Goal: Task Accomplishment & Management: Use online tool/utility

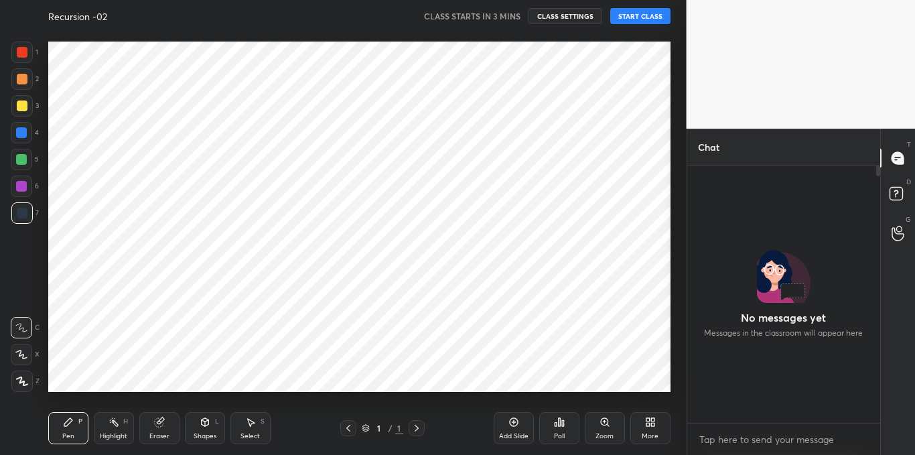
scroll to position [141, 189]
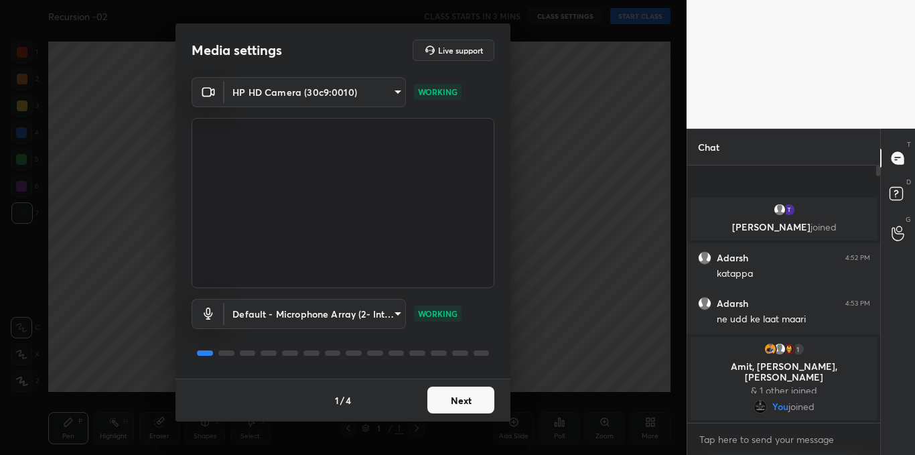
click at [454, 400] on button "Next" at bounding box center [461, 400] width 67 height 27
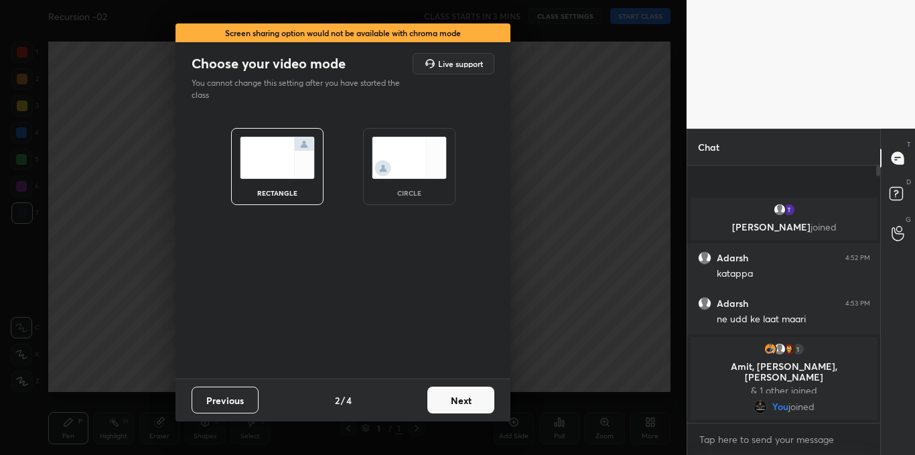
click at [454, 400] on button "Next" at bounding box center [461, 400] width 67 height 27
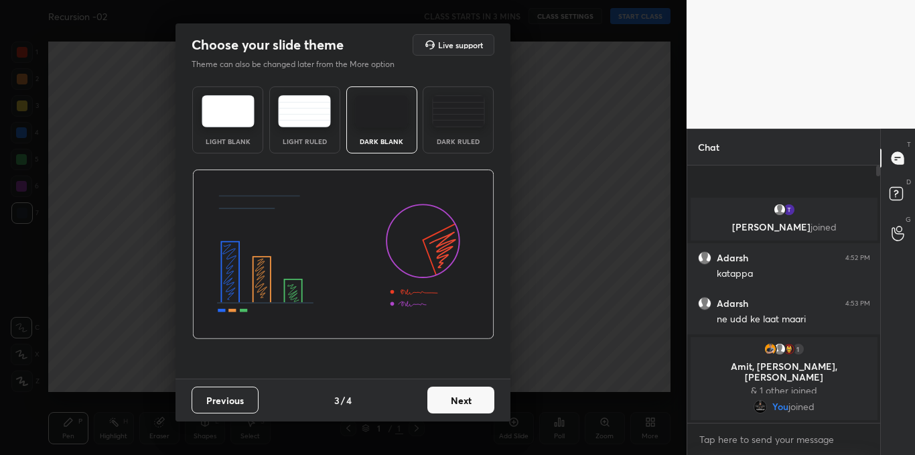
click at [454, 400] on button "Next" at bounding box center [461, 400] width 67 height 27
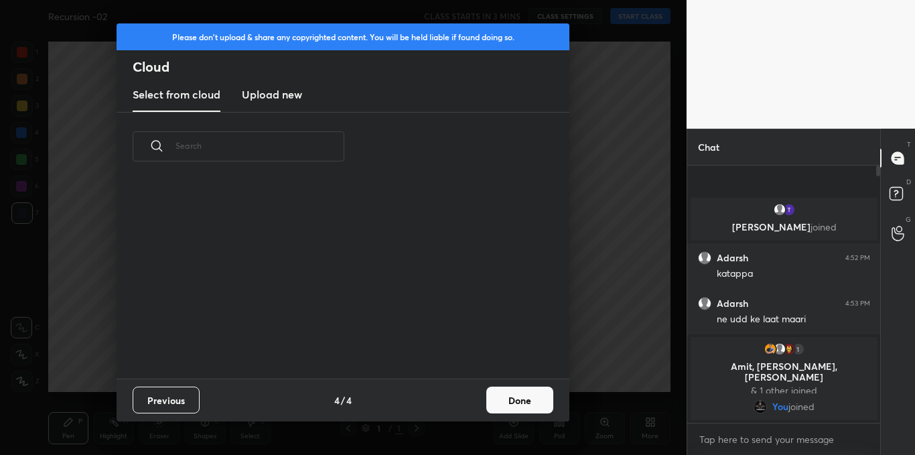
scroll to position [198, 430]
click at [298, 99] on h3 "Upload new" at bounding box center [272, 94] width 60 height 16
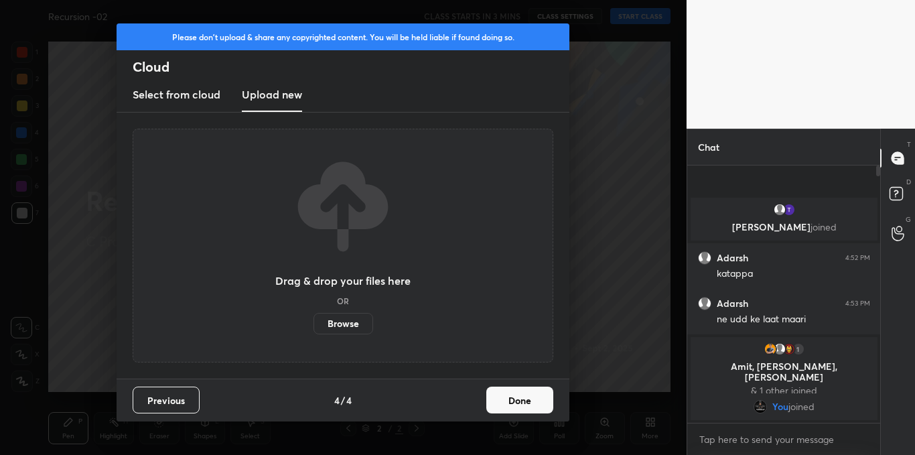
click at [349, 321] on label "Browse" at bounding box center [344, 323] width 60 height 21
click at [314, 321] on input "Browse" at bounding box center [314, 323] width 0 height 21
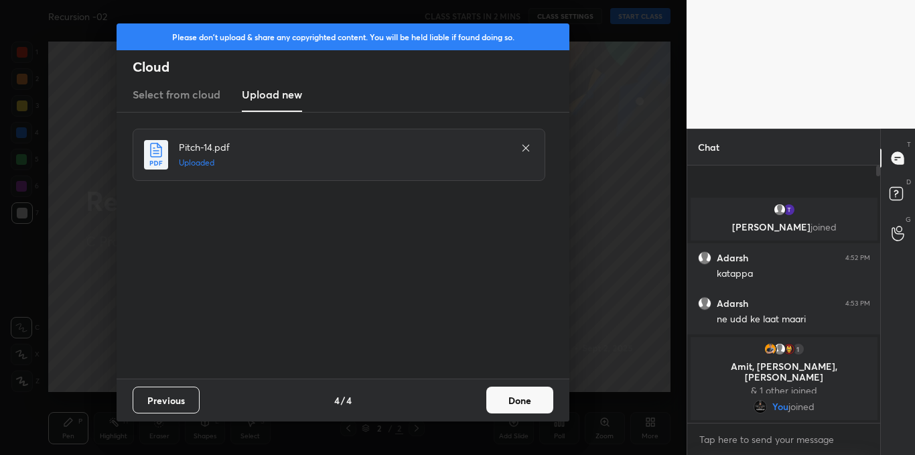
click at [510, 395] on button "Done" at bounding box center [520, 400] width 67 height 27
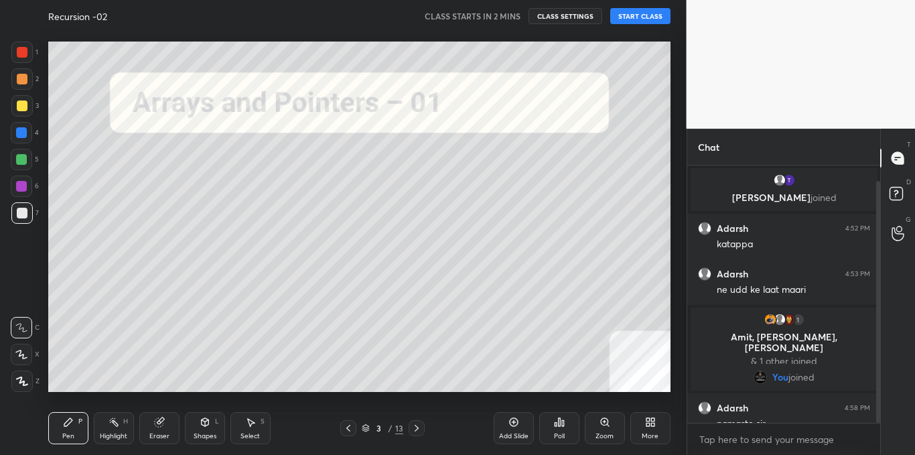
scroll to position [16, 0]
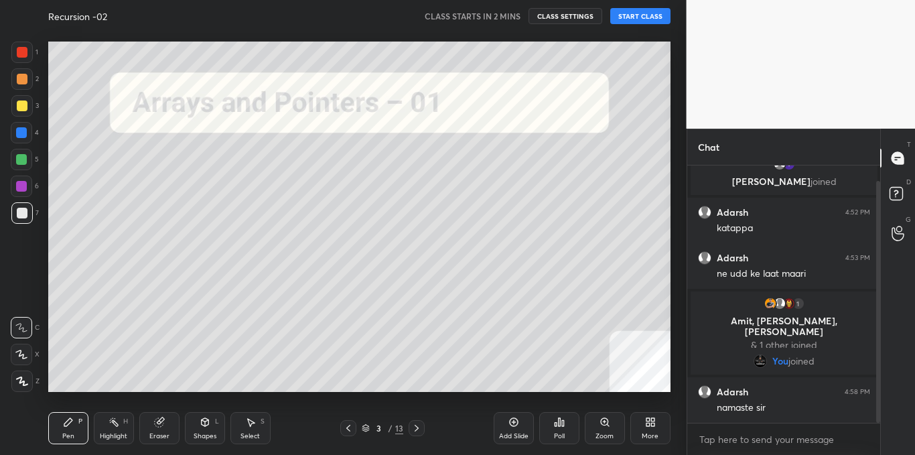
drag, startPoint x: 879, startPoint y: 312, endPoint x: 877, endPoint y: 336, distance: 24.2
click at [877, 336] on div at bounding box center [879, 302] width 4 height 242
type textarea "x"
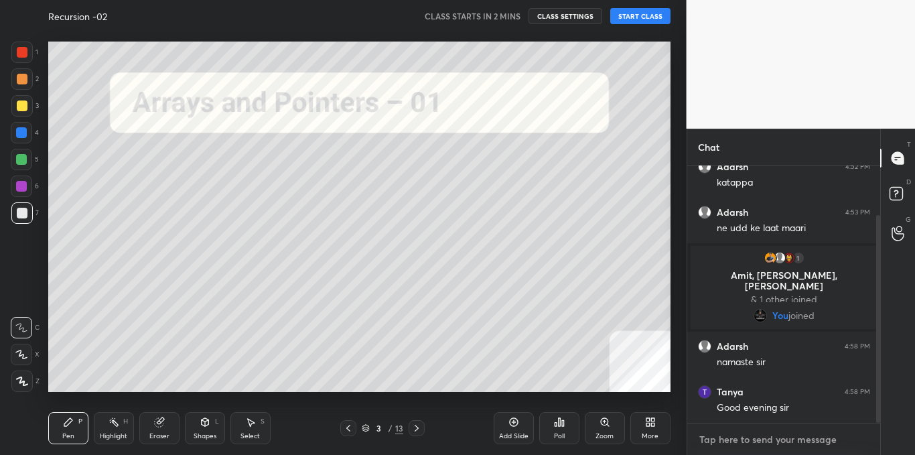
click at [705, 445] on textarea at bounding box center [784, 439] width 172 height 21
type textarea "g"
type textarea "x"
type textarea "go"
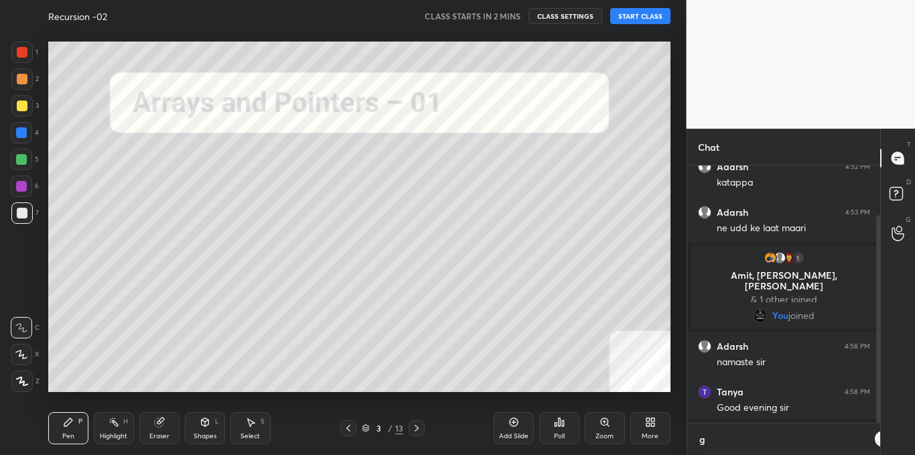
type textarea "x"
type textarea "goo"
type textarea "x"
type textarea "good"
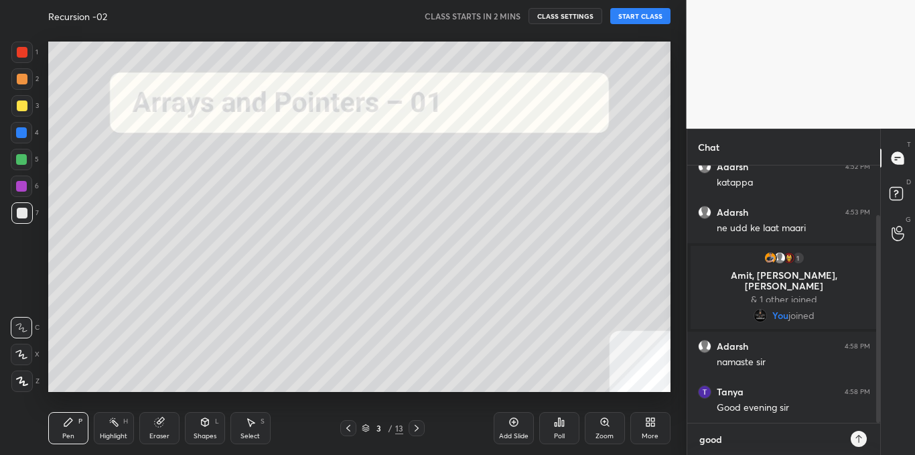
type textarea "x"
type textarea "good"
type textarea "x"
type textarea "good e"
type textarea "x"
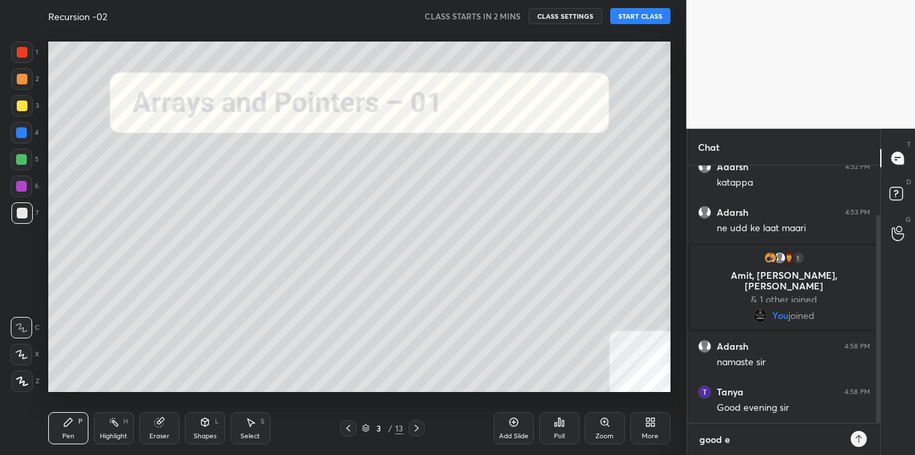
type textarea "good ev"
type textarea "x"
type textarea "good eve"
type textarea "x"
type textarea "good even"
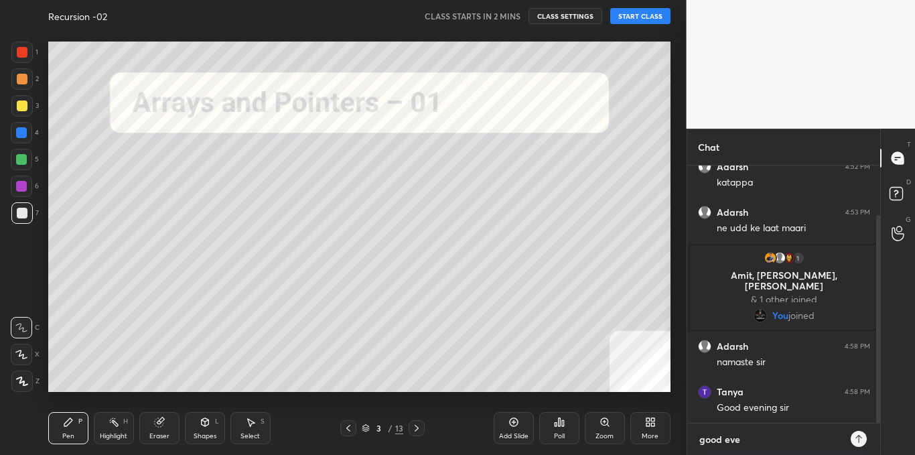
type textarea "x"
type textarea "good eveni"
type textarea "x"
type textarea "good evenin"
type textarea "x"
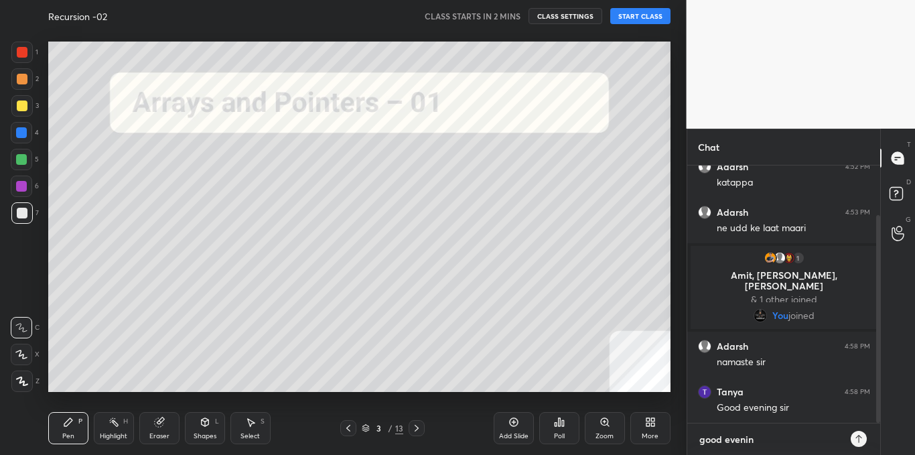
type textarea "good evening"
type textarea "x"
type textarea "good evening"
type textarea "x"
type textarea "good evening b"
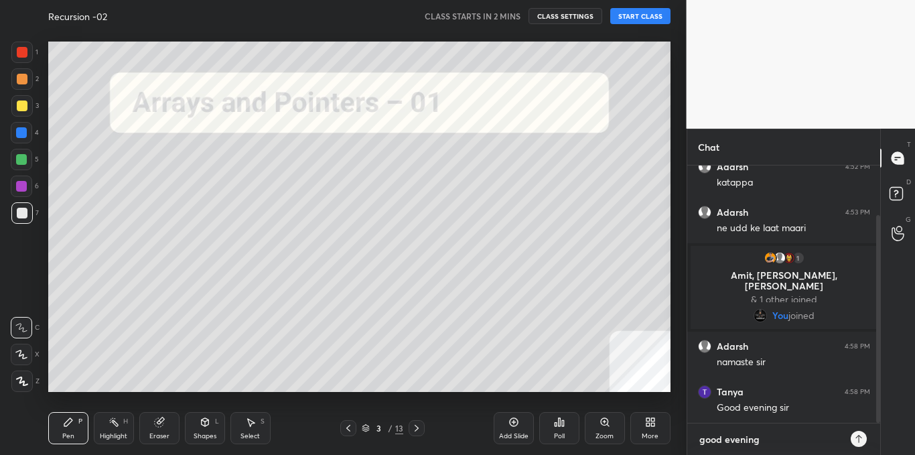
type textarea "x"
type textarea "good evening ba"
type textarea "x"
type textarea "good evening bac"
type textarea "x"
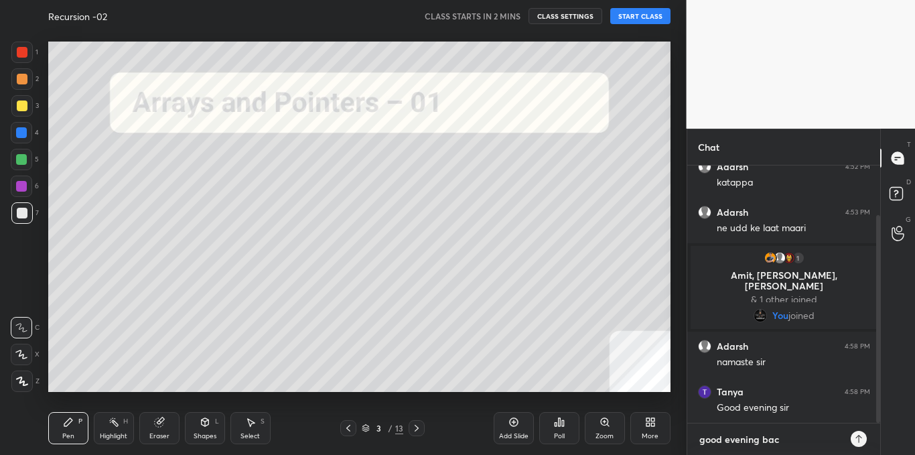
type textarea "good evening [PERSON_NAME]"
type textarea "x"
type textarea "good evening [PERSON_NAME]"
type textarea "x"
type textarea "good evening [PERSON_NAME]"
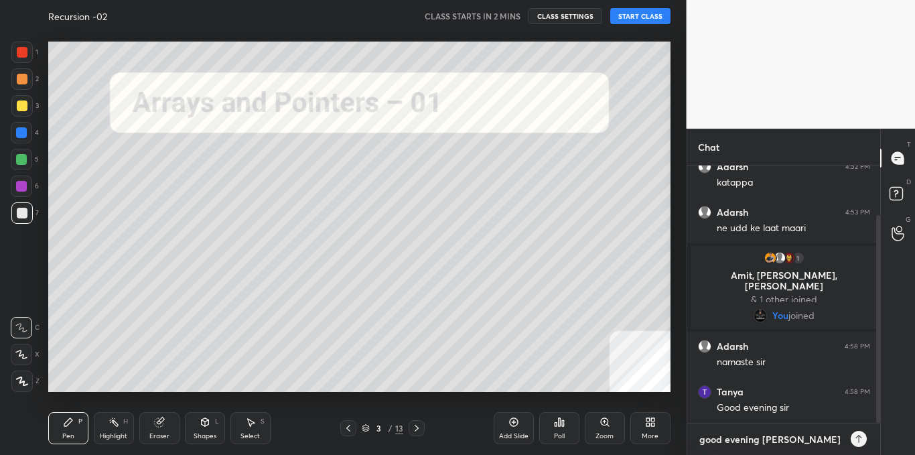
type textarea "x"
type textarea "good evening bacha l"
type textarea "x"
type textarea "good evening bacha lo"
type textarea "x"
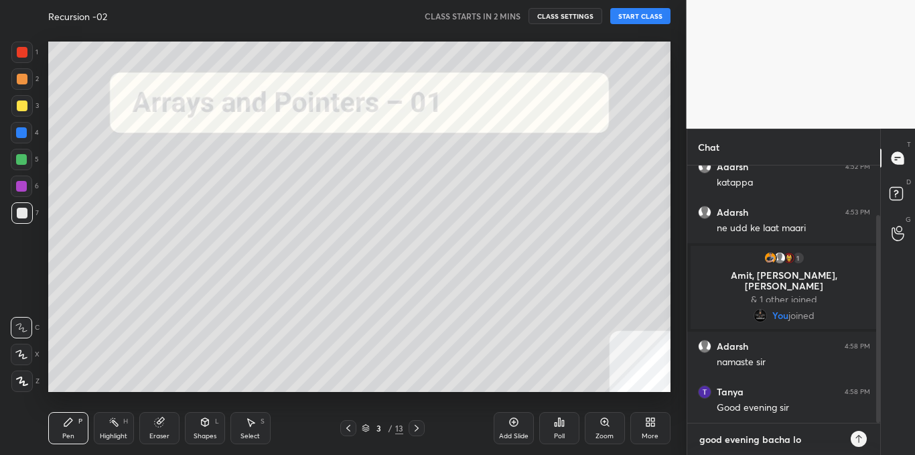
type textarea "good evening bacha log"
type textarea "x"
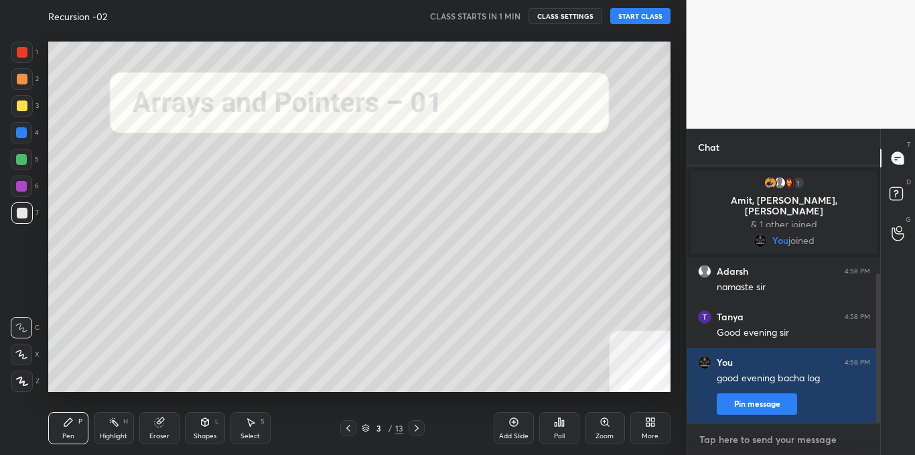
scroll to position [185, 0]
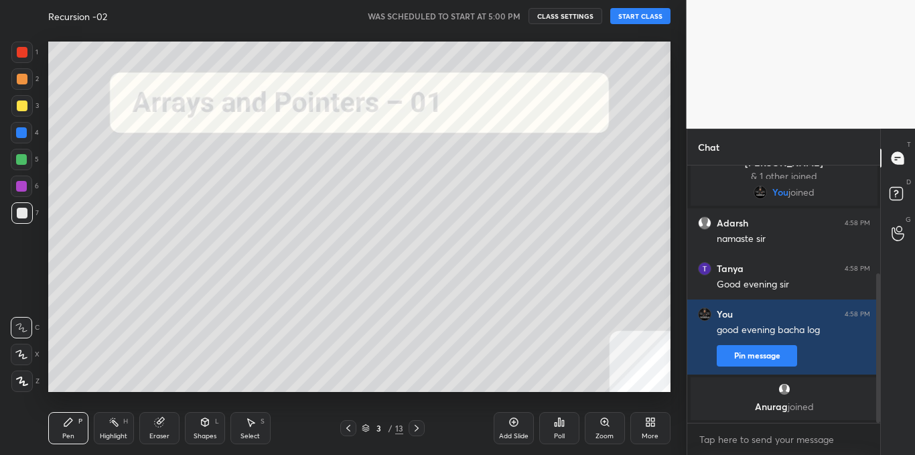
drag, startPoint x: 642, startPoint y: 24, endPoint x: 640, endPoint y: 17, distance: 7.0
click at [640, 17] on div "Recursion -02 WAS SCHEDULED TO START AT 5:00 PM CLASS SETTINGS START CLASS" at bounding box center [359, 16] width 623 height 32
click at [640, 17] on button "START CLASS" at bounding box center [641, 16] width 60 height 16
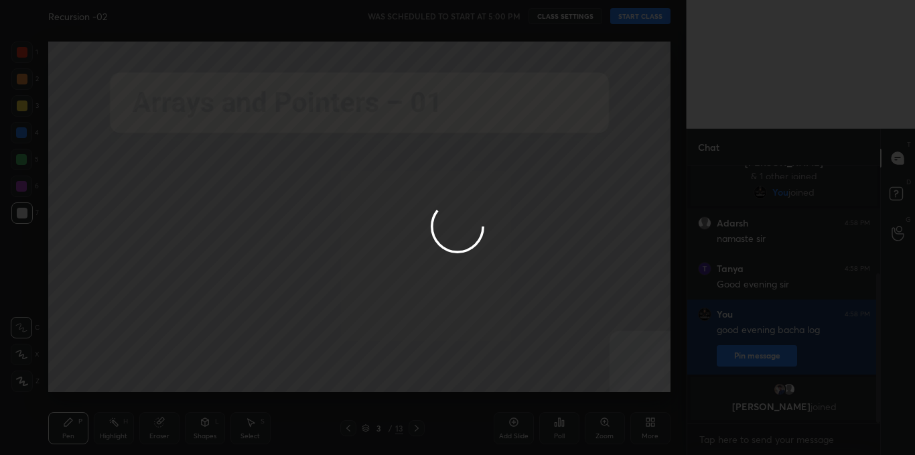
type textarea "x"
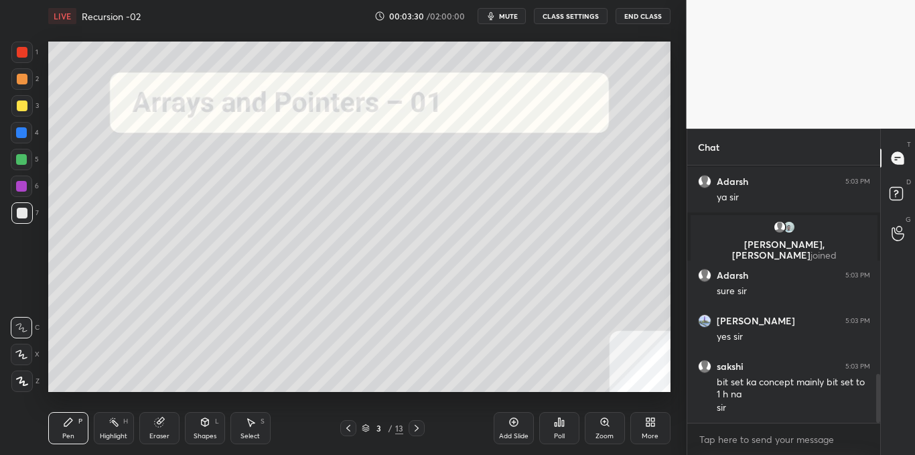
scroll to position [1149, 0]
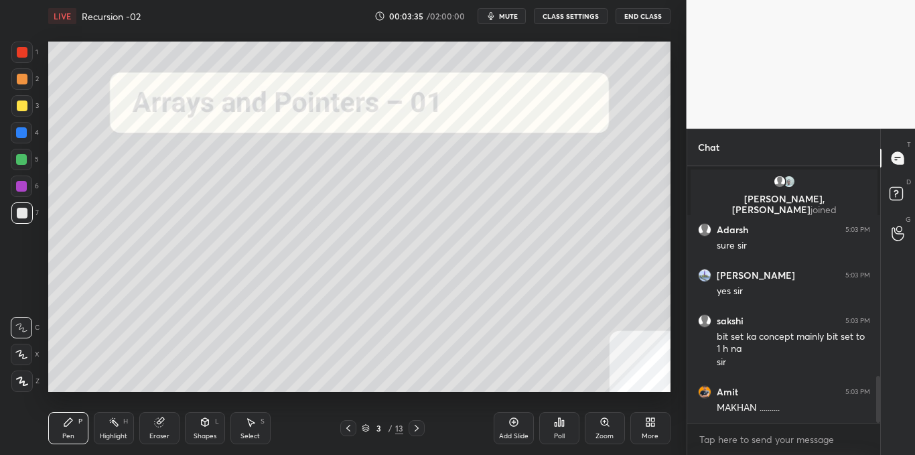
click at [417, 426] on icon at bounding box center [417, 428] width 11 height 11
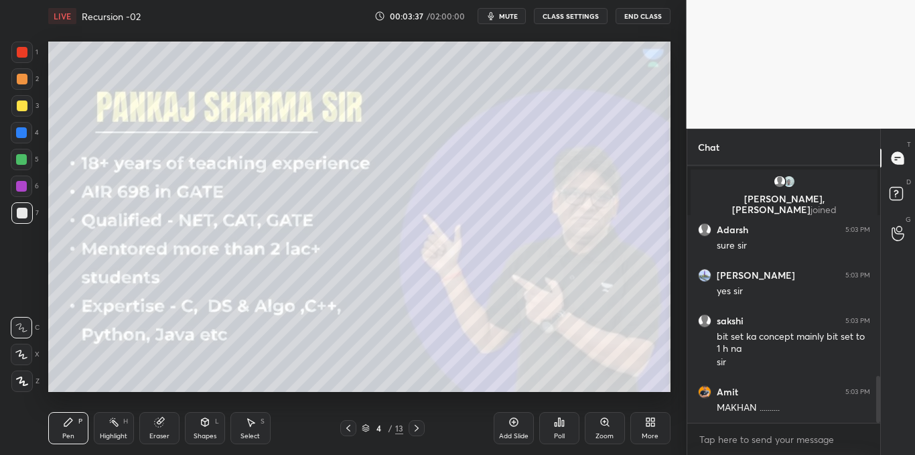
click at [420, 428] on icon at bounding box center [417, 428] width 11 height 11
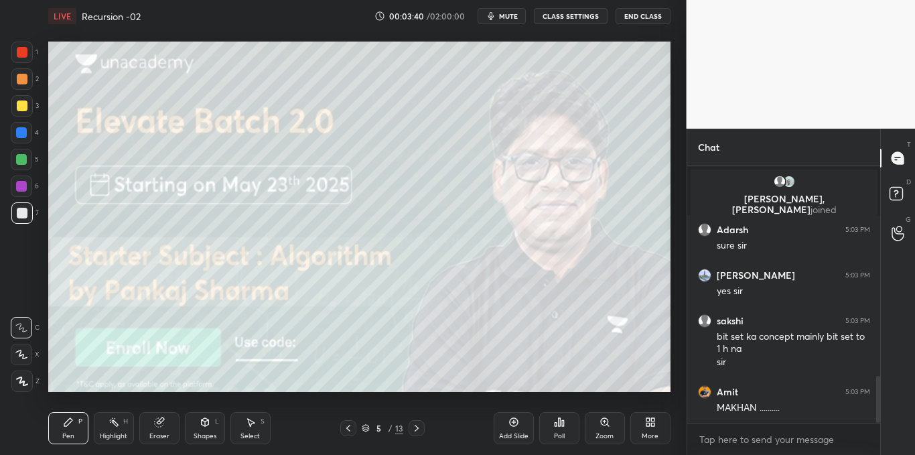
click at [21, 113] on div at bounding box center [21, 105] width 21 height 21
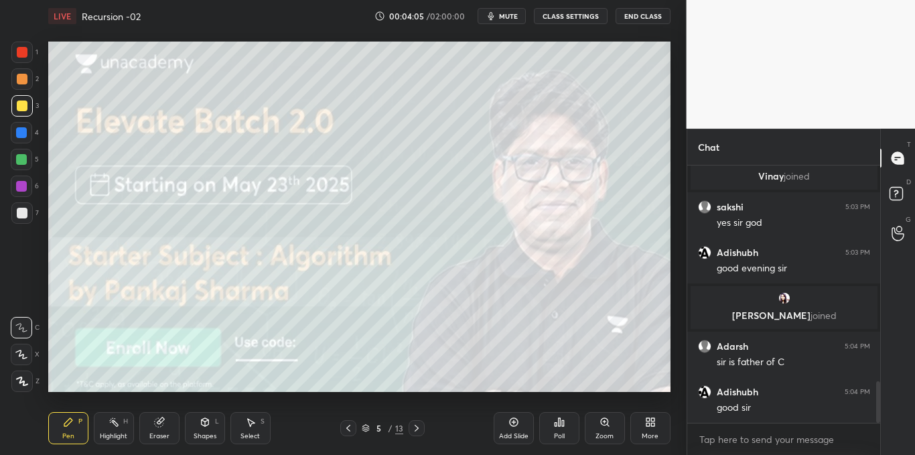
scroll to position [1383, 0]
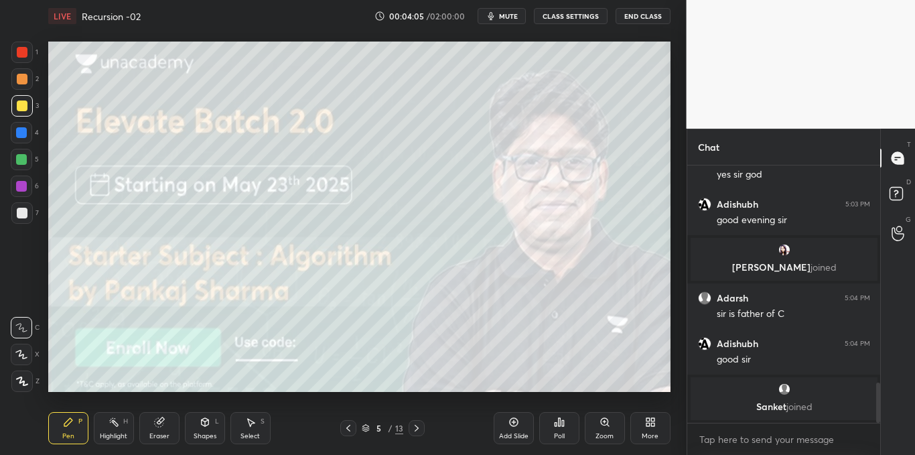
click at [415, 430] on icon at bounding box center [417, 428] width 11 height 11
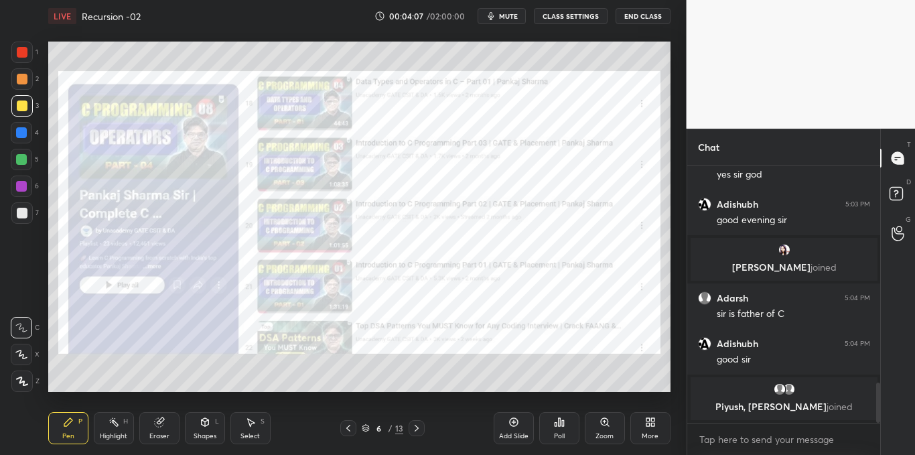
click at [417, 430] on icon at bounding box center [417, 428] width 4 height 7
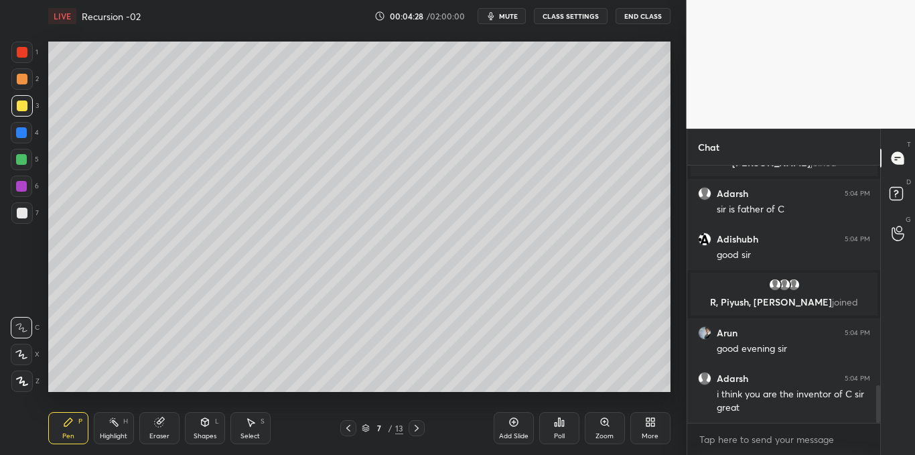
scroll to position [1499, 0]
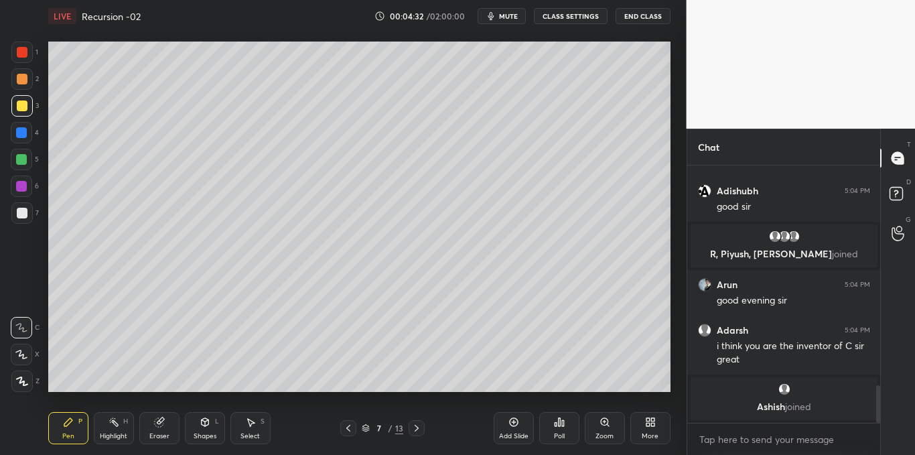
click at [210, 426] on icon at bounding box center [205, 422] width 11 height 11
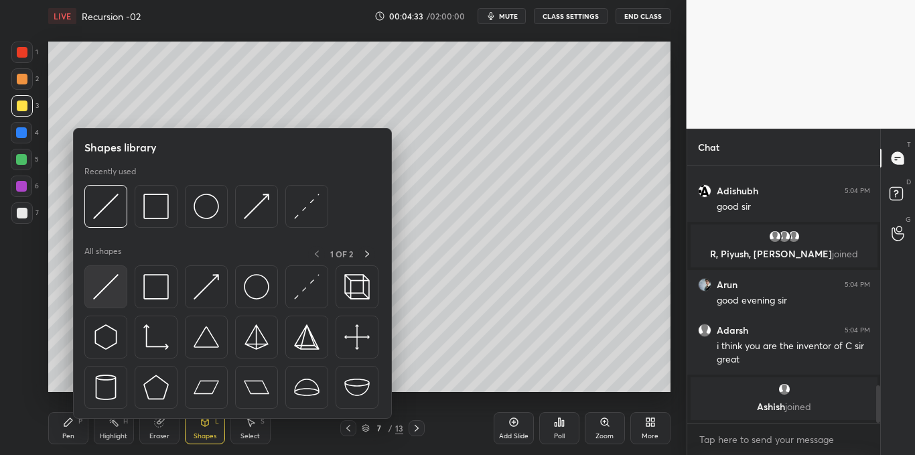
click at [119, 284] on img at bounding box center [105, 286] width 25 height 25
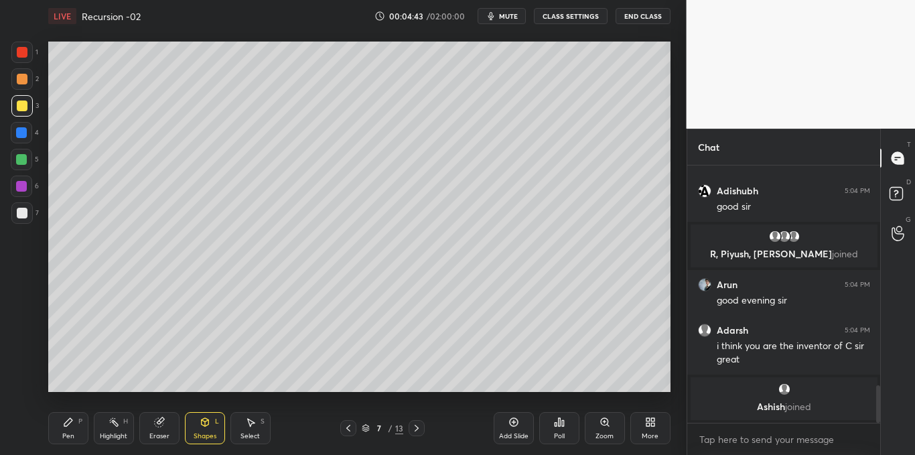
click at [66, 430] on div "Pen P" at bounding box center [68, 428] width 40 height 32
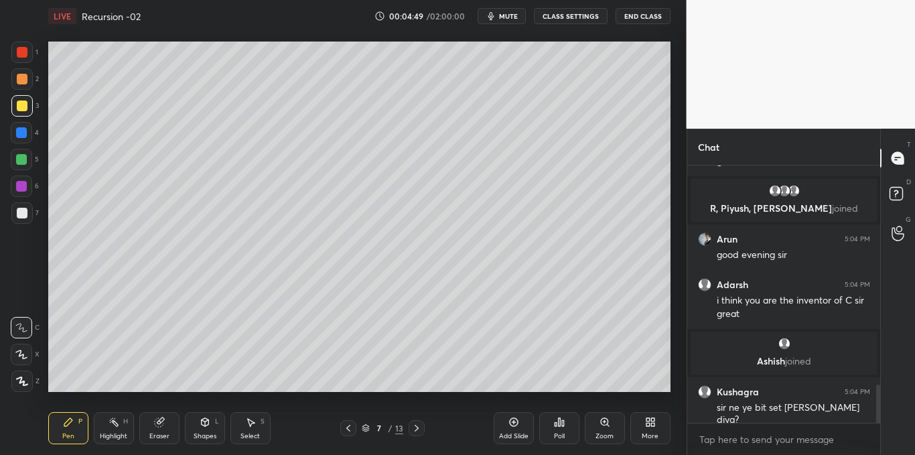
scroll to position [1468, 0]
click at [202, 425] on icon at bounding box center [204, 422] width 7 height 8
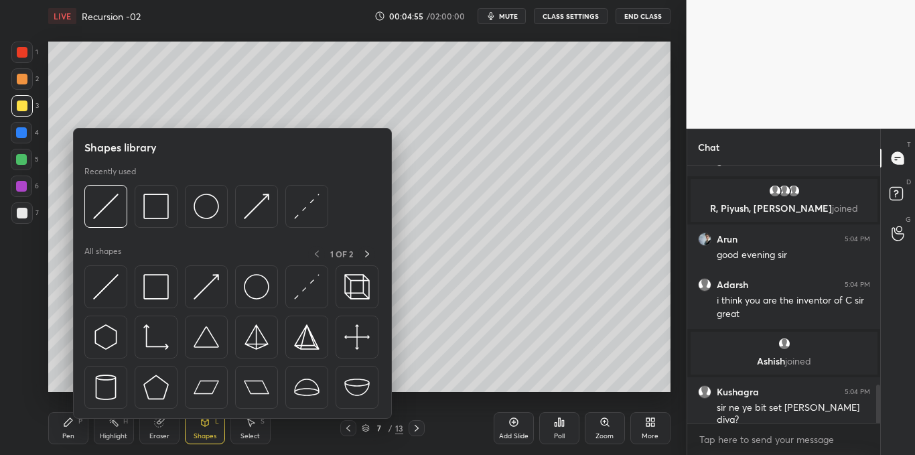
click at [108, 286] on img at bounding box center [105, 286] width 25 height 25
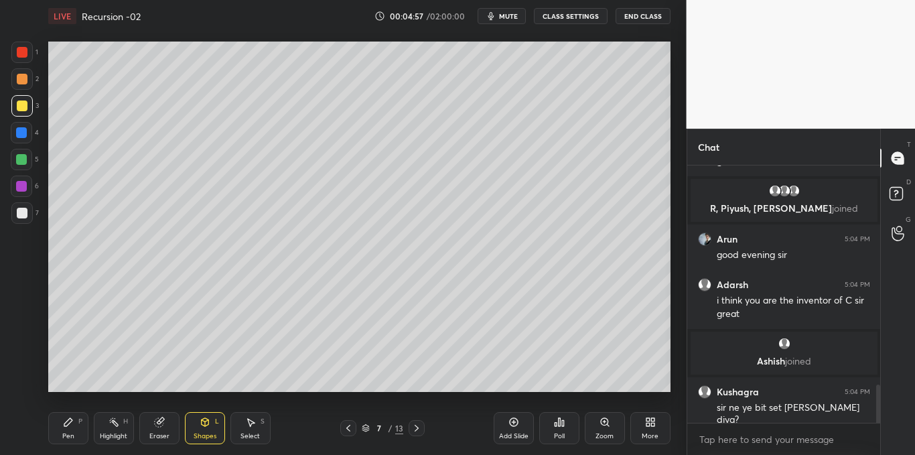
click at [65, 430] on div "Pen P" at bounding box center [68, 428] width 40 height 32
click at [205, 427] on icon at bounding box center [205, 422] width 11 height 11
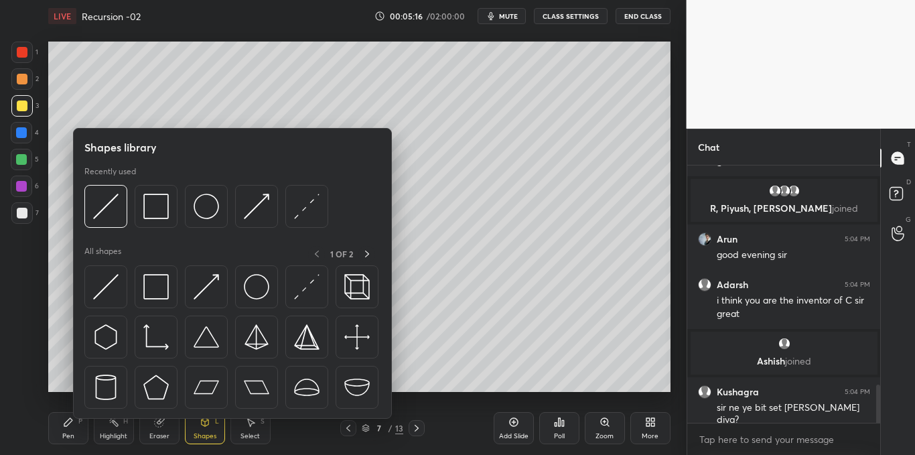
click at [166, 289] on img at bounding box center [155, 286] width 25 height 25
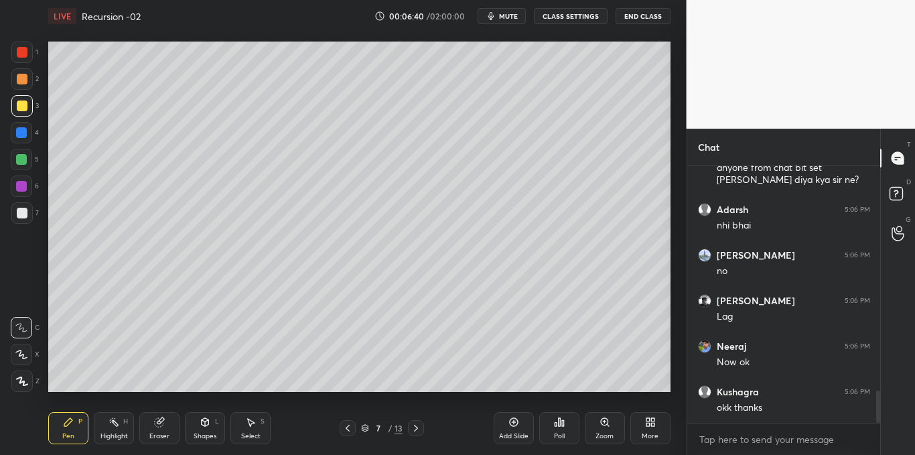
scroll to position [1799, 0]
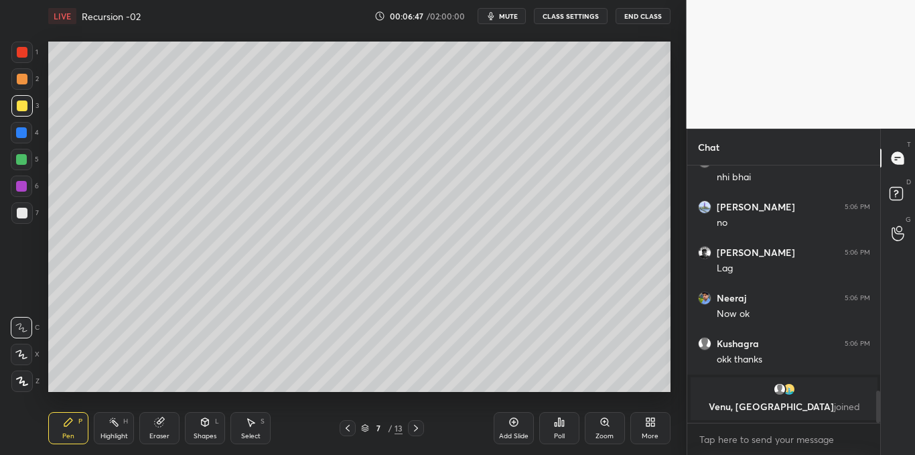
click at [506, 12] on span "mute" at bounding box center [508, 15] width 19 height 9
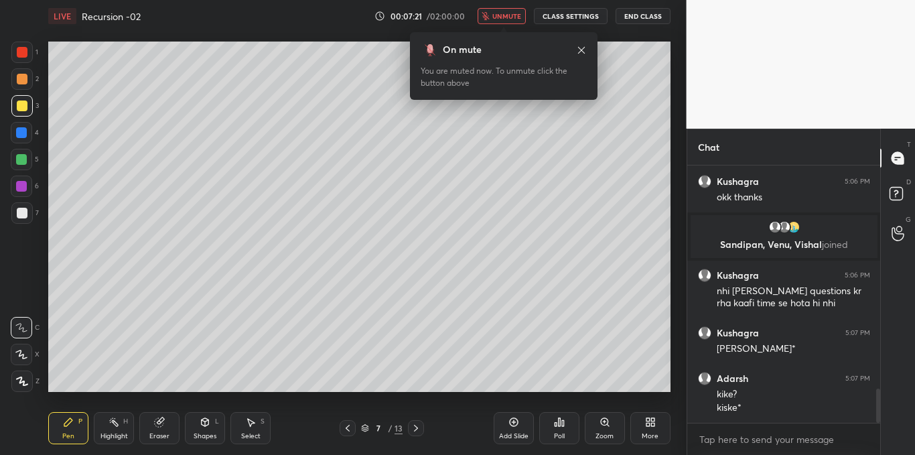
scroll to position [1737, 0]
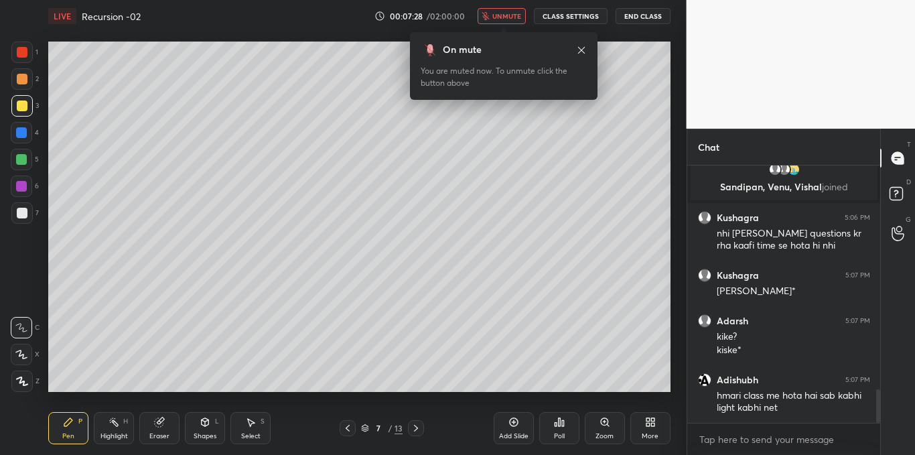
click at [514, 13] on span "unmute" at bounding box center [507, 15] width 29 height 9
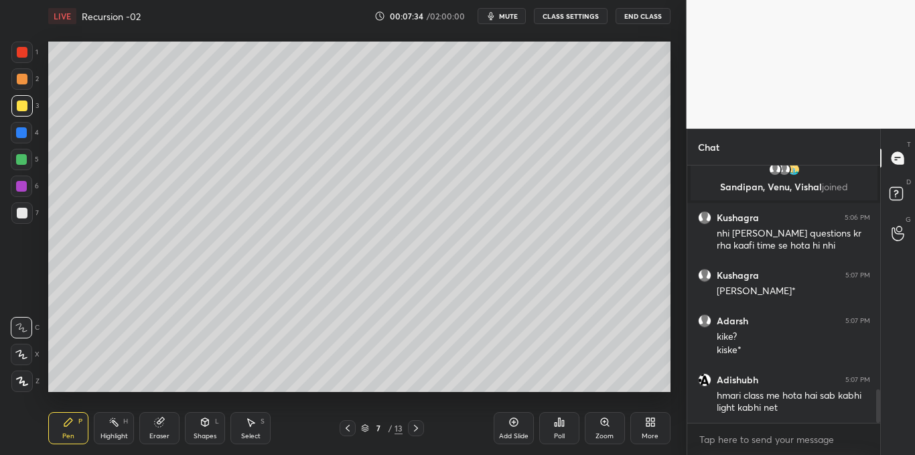
click at [25, 112] on div at bounding box center [21, 105] width 21 height 21
click at [211, 418] on div "Shapes L" at bounding box center [205, 428] width 40 height 32
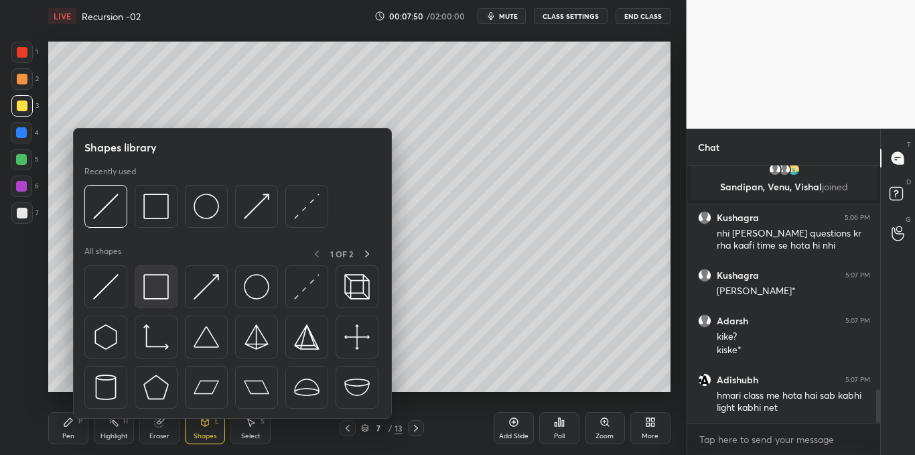
click at [151, 289] on img at bounding box center [155, 286] width 25 height 25
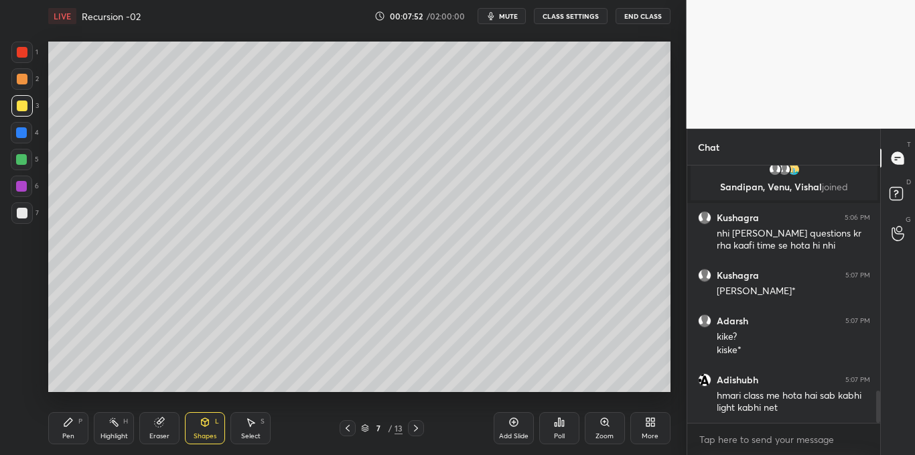
scroll to position [1783, 0]
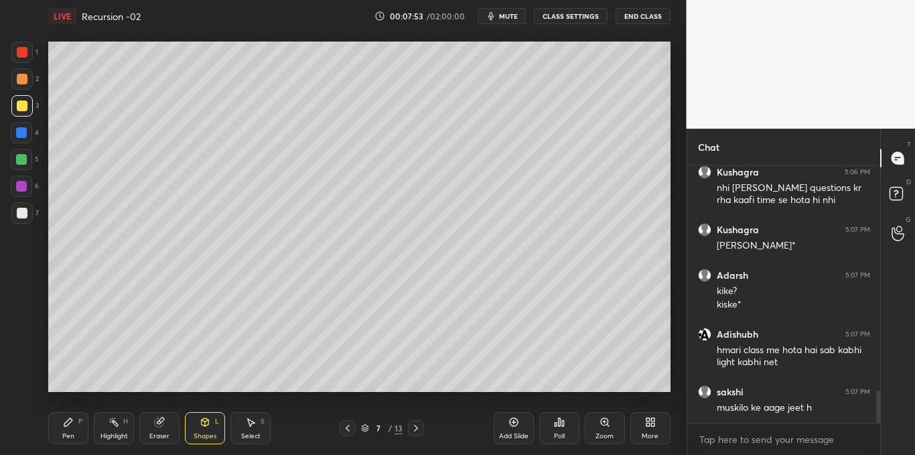
click at [63, 428] on div "Pen P" at bounding box center [68, 428] width 40 height 32
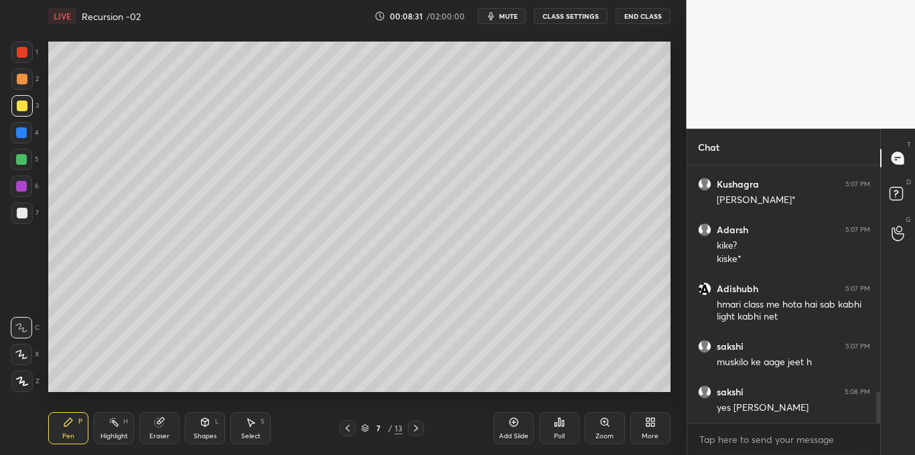
click at [202, 426] on icon at bounding box center [205, 422] width 11 height 11
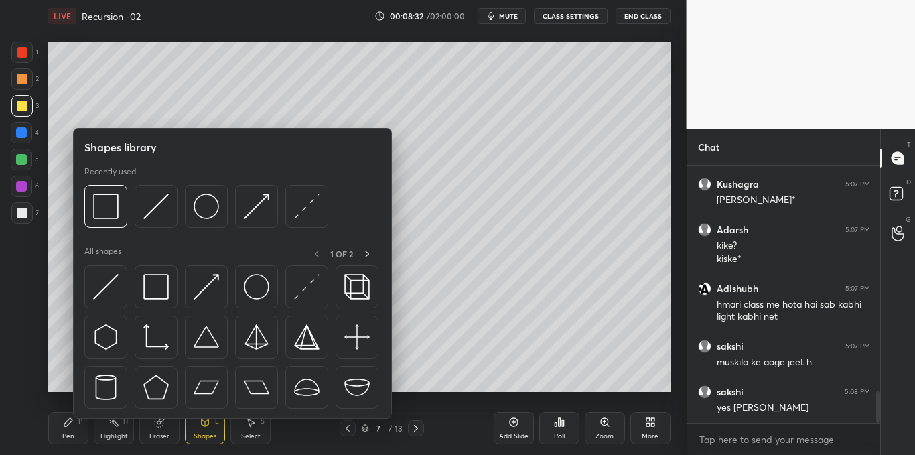
click at [150, 287] on img at bounding box center [155, 286] width 25 height 25
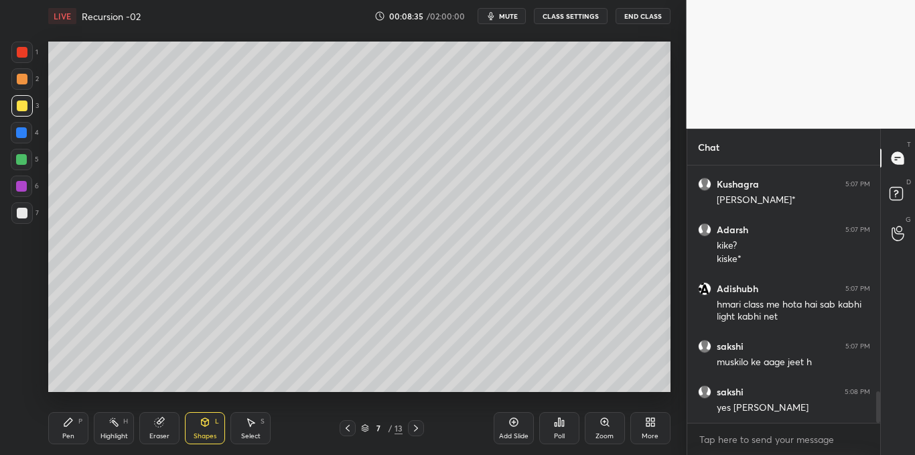
click at [70, 419] on icon at bounding box center [68, 422] width 8 height 8
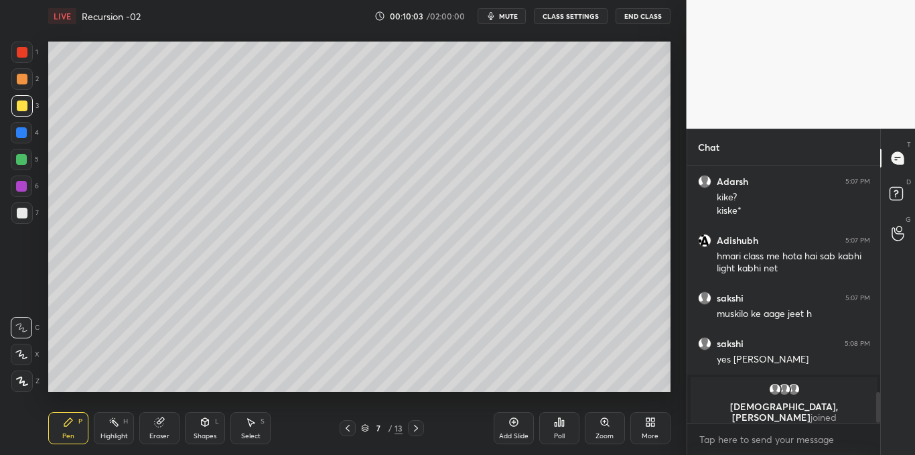
click at [21, 213] on div at bounding box center [22, 213] width 11 height 11
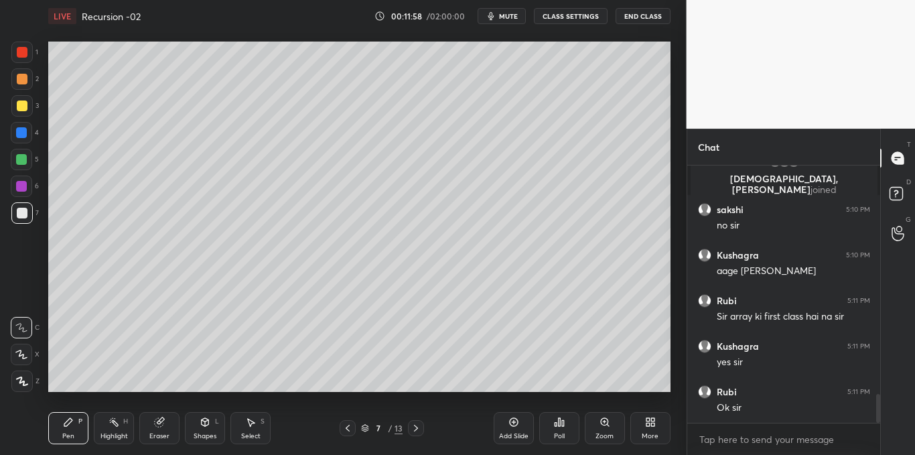
scroll to position [2066, 0]
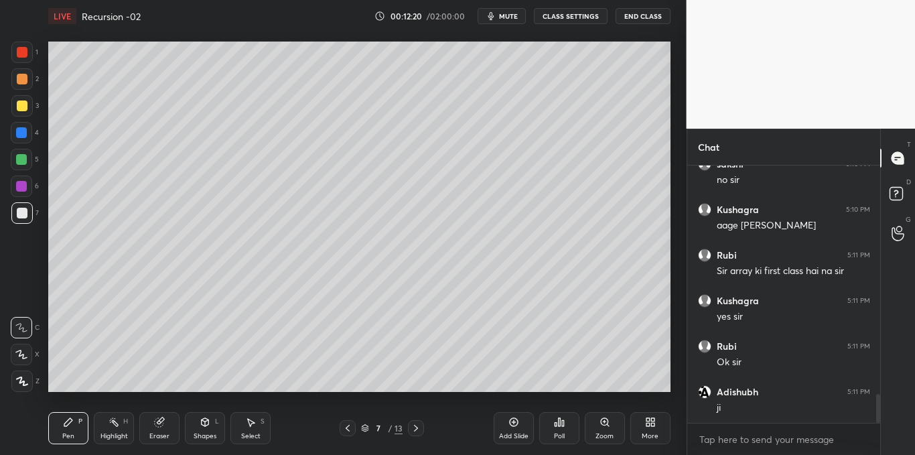
click at [24, 114] on div at bounding box center [21, 105] width 21 height 21
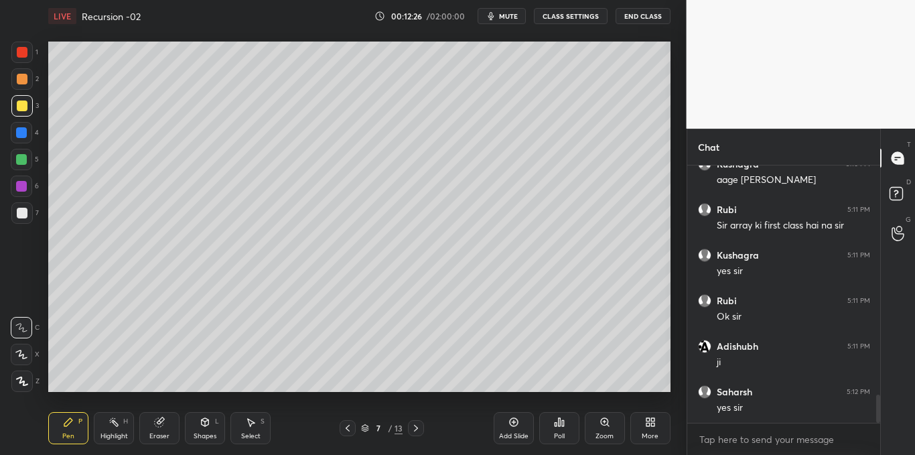
click at [510, 422] on icon at bounding box center [513, 422] width 9 height 9
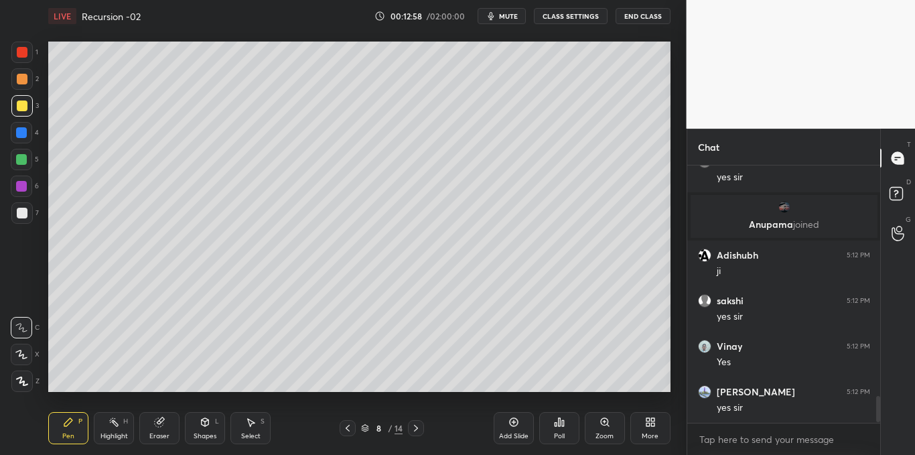
scroll to position [2265, 0]
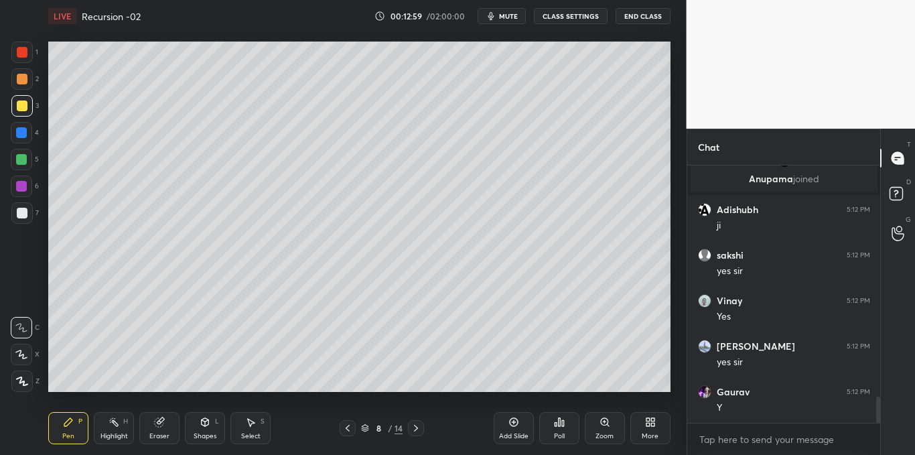
click at [207, 427] on icon at bounding box center [205, 422] width 11 height 11
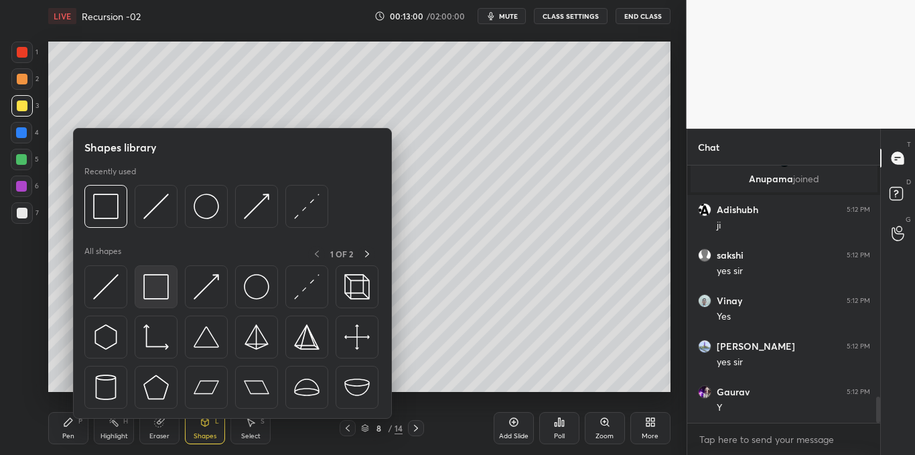
click at [159, 290] on img at bounding box center [155, 286] width 25 height 25
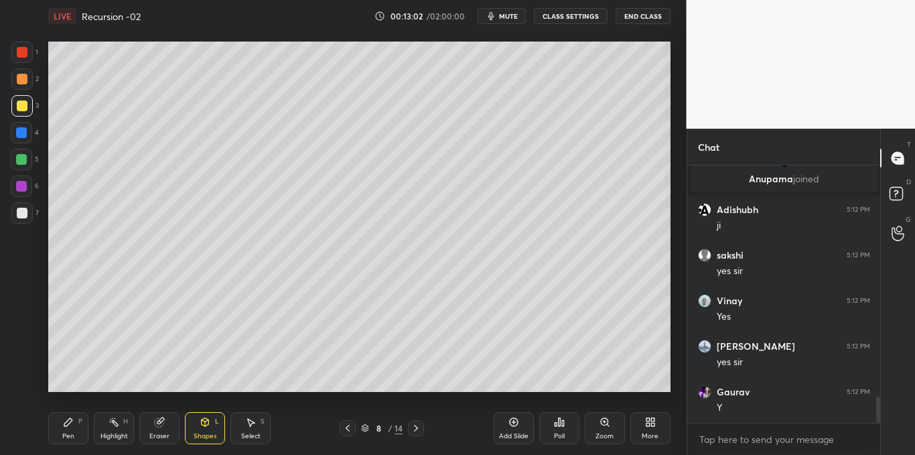
click at [62, 429] on div "Pen P" at bounding box center [68, 428] width 40 height 32
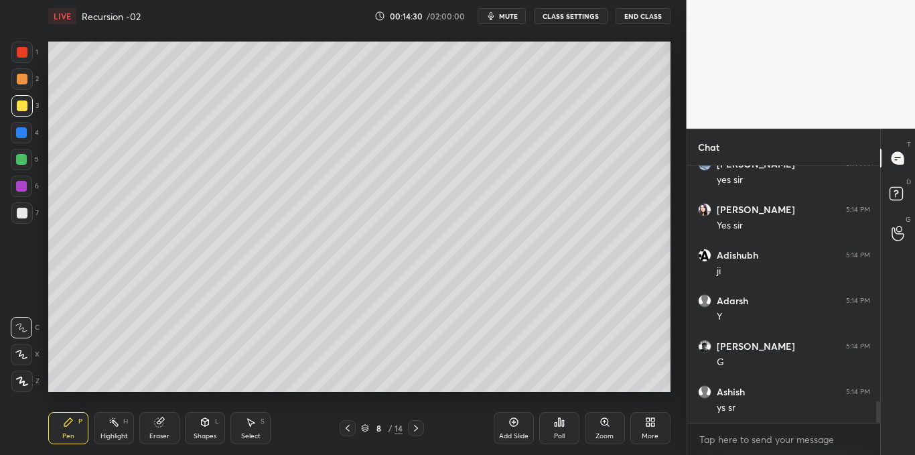
scroll to position [2858, 0]
click at [515, 419] on icon at bounding box center [513, 422] width 9 height 9
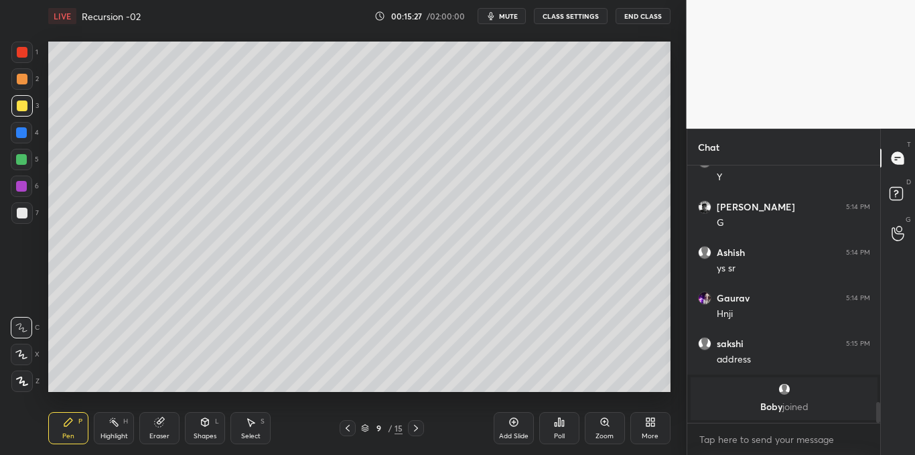
click at [204, 424] on icon at bounding box center [205, 422] width 7 height 8
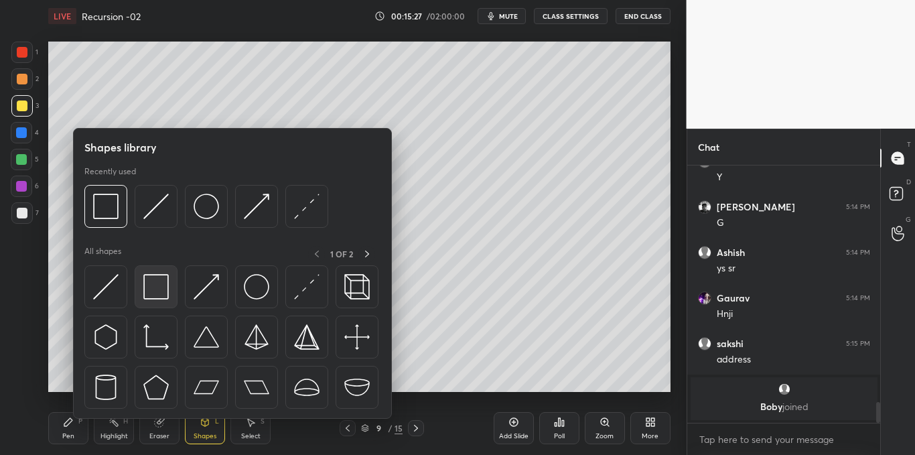
click at [157, 303] on div at bounding box center [156, 286] width 43 height 43
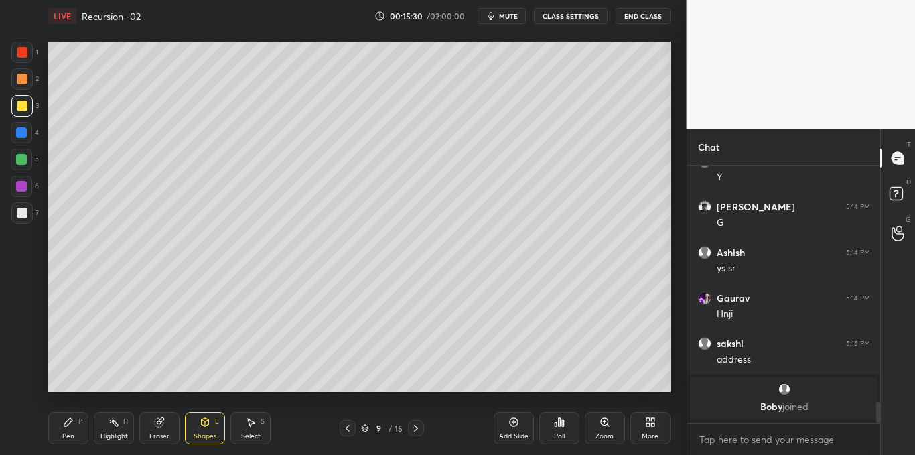
click at [76, 424] on div "Pen P" at bounding box center [68, 428] width 40 height 32
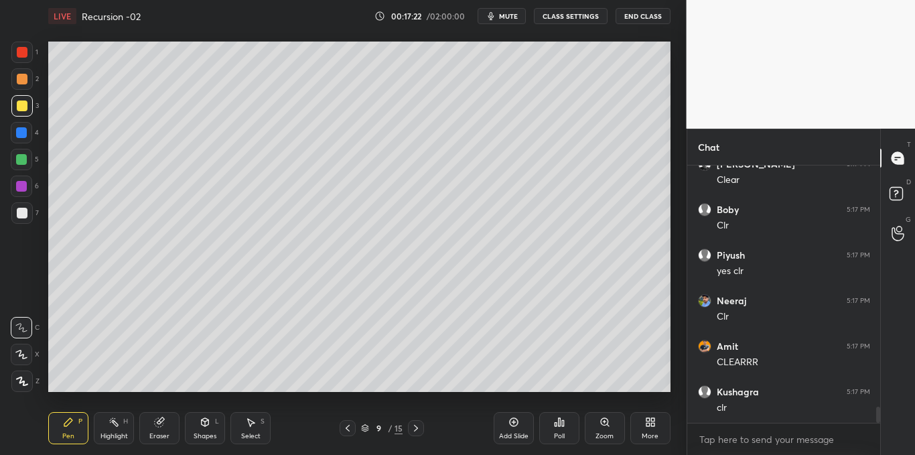
scroll to position [3863, 0]
click at [258, 429] on div "Select S" at bounding box center [251, 428] width 40 height 32
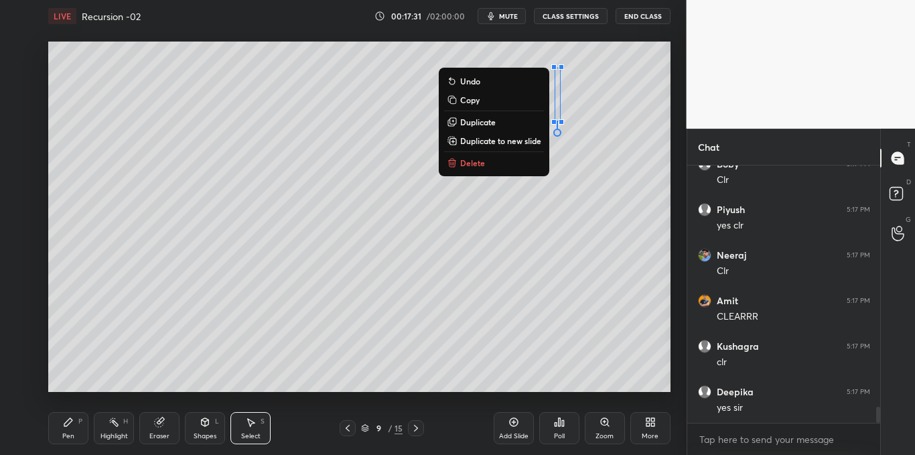
scroll to position [3909, 0]
click at [509, 162] on button "Delete" at bounding box center [494, 163] width 100 height 16
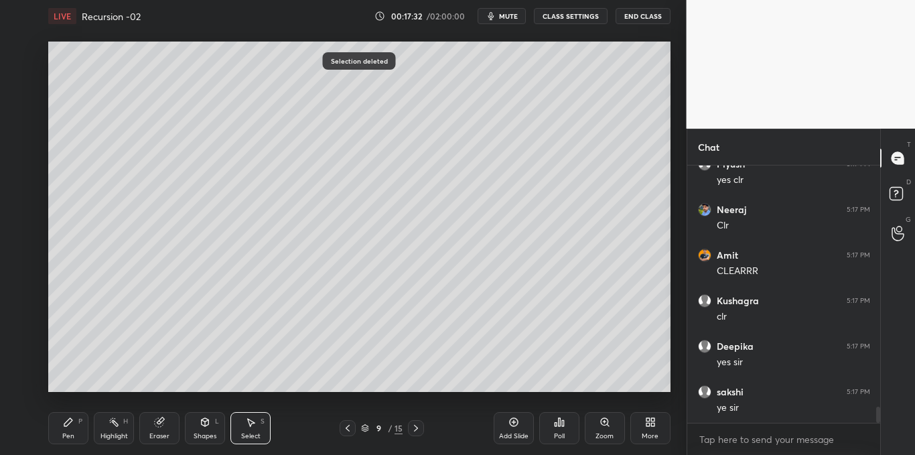
click at [81, 428] on div "Pen P" at bounding box center [68, 428] width 40 height 32
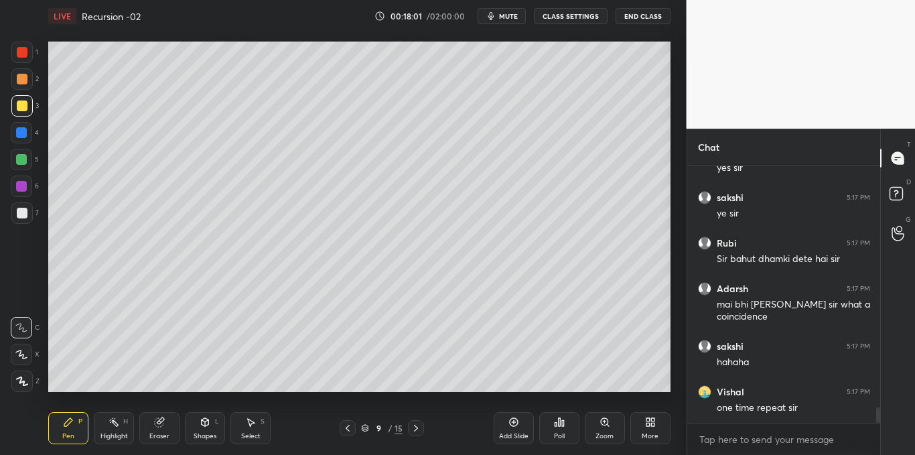
scroll to position [4149, 0]
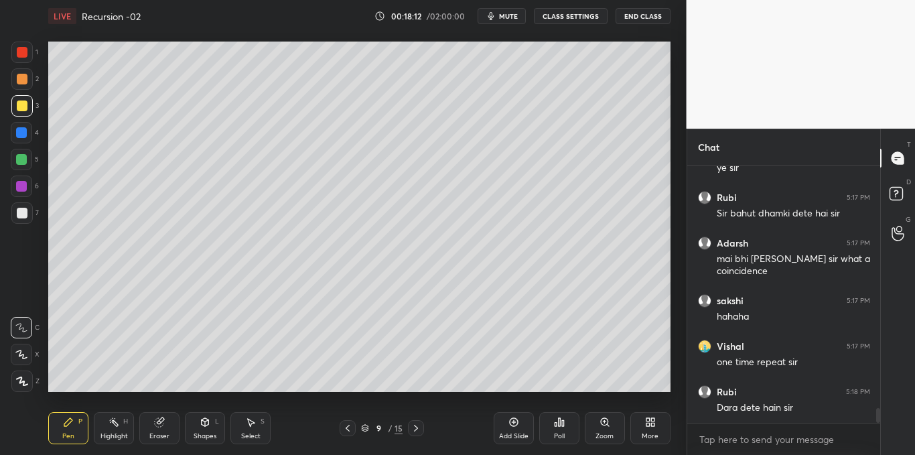
click at [257, 428] on div "Select S" at bounding box center [251, 428] width 40 height 32
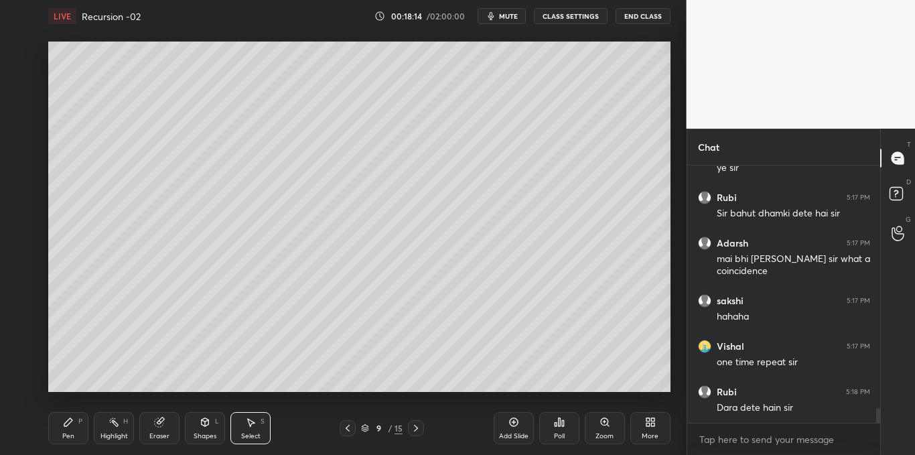
click at [512, 422] on icon at bounding box center [514, 422] width 11 height 11
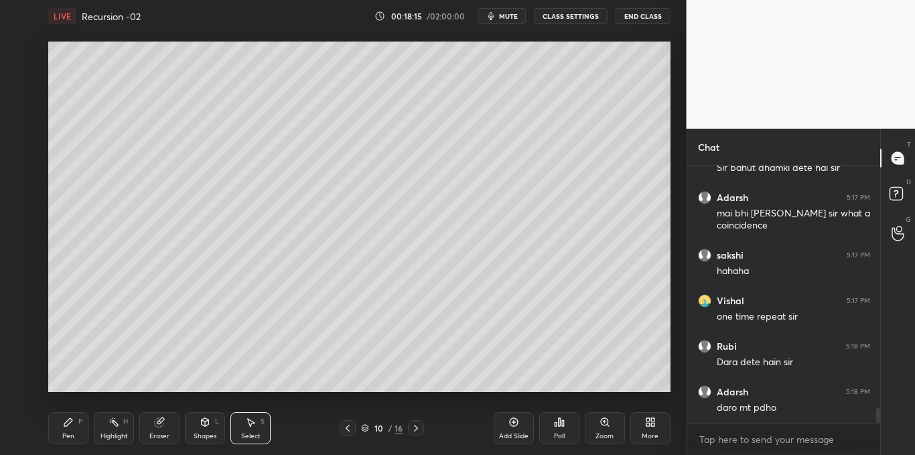
click at [66, 419] on icon at bounding box center [68, 422] width 11 height 11
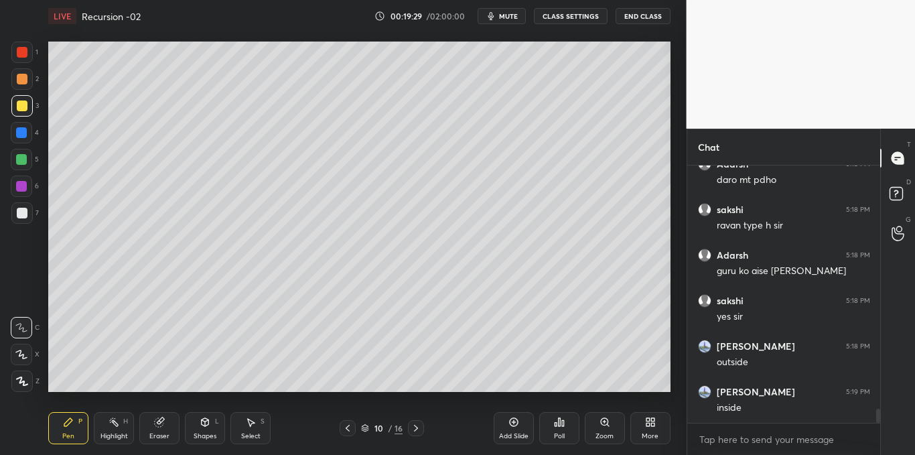
scroll to position [4468, 0]
click at [261, 431] on div "Select S" at bounding box center [251, 428] width 40 height 32
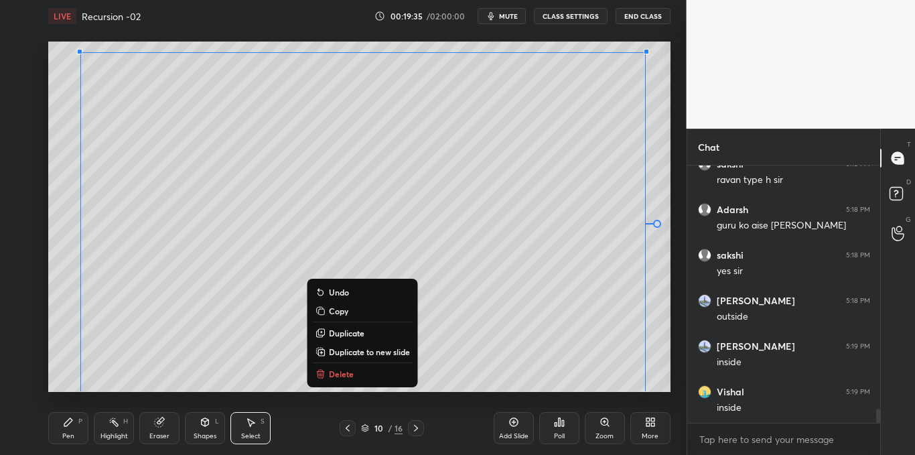
click at [338, 376] on p "Delete" at bounding box center [341, 374] width 25 height 11
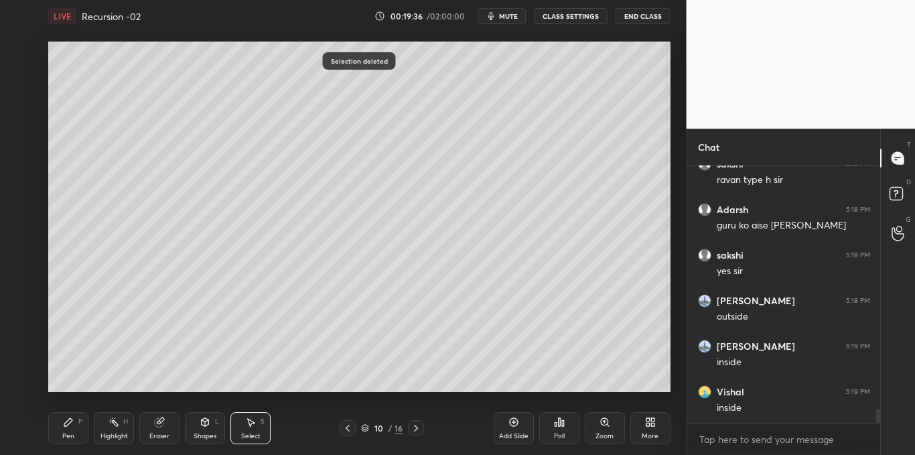
click at [68, 426] on icon at bounding box center [68, 422] width 11 height 11
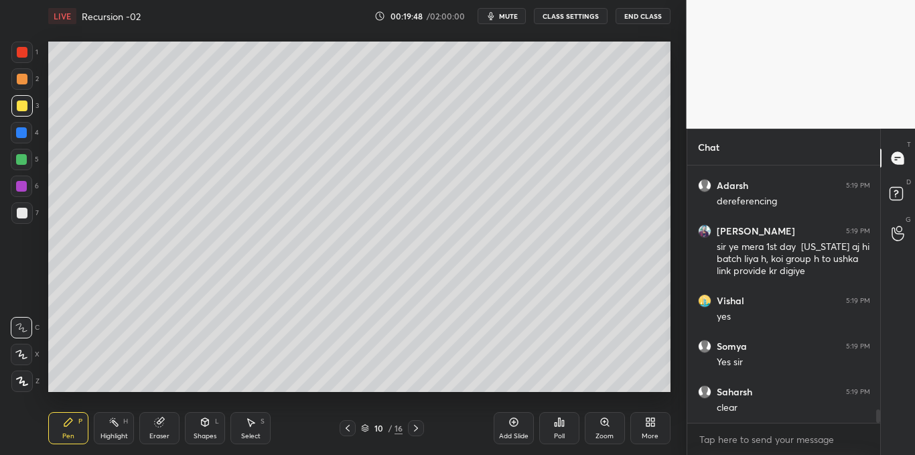
scroll to position [4765, 0]
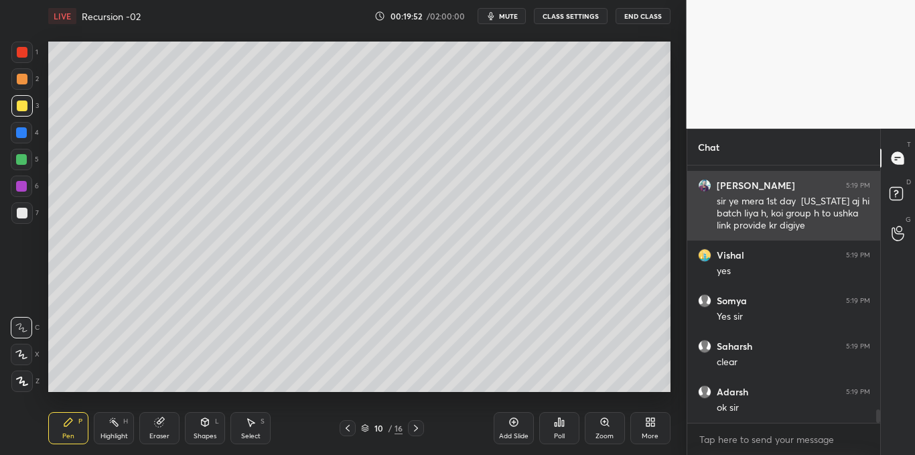
click at [733, 194] on div "sir ye mera 1st day maine aj hi batch liya h, koi group h to ushka link provide…" at bounding box center [793, 212] width 153 height 40
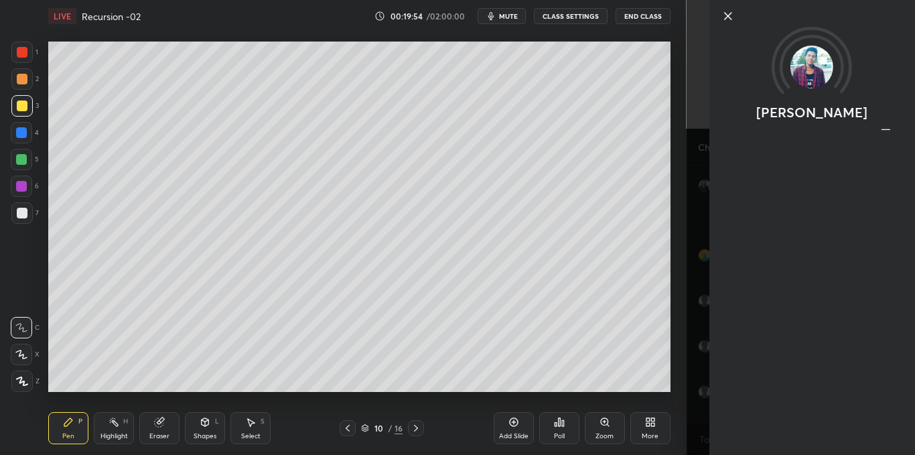
click at [811, 79] on img at bounding box center [812, 67] width 43 height 43
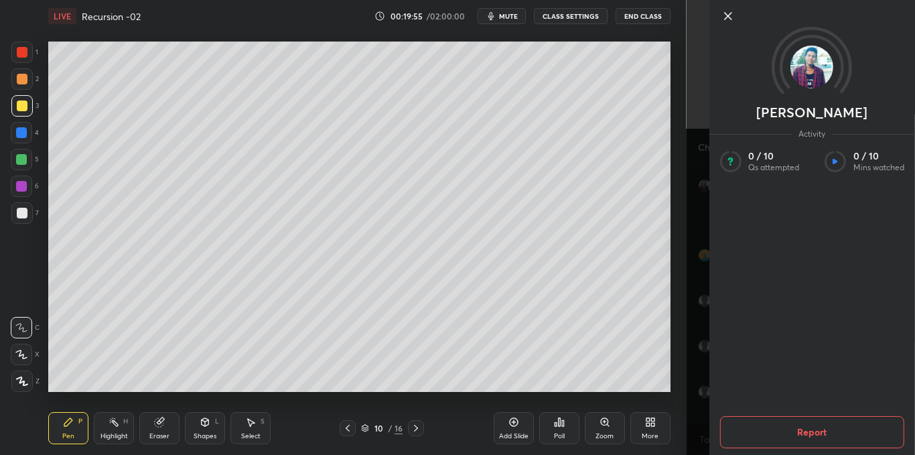
click at [727, 22] on icon at bounding box center [728, 16] width 16 height 16
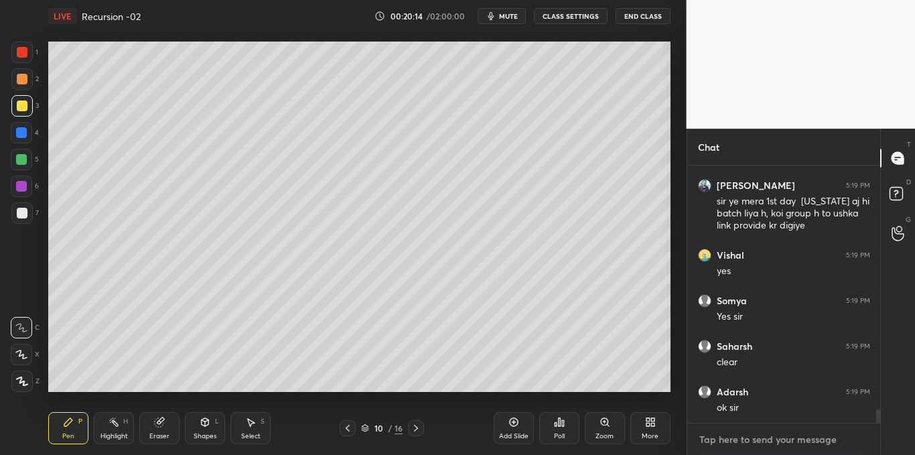
click at [714, 434] on textarea at bounding box center [784, 439] width 172 height 21
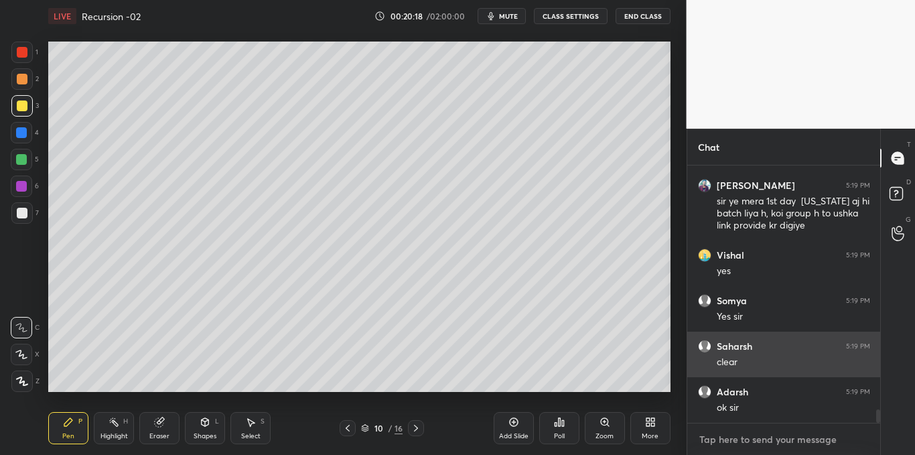
scroll to position [4811, 0]
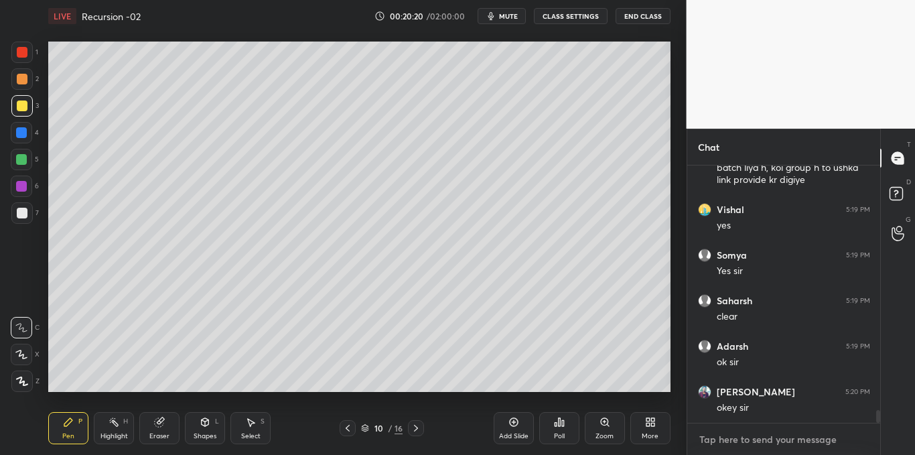
click at [732, 436] on textarea at bounding box center [784, 439] width 172 height 21
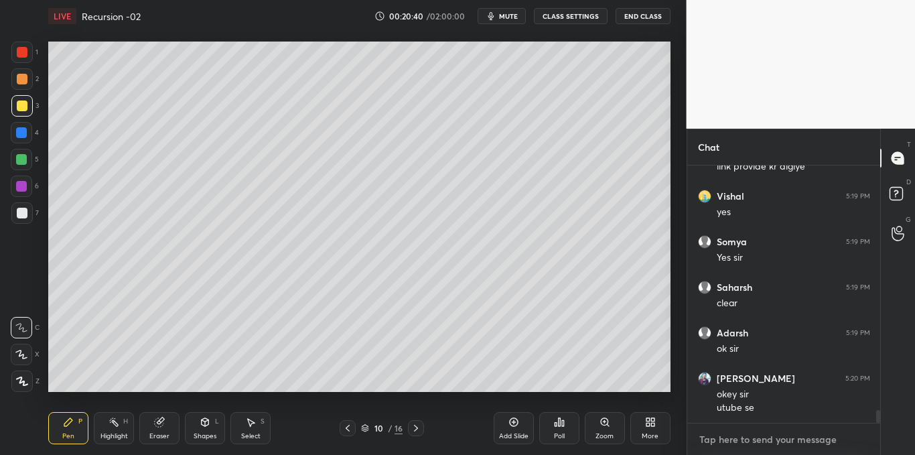
scroll to position [4872, 0]
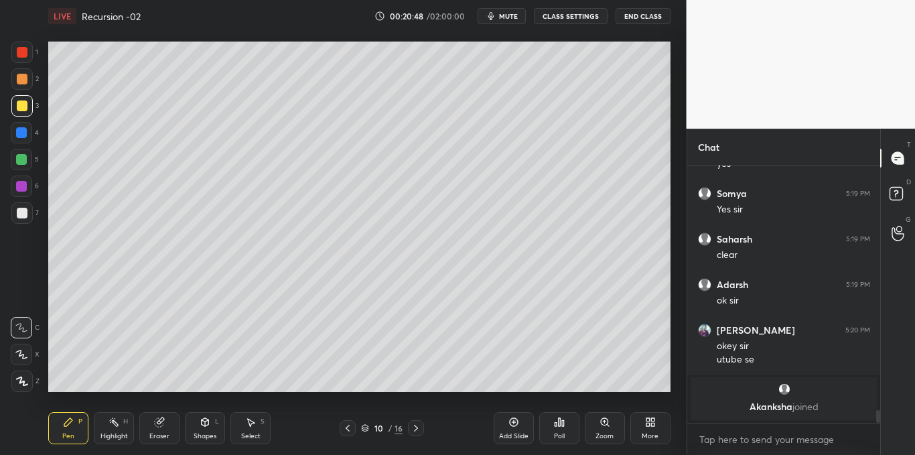
click at [204, 422] on icon at bounding box center [205, 421] width 7 height 2
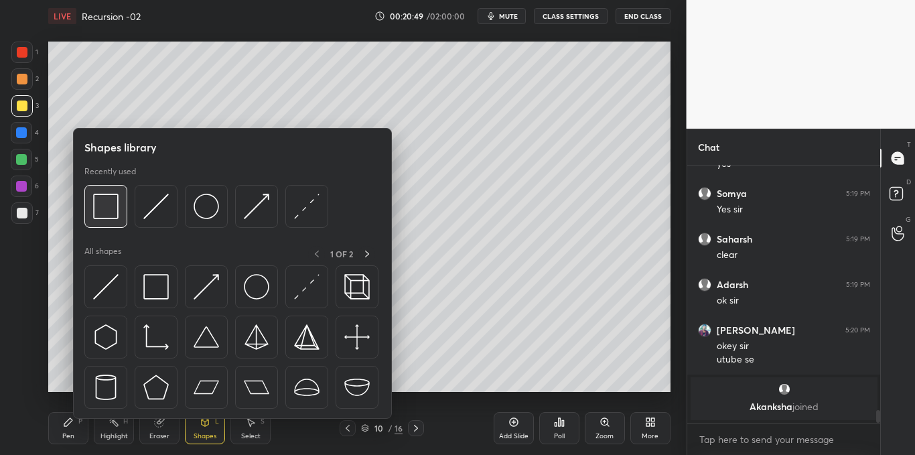
click at [104, 204] on img at bounding box center [105, 206] width 25 height 25
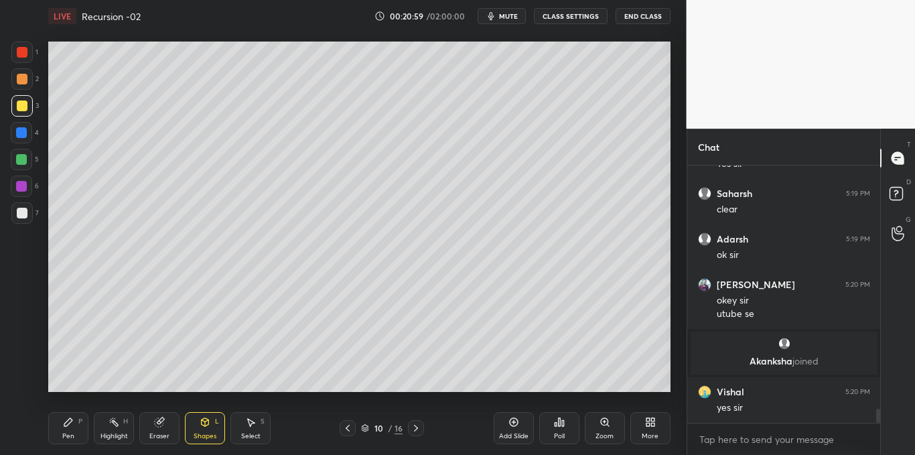
scroll to position [4368, 0]
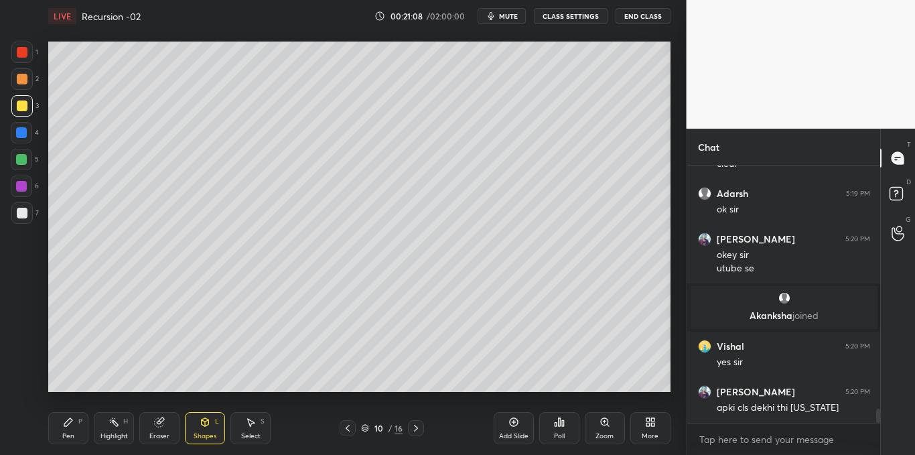
click at [60, 431] on div "Pen P" at bounding box center [68, 428] width 40 height 32
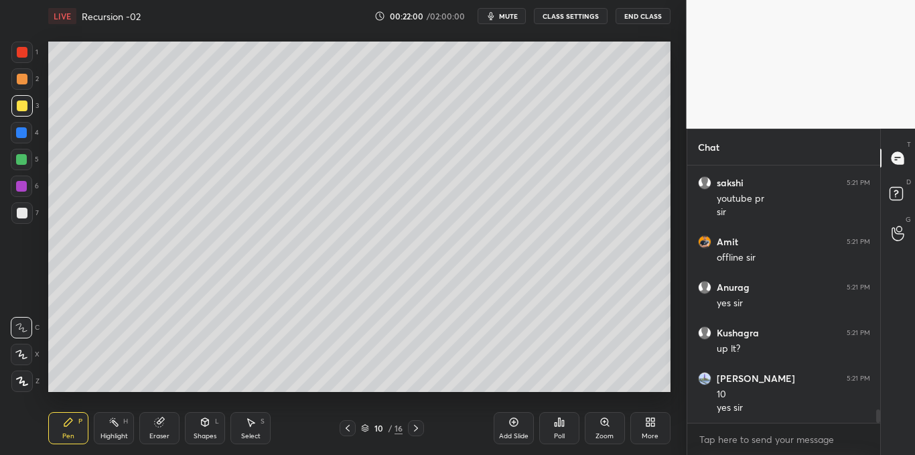
scroll to position [4669, 0]
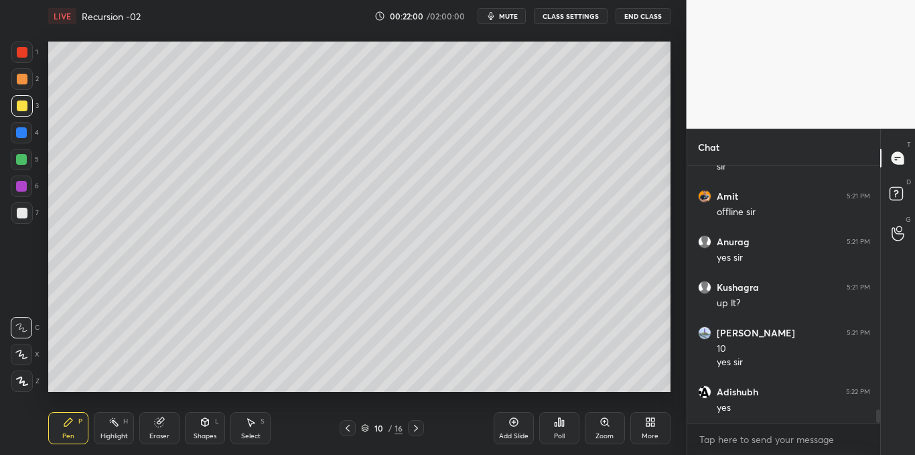
click at [248, 421] on icon at bounding box center [250, 422] width 11 height 11
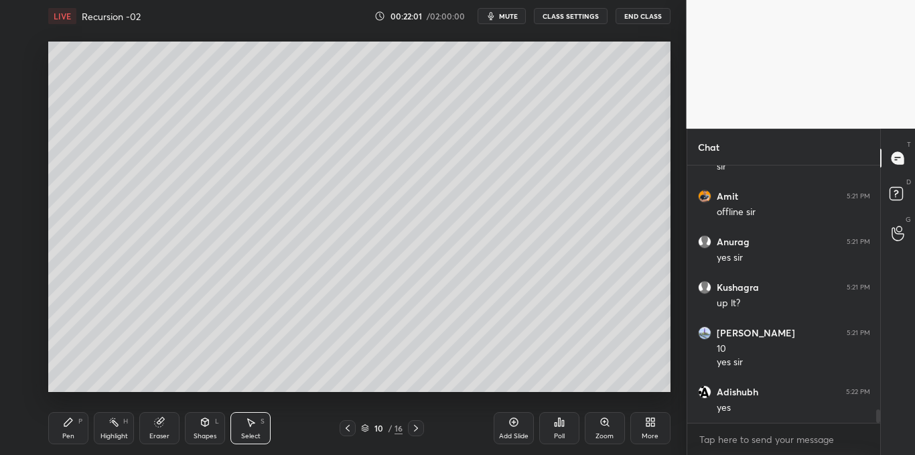
scroll to position [4714, 0]
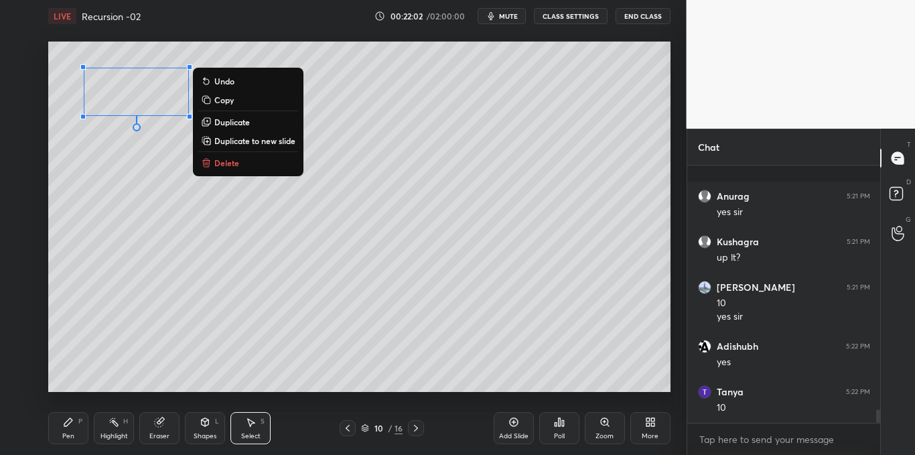
click at [235, 159] on p "Delete" at bounding box center [226, 162] width 25 height 11
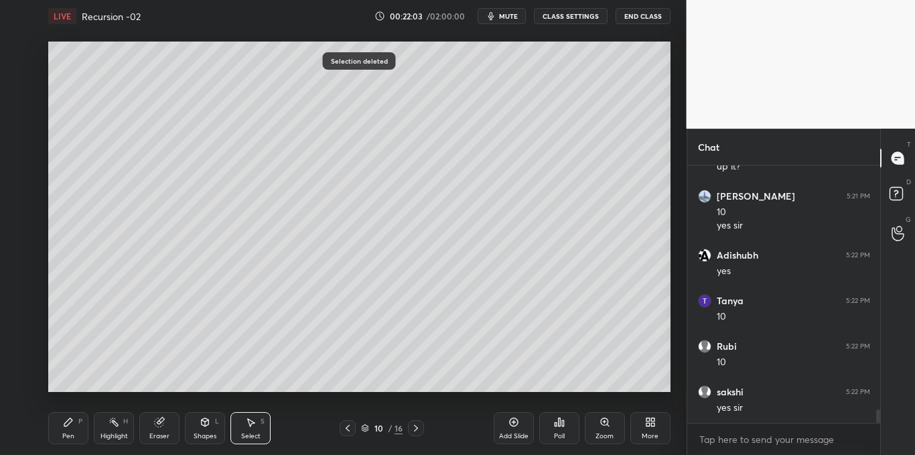
click at [62, 422] on div "Pen P" at bounding box center [68, 428] width 40 height 32
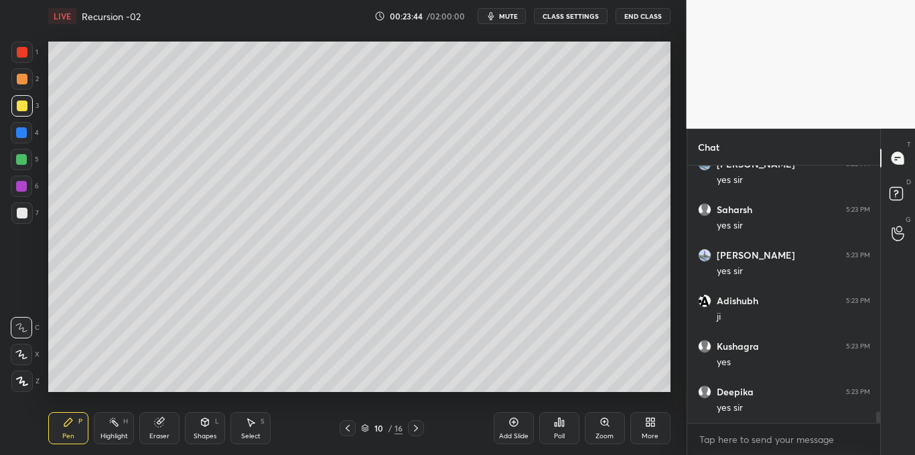
scroll to position [5626, 0]
click at [21, 162] on div at bounding box center [21, 159] width 11 height 11
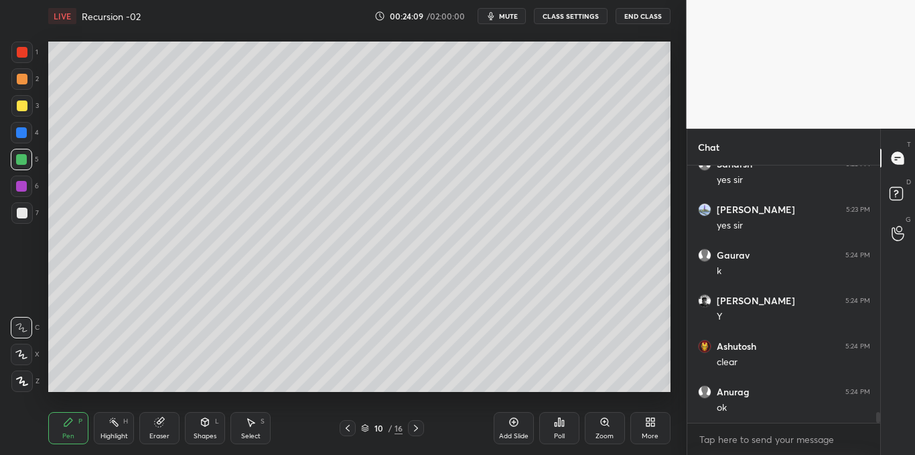
click at [513, 419] on icon at bounding box center [514, 422] width 11 height 11
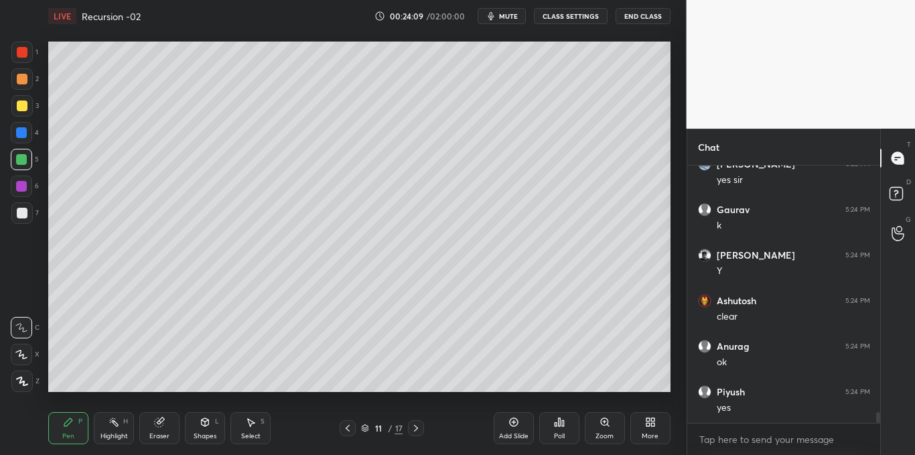
scroll to position [6127, 0]
click at [23, 216] on div at bounding box center [22, 213] width 11 height 11
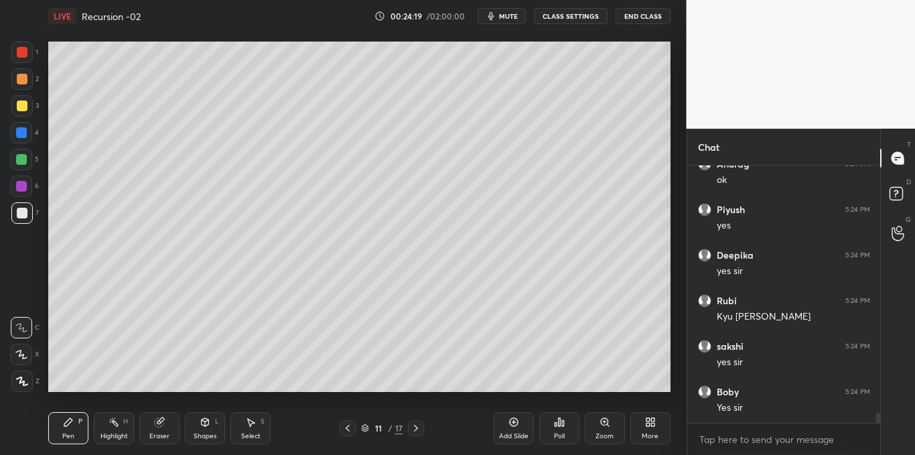
scroll to position [6309, 0]
click at [348, 432] on icon at bounding box center [347, 428] width 11 height 11
click at [418, 428] on icon at bounding box center [416, 428] width 4 height 7
click at [205, 426] on icon at bounding box center [205, 424] width 0 height 5
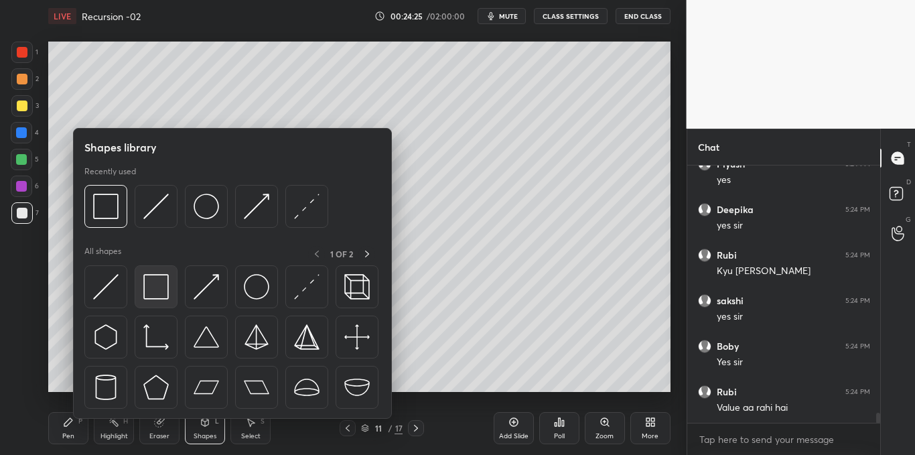
click at [158, 290] on img at bounding box center [155, 286] width 25 height 25
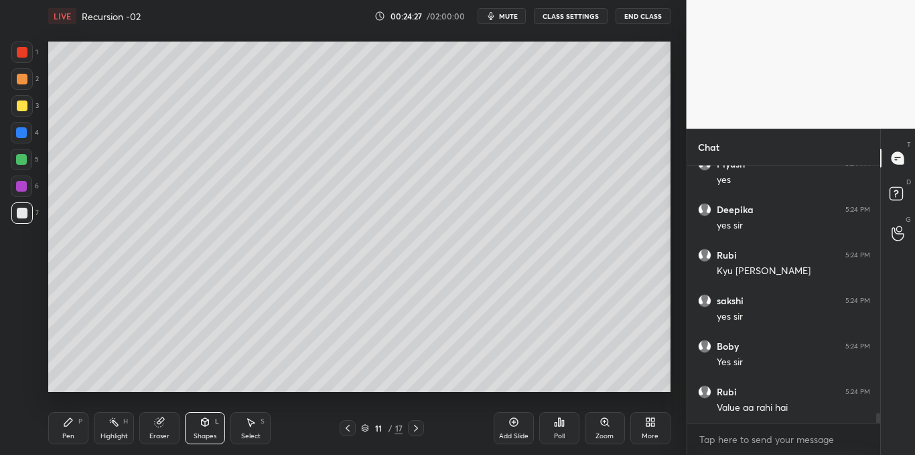
click at [66, 422] on icon at bounding box center [68, 422] width 8 height 8
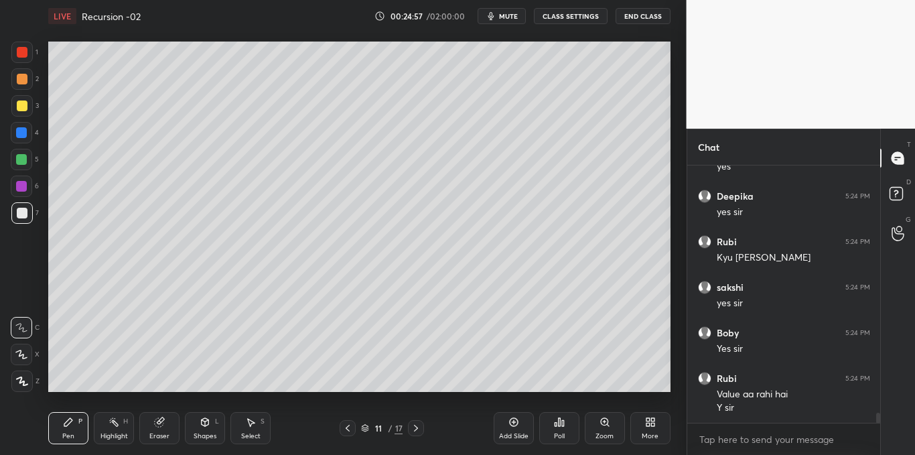
click at [19, 111] on div at bounding box center [22, 106] width 11 height 11
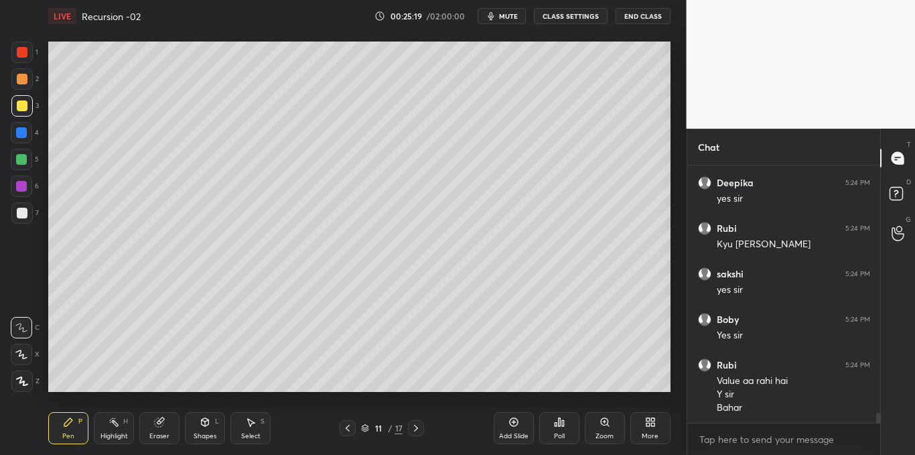
scroll to position [6382, 0]
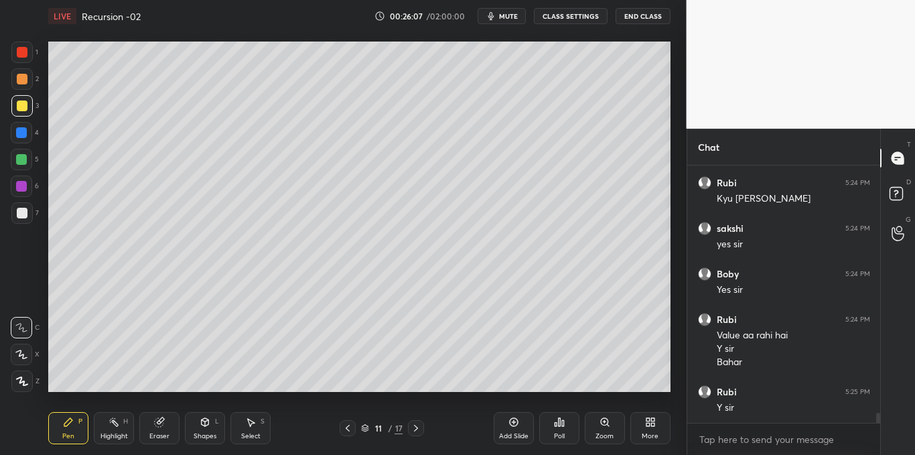
click at [21, 214] on div at bounding box center [22, 213] width 11 height 11
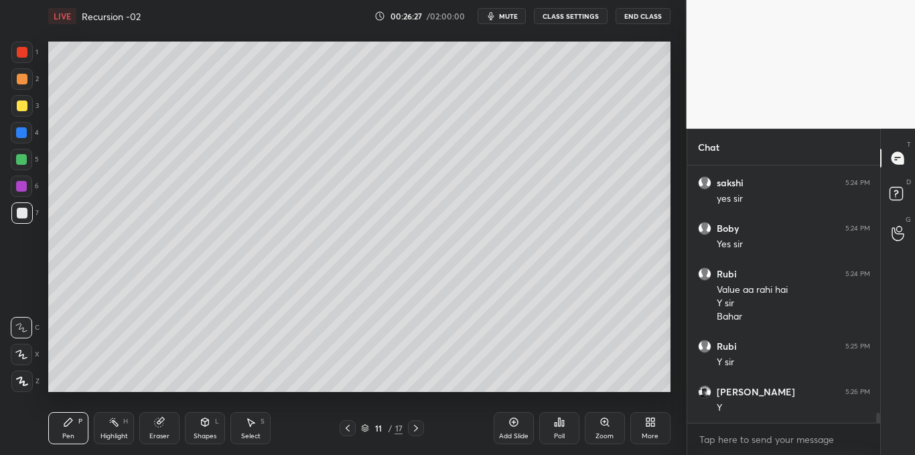
scroll to position [6473, 0]
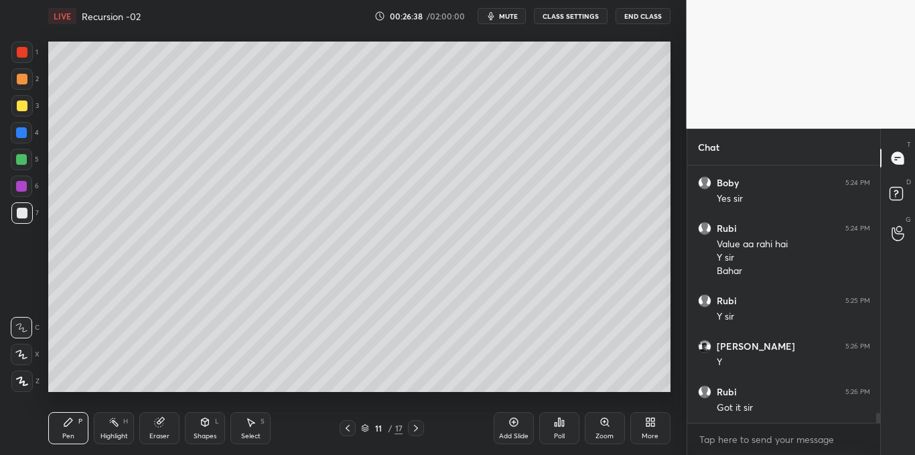
click at [649, 422] on icon at bounding box center [648, 419] width 3 height 3
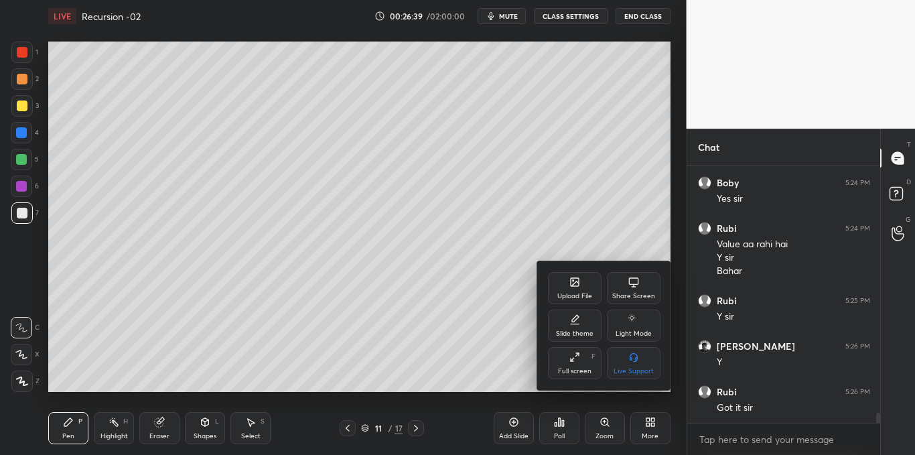
click at [637, 290] on div "Share Screen" at bounding box center [634, 288] width 54 height 32
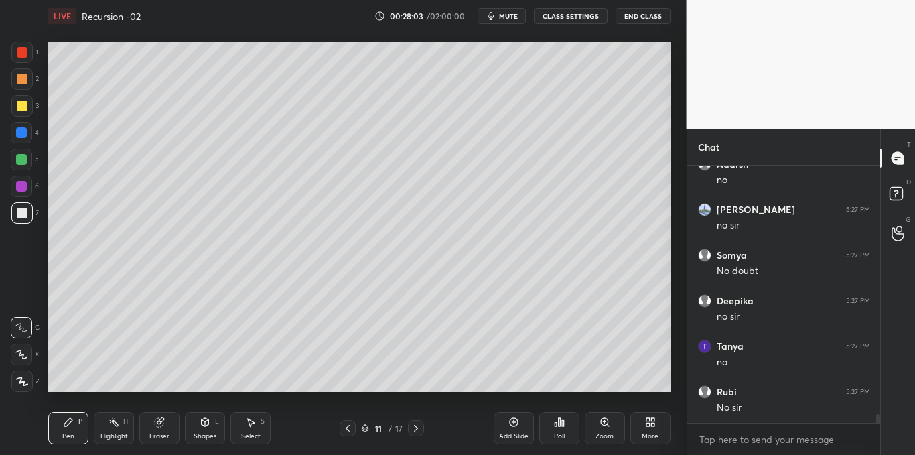
scroll to position [7202, 0]
click at [416, 428] on icon at bounding box center [416, 428] width 11 height 11
click at [23, 114] on div at bounding box center [21, 105] width 21 height 21
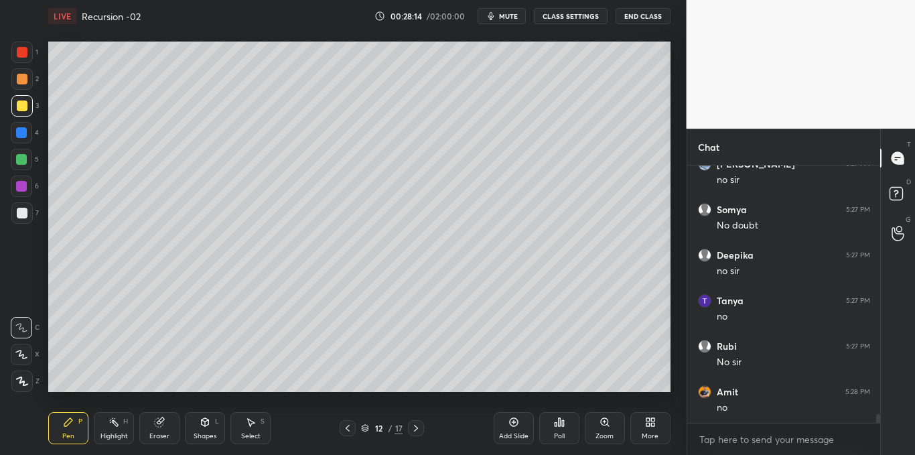
click at [204, 429] on div "Shapes L" at bounding box center [205, 428] width 40 height 32
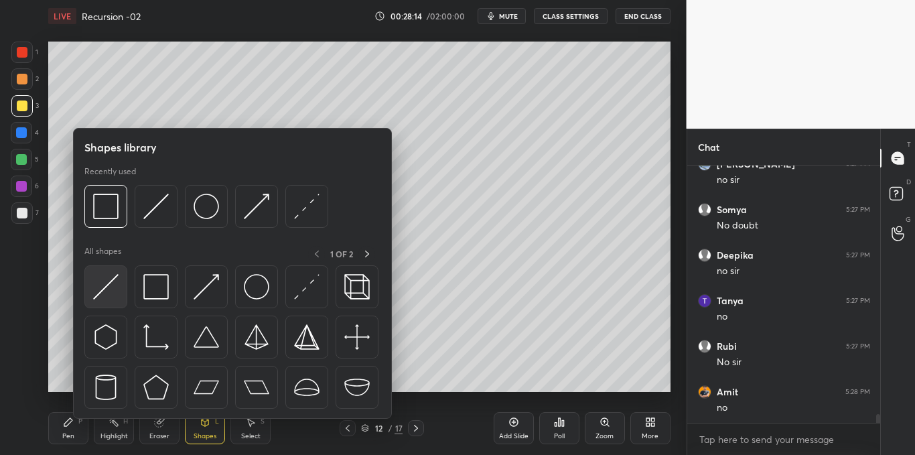
click at [107, 295] on img at bounding box center [105, 286] width 25 height 25
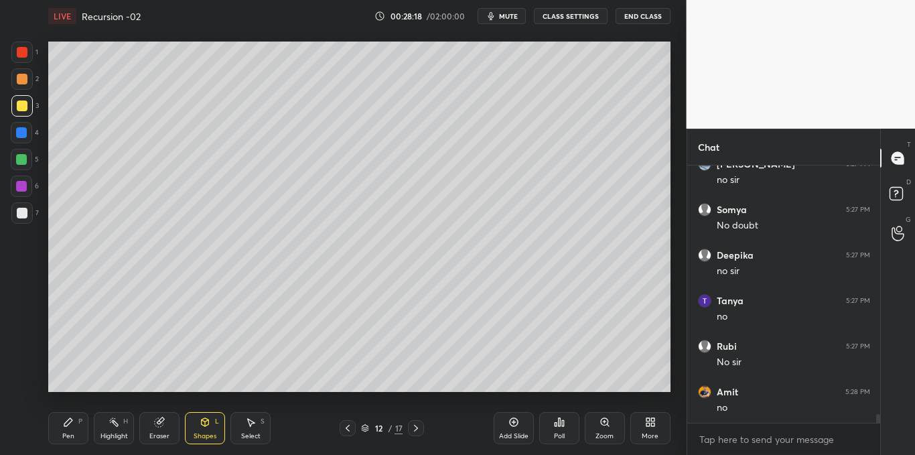
click at [70, 425] on icon at bounding box center [68, 422] width 11 height 11
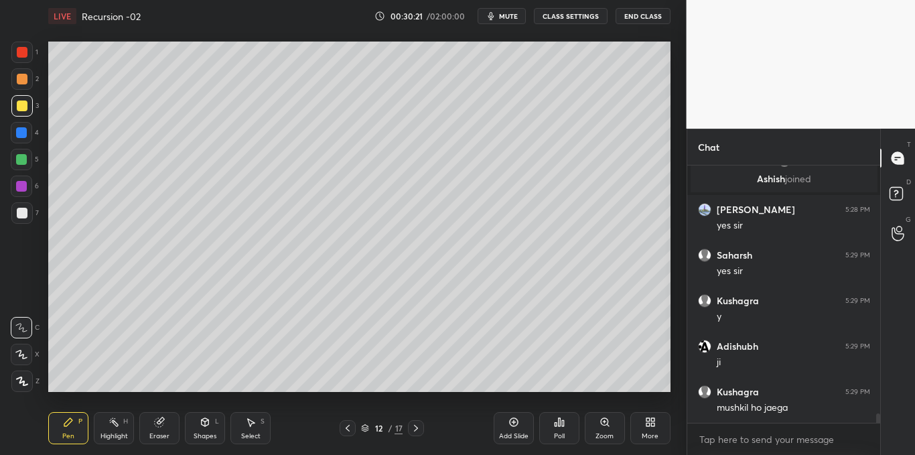
scroll to position [6727, 0]
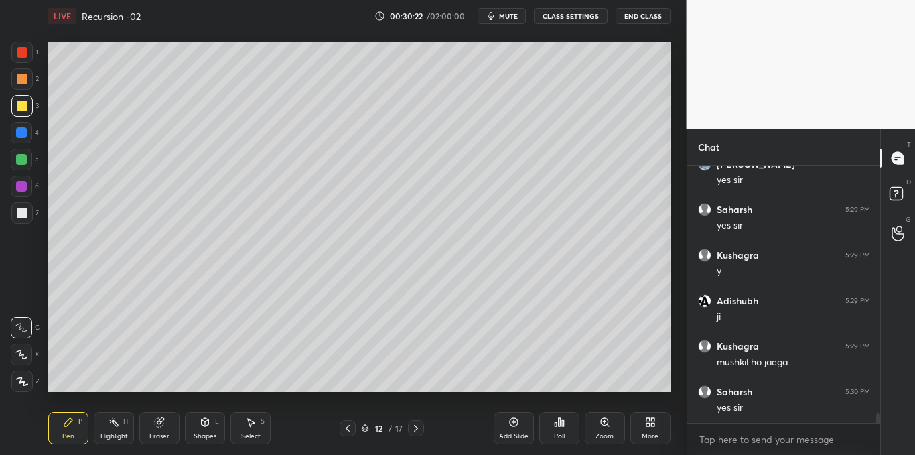
click at [512, 427] on icon at bounding box center [514, 422] width 11 height 11
click at [513, 422] on icon at bounding box center [513, 422] width 4 height 4
click at [196, 424] on div "Shapes L" at bounding box center [205, 428] width 40 height 32
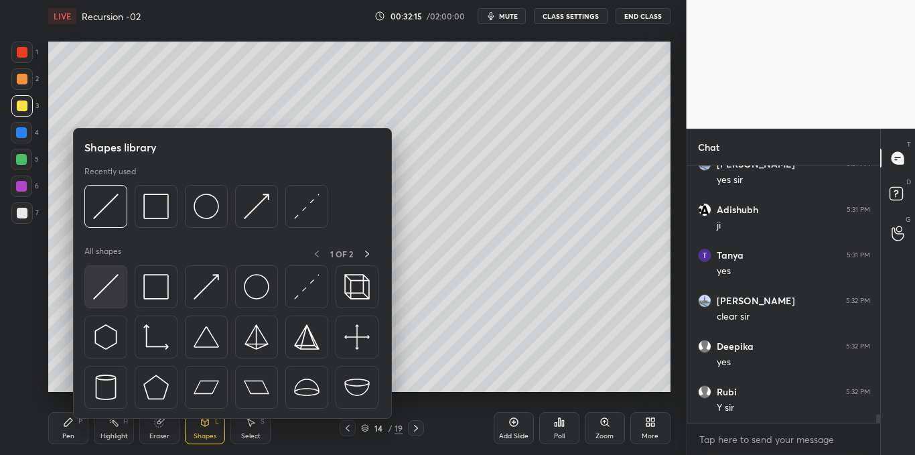
click at [109, 290] on img at bounding box center [105, 286] width 25 height 25
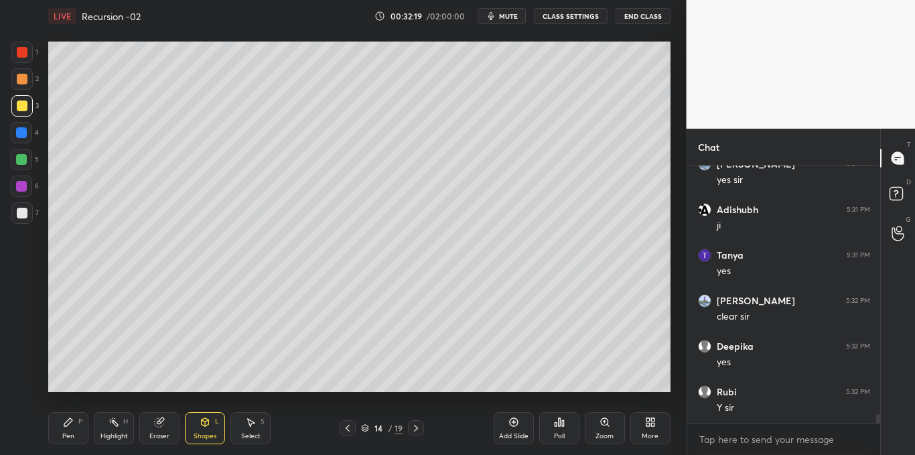
click at [68, 429] on div "Pen P" at bounding box center [68, 428] width 40 height 32
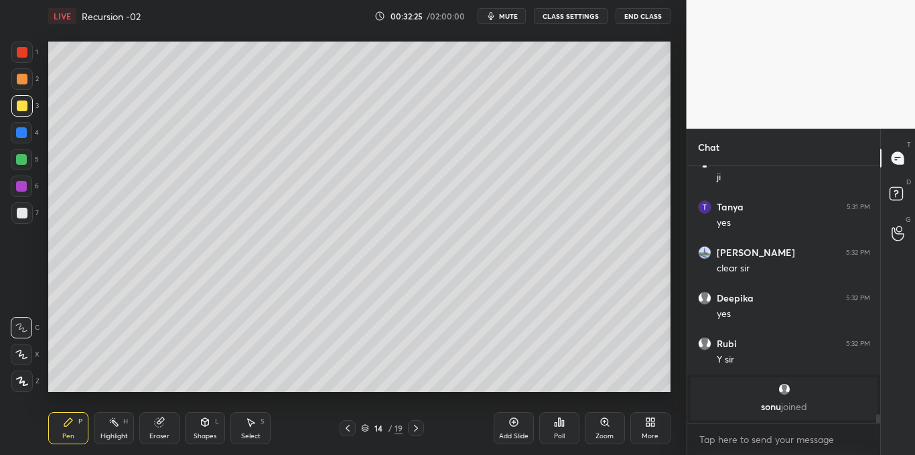
click at [205, 436] on div "Shapes" at bounding box center [205, 436] width 23 height 7
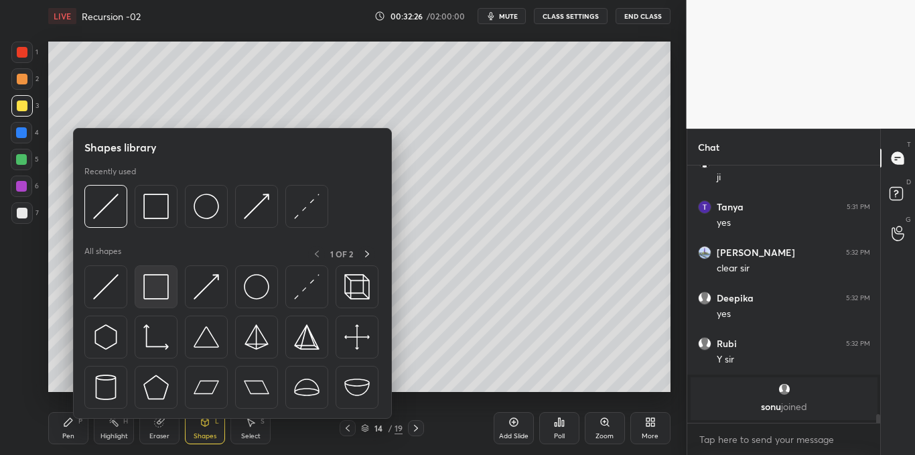
click at [154, 296] on img at bounding box center [155, 286] width 25 height 25
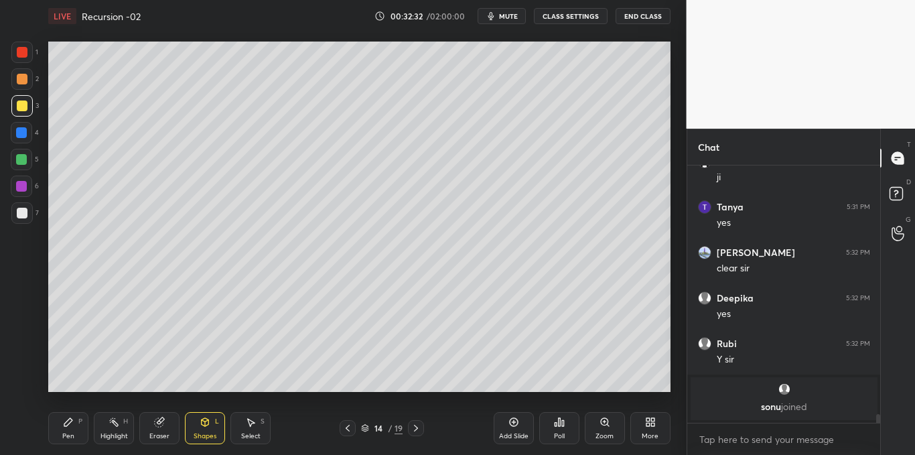
click at [66, 433] on div "Pen" at bounding box center [68, 436] width 12 height 7
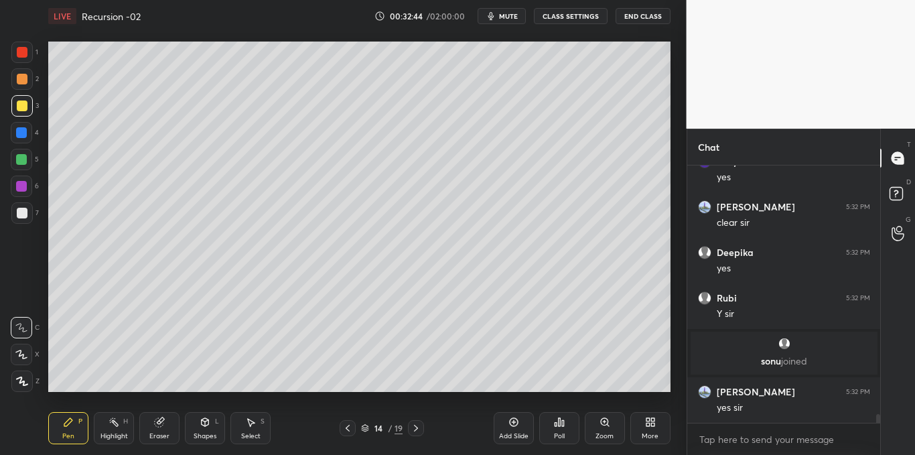
scroll to position [7195, 0]
click at [203, 426] on icon at bounding box center [205, 422] width 7 height 8
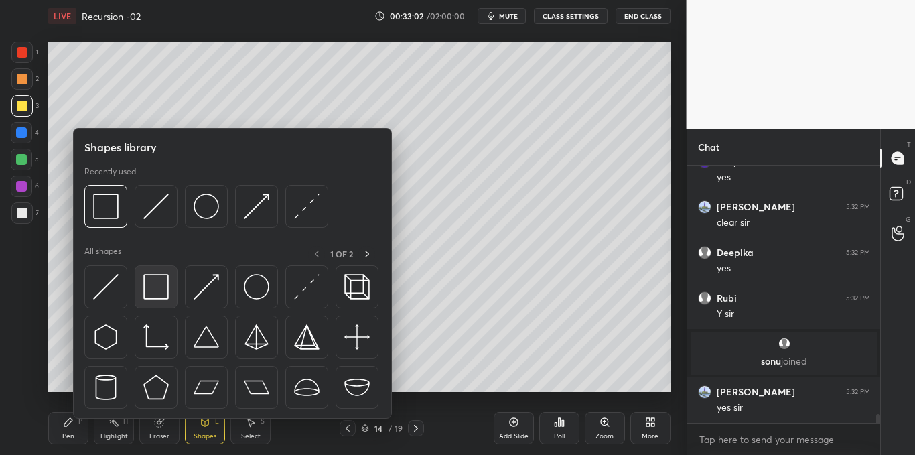
click at [161, 292] on img at bounding box center [155, 286] width 25 height 25
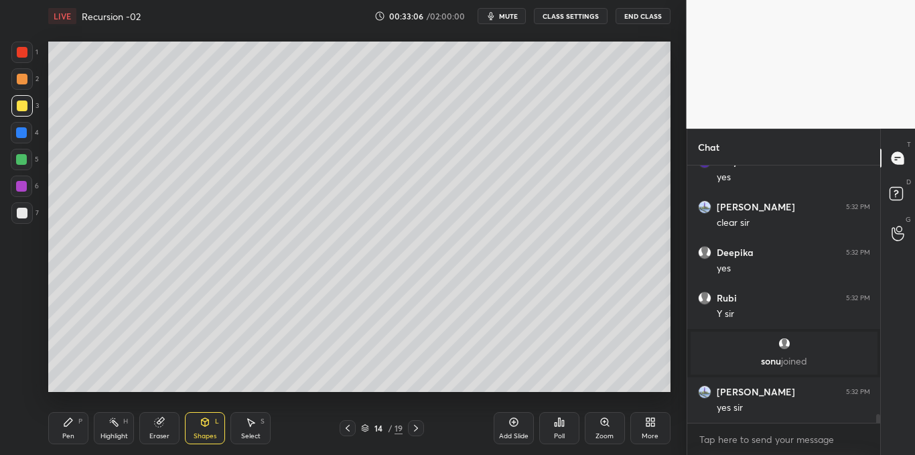
click at [204, 428] on div "Shapes L" at bounding box center [205, 428] width 40 height 32
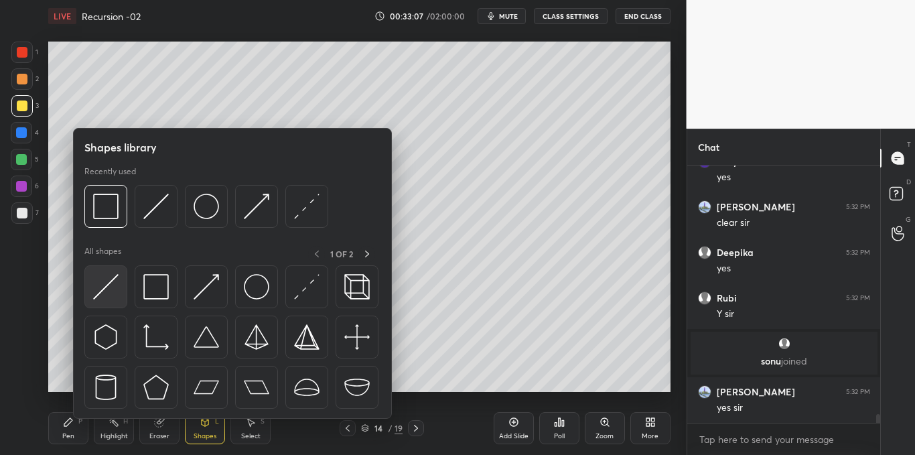
click at [108, 288] on img at bounding box center [105, 286] width 25 height 25
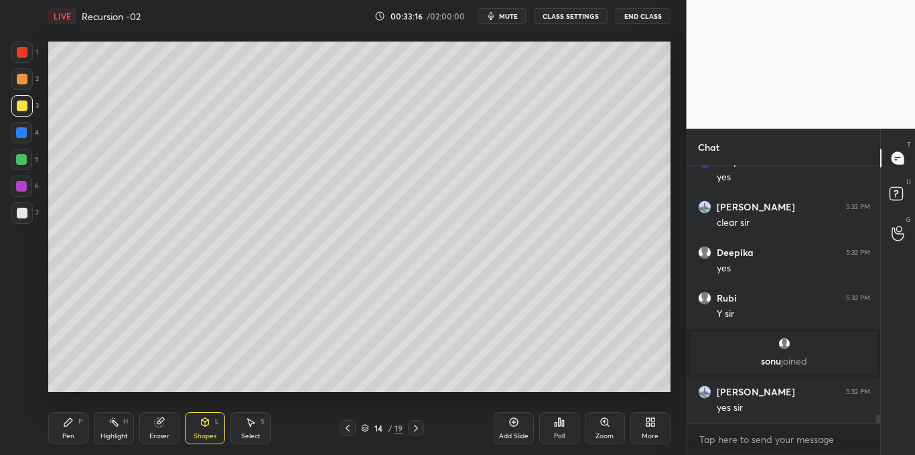
click at [253, 426] on icon at bounding box center [250, 422] width 11 height 11
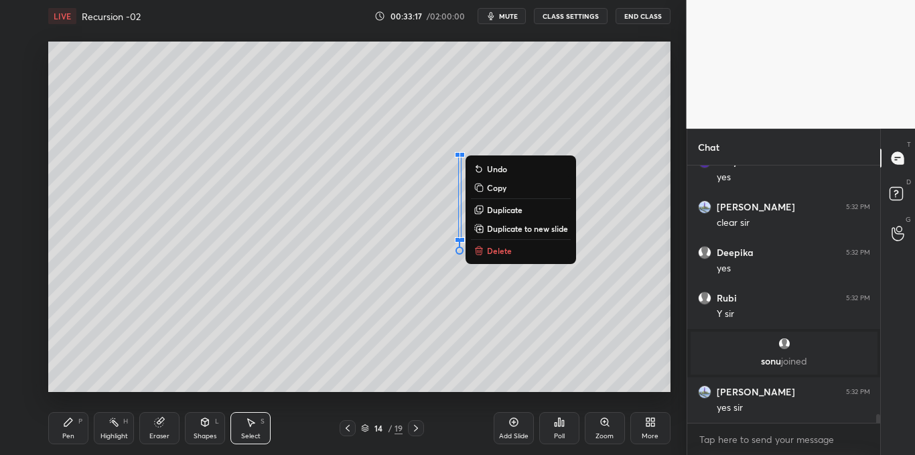
click at [507, 252] on p "Delete" at bounding box center [499, 250] width 25 height 11
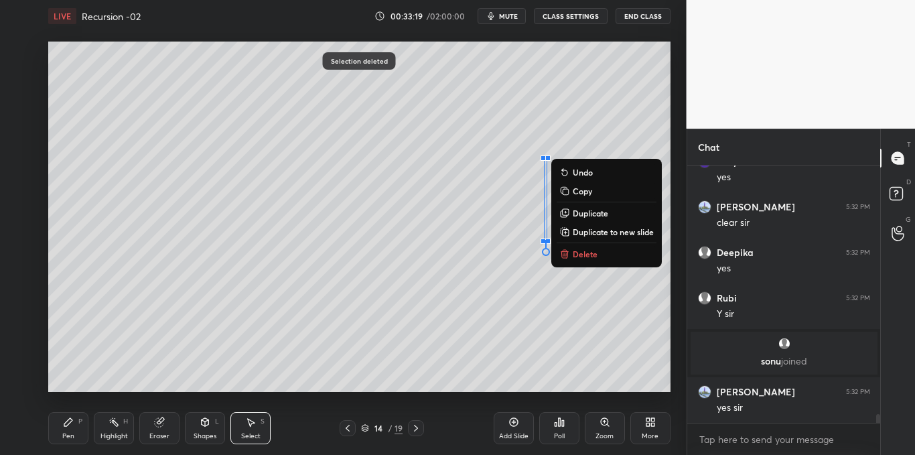
click at [582, 258] on p "Delete" at bounding box center [585, 254] width 25 height 11
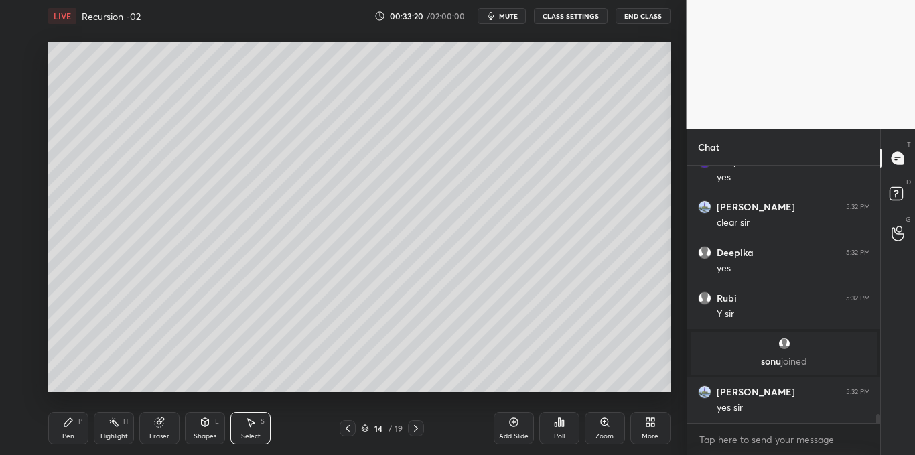
click at [211, 424] on div "Shapes L" at bounding box center [205, 428] width 40 height 32
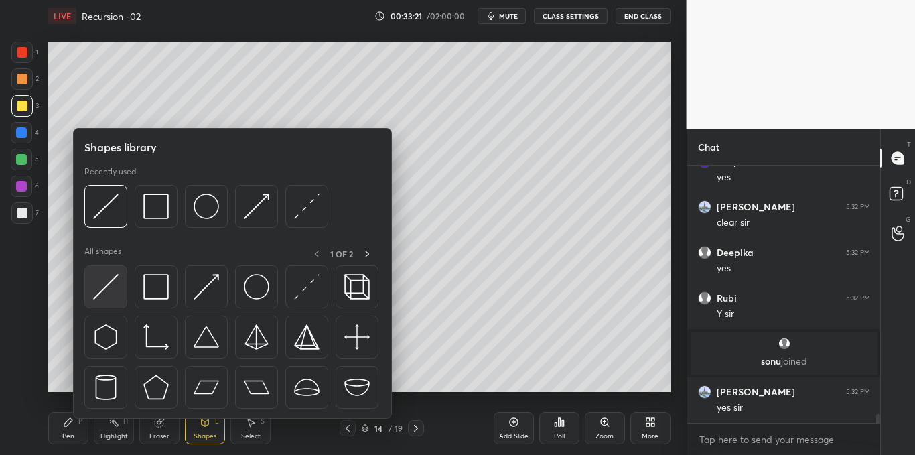
click at [114, 292] on img at bounding box center [105, 286] width 25 height 25
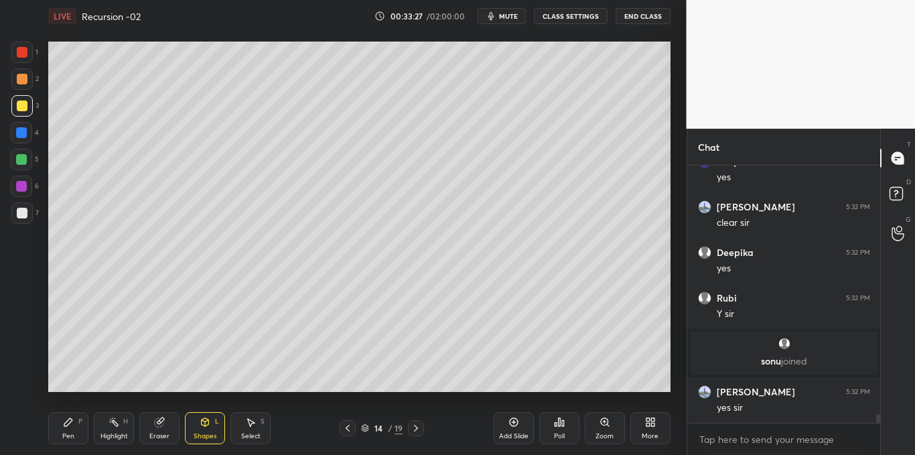
click at [70, 420] on icon at bounding box center [68, 422] width 8 height 8
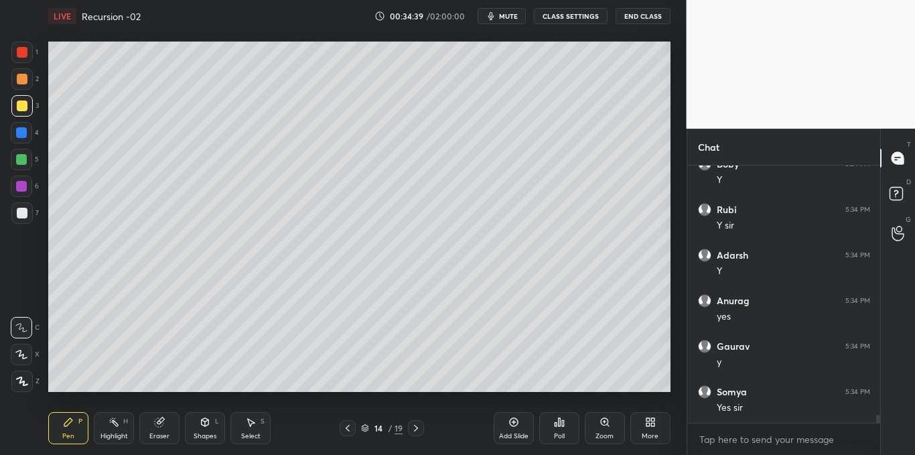
scroll to position [7930, 0]
click at [511, 430] on div "Add Slide" at bounding box center [514, 428] width 40 height 32
click at [204, 426] on icon at bounding box center [205, 422] width 7 height 8
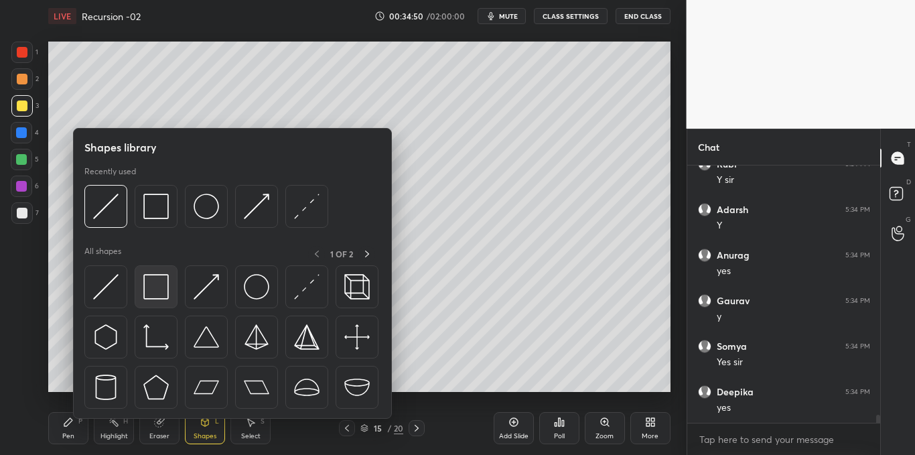
click at [155, 296] on img at bounding box center [155, 286] width 25 height 25
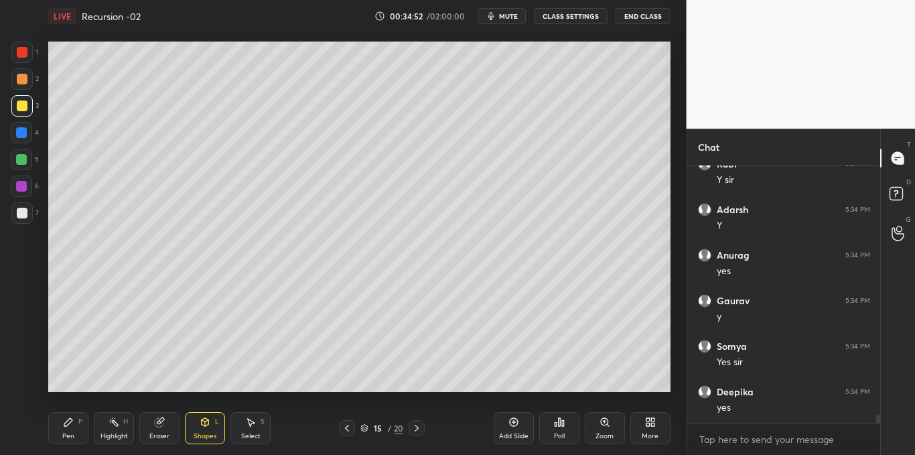
click at [62, 423] on div "Pen P" at bounding box center [68, 428] width 40 height 32
click at [197, 431] on div "Shapes L" at bounding box center [205, 428] width 40 height 32
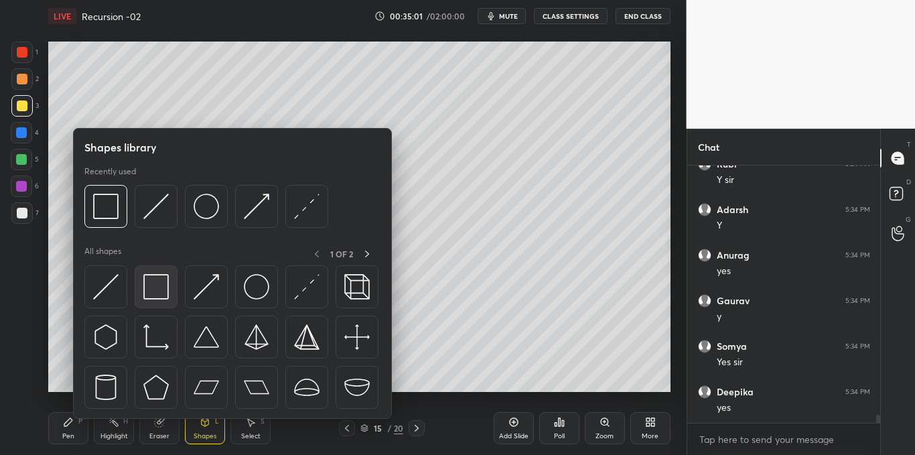
click at [161, 288] on img at bounding box center [155, 286] width 25 height 25
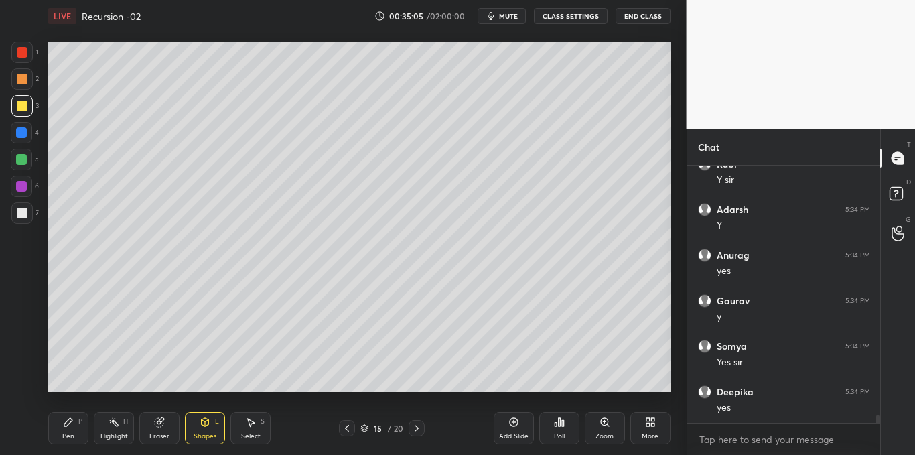
click at [66, 428] on div "Pen P" at bounding box center [68, 428] width 40 height 32
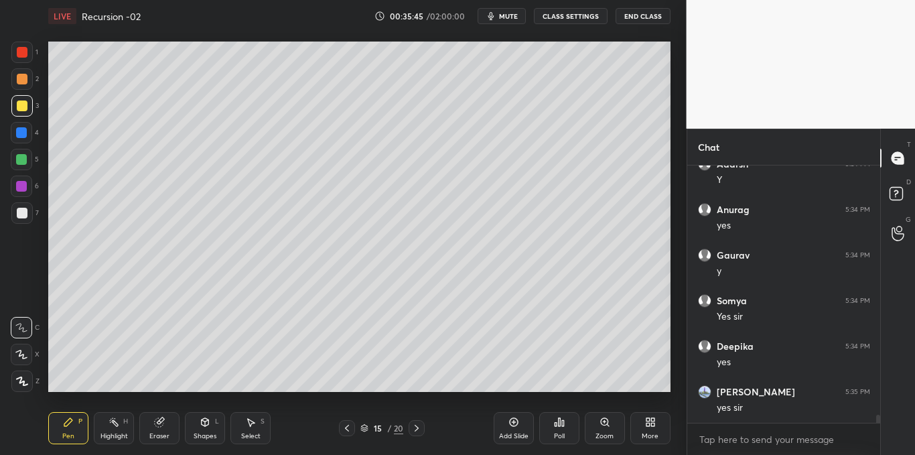
scroll to position [8021, 0]
click at [19, 214] on div at bounding box center [22, 213] width 11 height 11
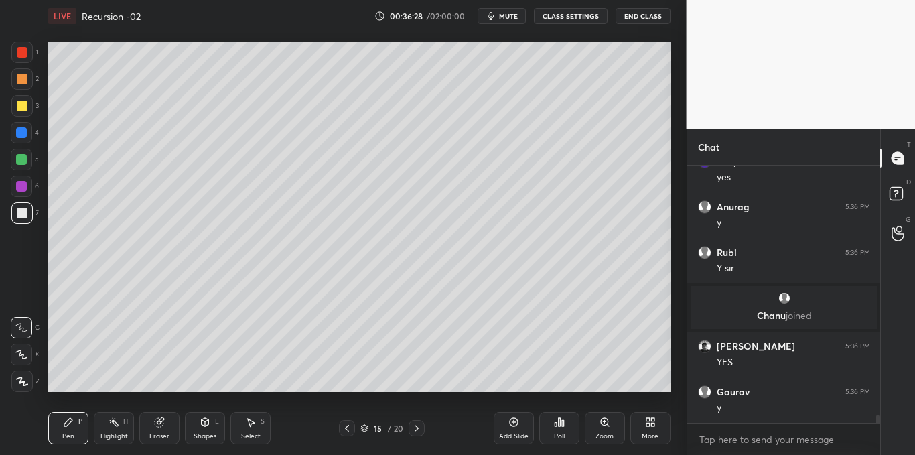
scroll to position [8197, 0]
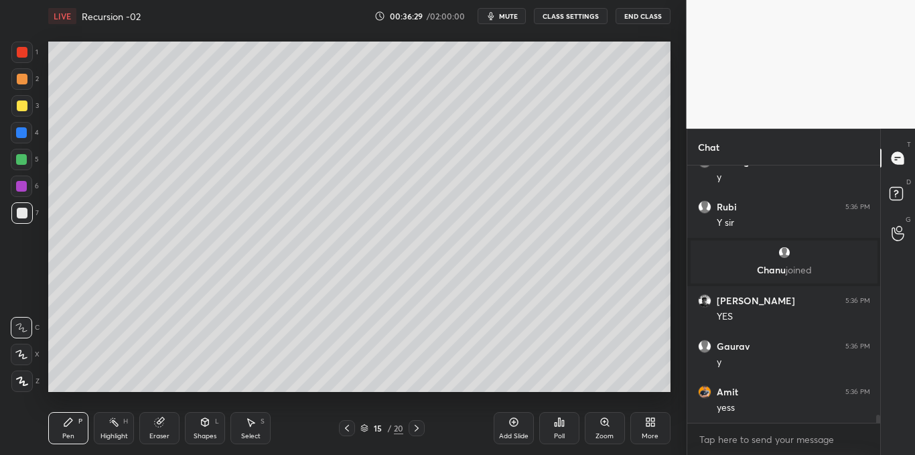
click at [513, 422] on icon at bounding box center [514, 422] width 11 height 11
click at [21, 113] on div at bounding box center [21, 105] width 21 height 21
click at [204, 422] on icon at bounding box center [205, 422] width 7 height 8
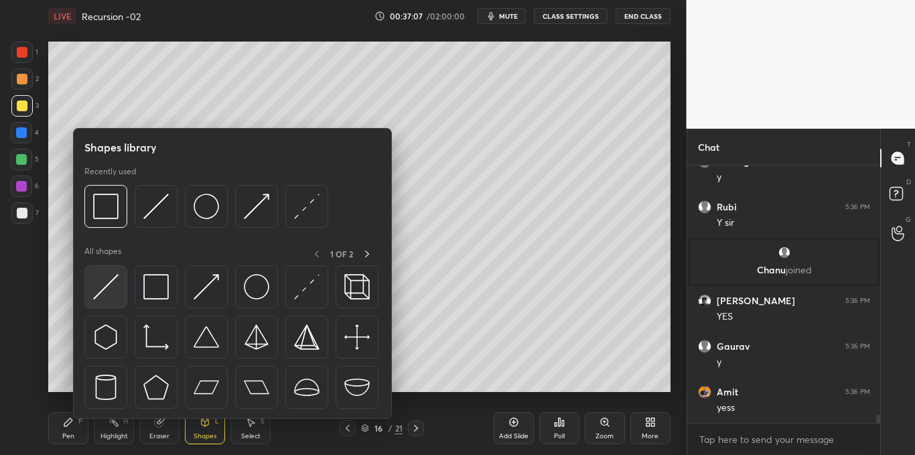
click at [112, 298] on img at bounding box center [105, 286] width 25 height 25
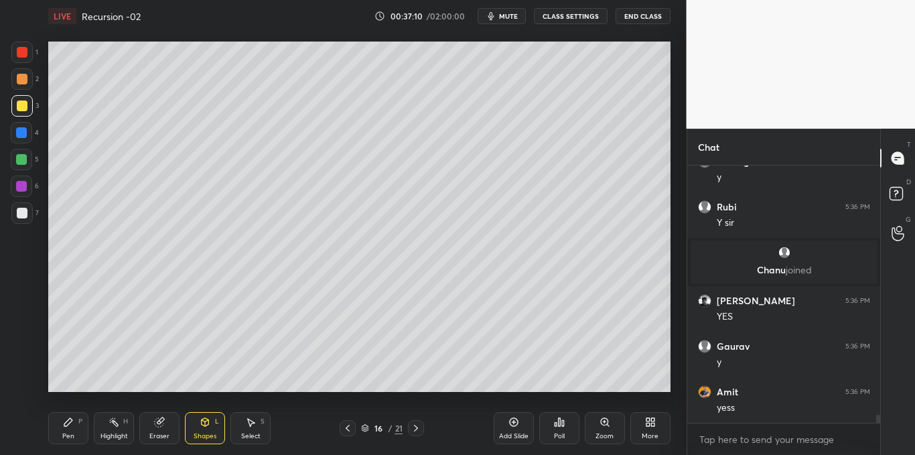
scroll to position [8242, 0]
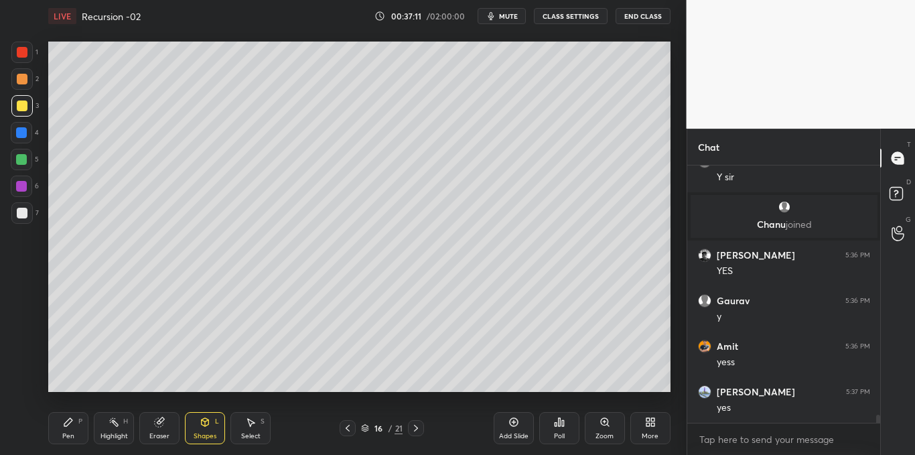
click at [69, 429] on div "Pen P" at bounding box center [68, 428] width 40 height 32
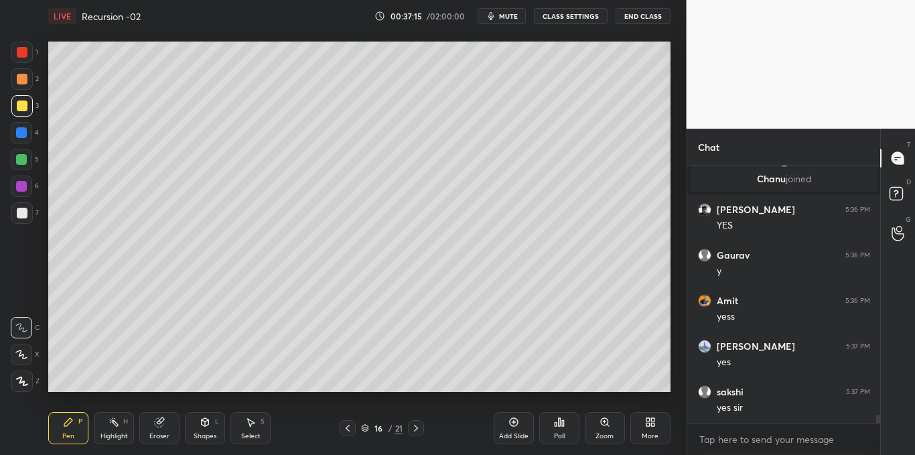
scroll to position [8333, 0]
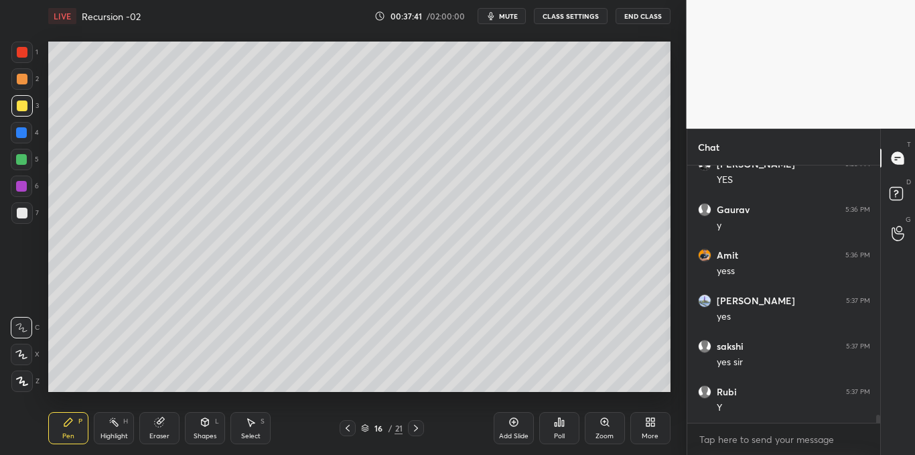
click at [210, 442] on div "Shapes L" at bounding box center [205, 428] width 40 height 32
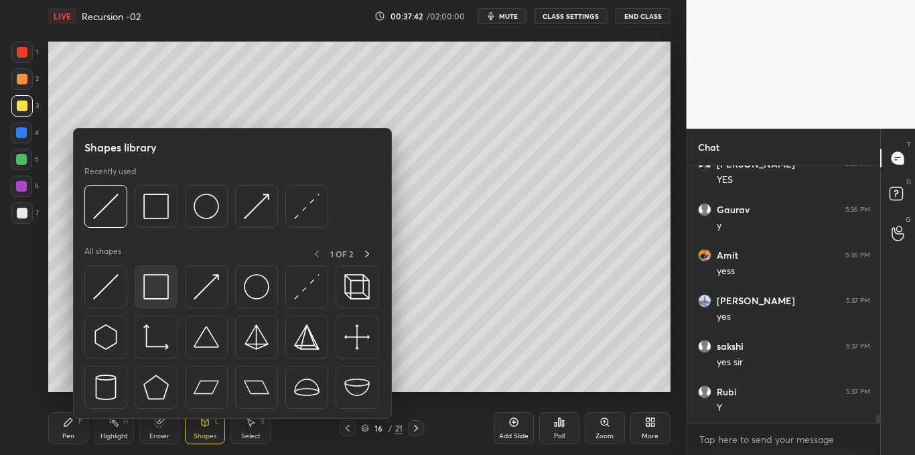
click at [155, 283] on img at bounding box center [155, 286] width 25 height 25
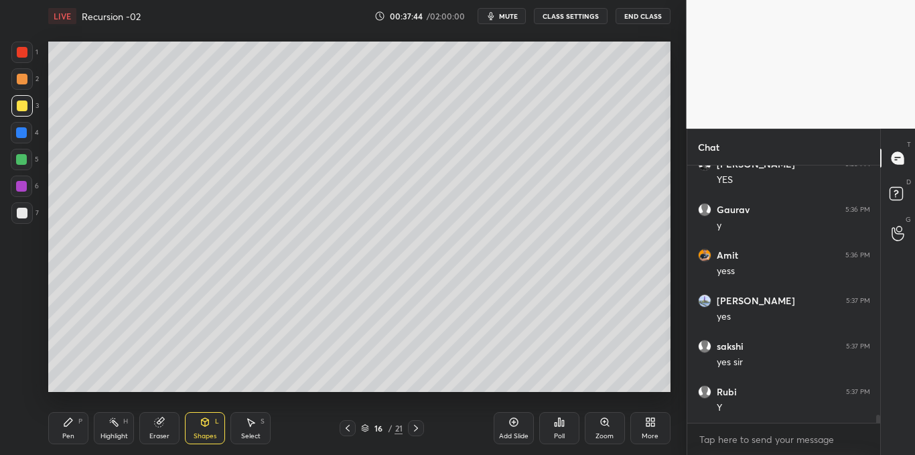
click at [69, 428] on div "Pen P" at bounding box center [68, 428] width 40 height 32
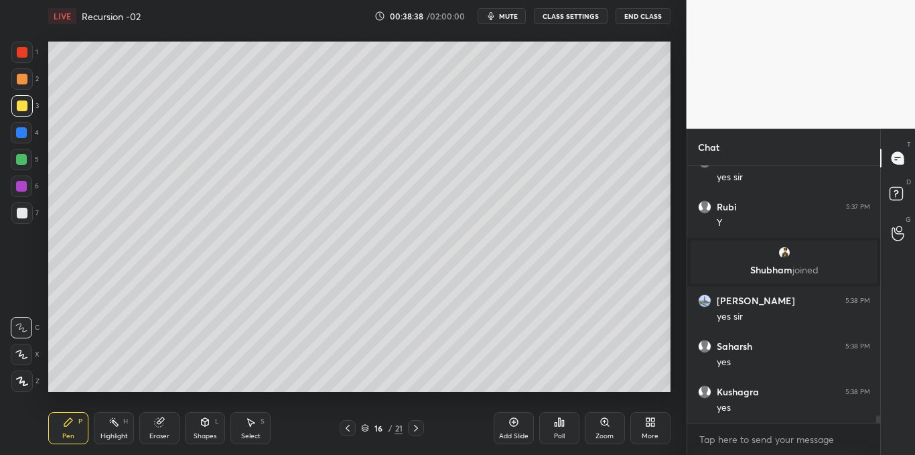
scroll to position [8479, 0]
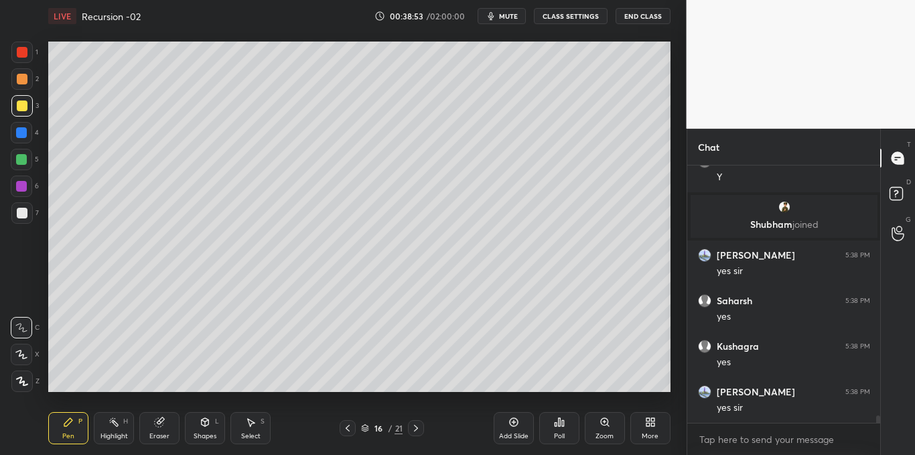
click at [515, 424] on icon at bounding box center [514, 422] width 11 height 11
click at [206, 427] on icon at bounding box center [205, 422] width 11 height 11
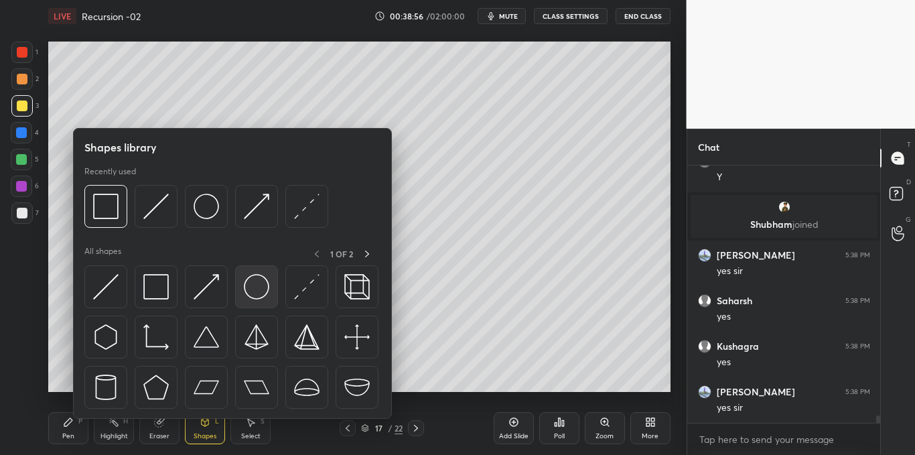
click at [253, 285] on img at bounding box center [256, 286] width 25 height 25
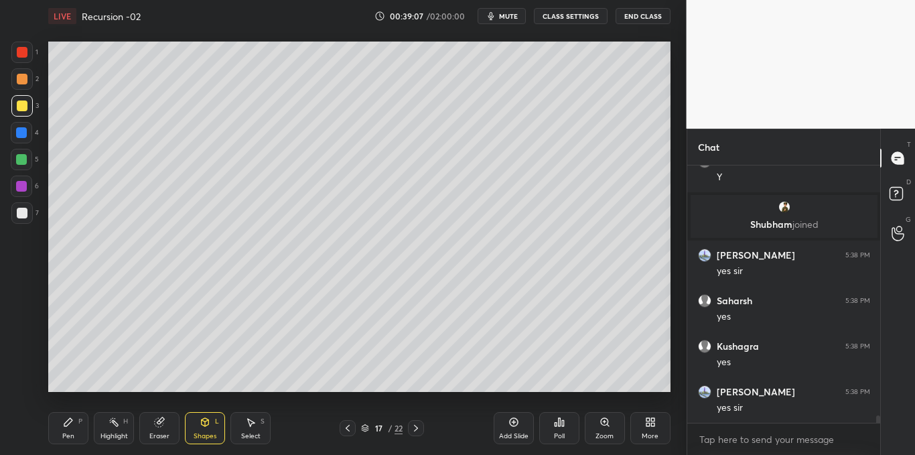
click at [70, 427] on icon at bounding box center [68, 422] width 11 height 11
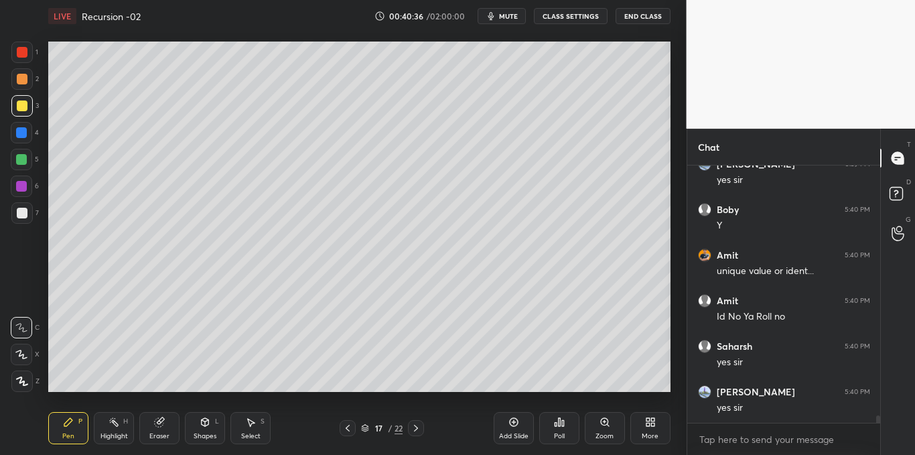
scroll to position [9040, 0]
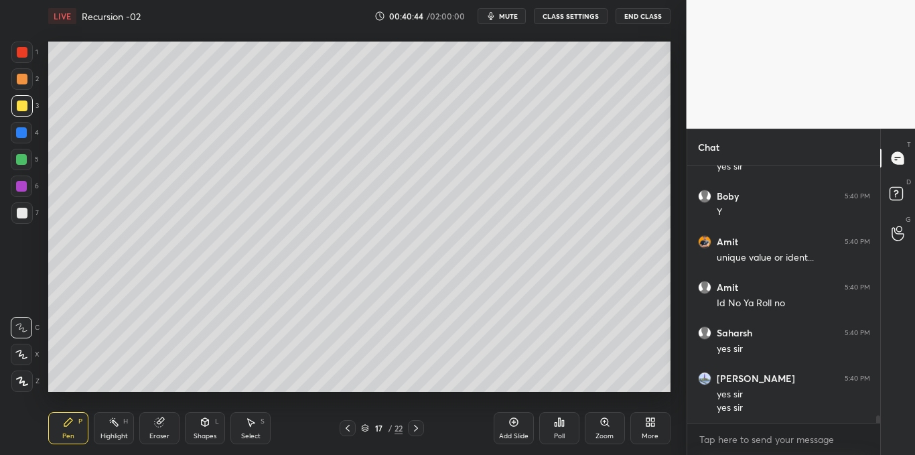
click at [206, 428] on div "Shapes L" at bounding box center [205, 428] width 40 height 32
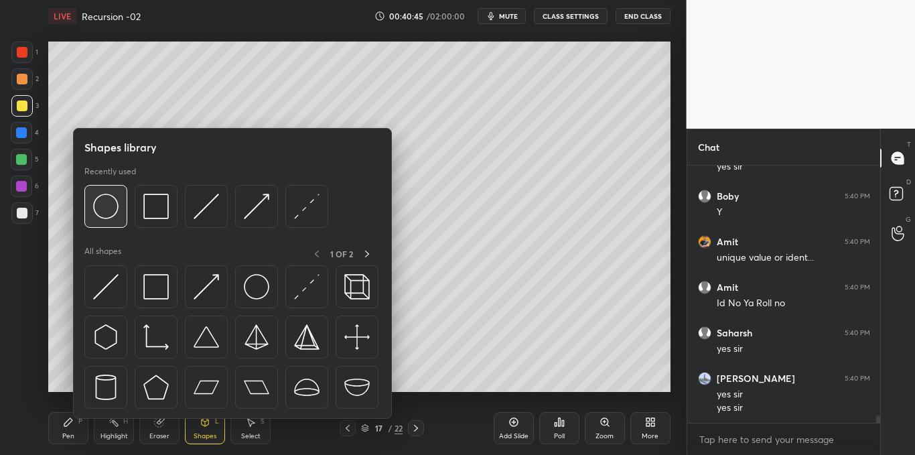
click at [108, 215] on img at bounding box center [105, 206] width 25 height 25
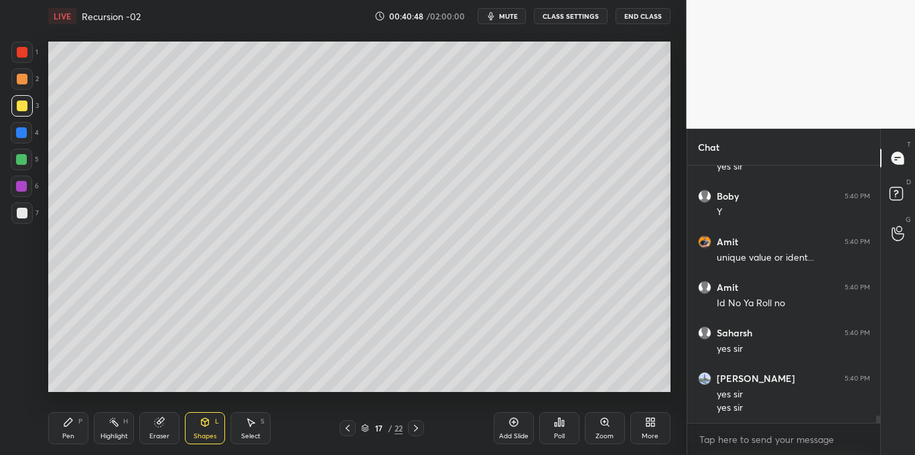
click at [68, 425] on icon at bounding box center [68, 422] width 8 height 8
click at [247, 433] on div "Select" at bounding box center [250, 436] width 19 height 7
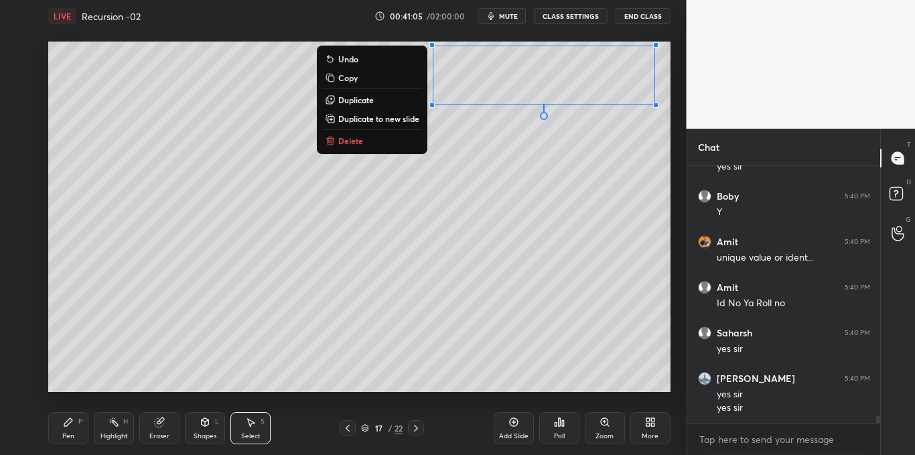
scroll to position [9085, 0]
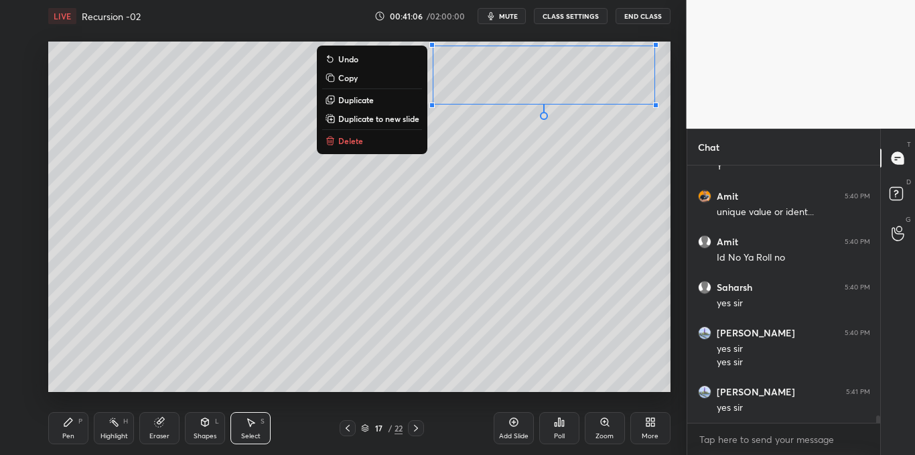
click at [327, 375] on div "0 ° Undo Copy Duplicate Duplicate to new slide Delete" at bounding box center [359, 217] width 623 height 350
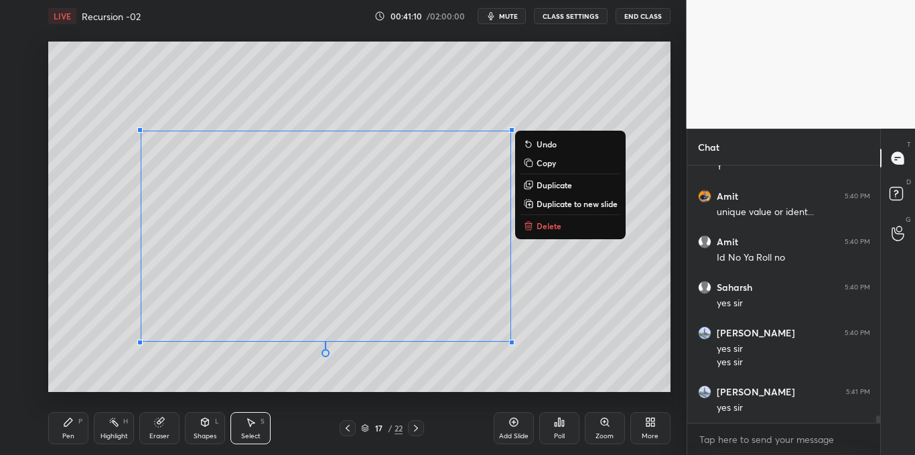
click at [208, 431] on div "Shapes L" at bounding box center [205, 428] width 40 height 32
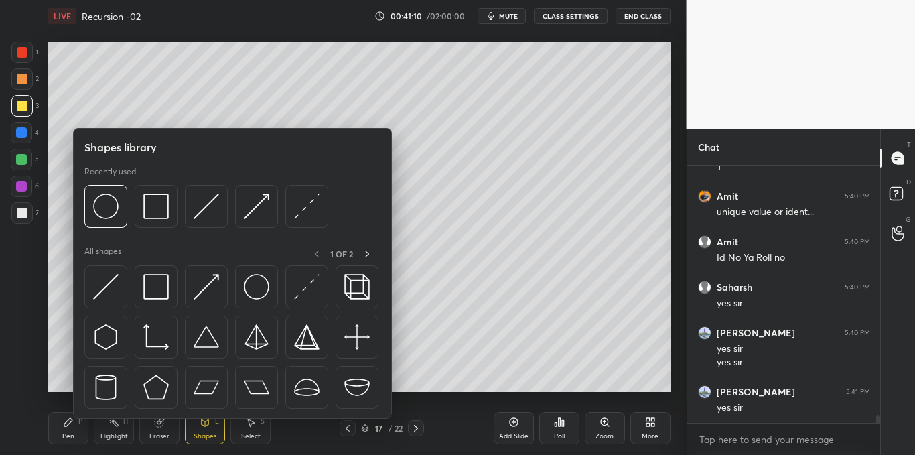
scroll to position [9131, 0]
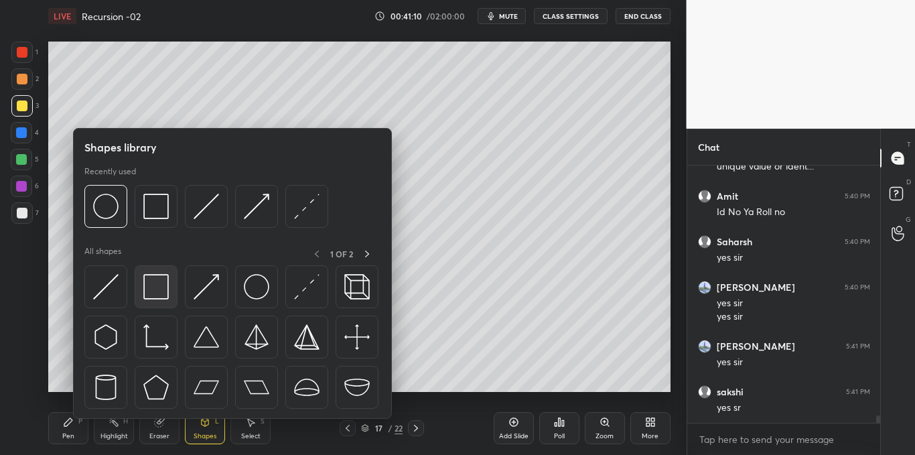
click at [163, 301] on div at bounding box center [156, 286] width 43 height 43
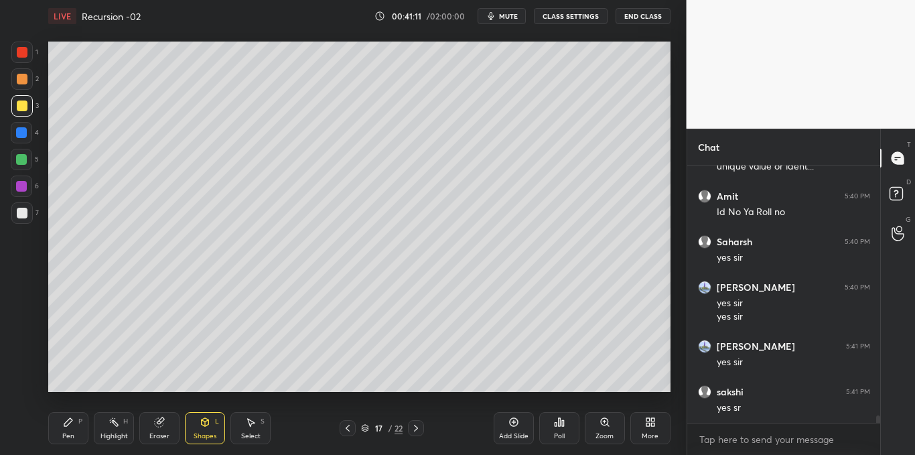
click at [22, 212] on div at bounding box center [22, 213] width 11 height 11
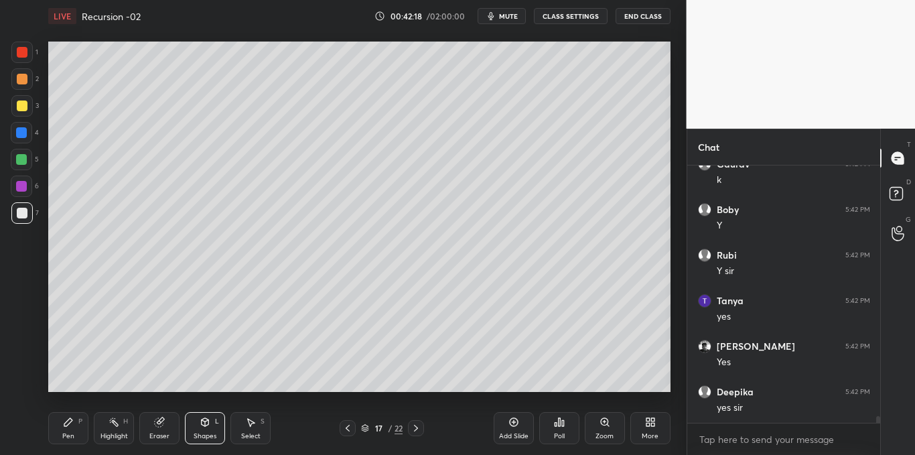
scroll to position [9828, 0]
click at [509, 427] on icon at bounding box center [514, 422] width 11 height 11
click at [19, 104] on div at bounding box center [22, 106] width 11 height 11
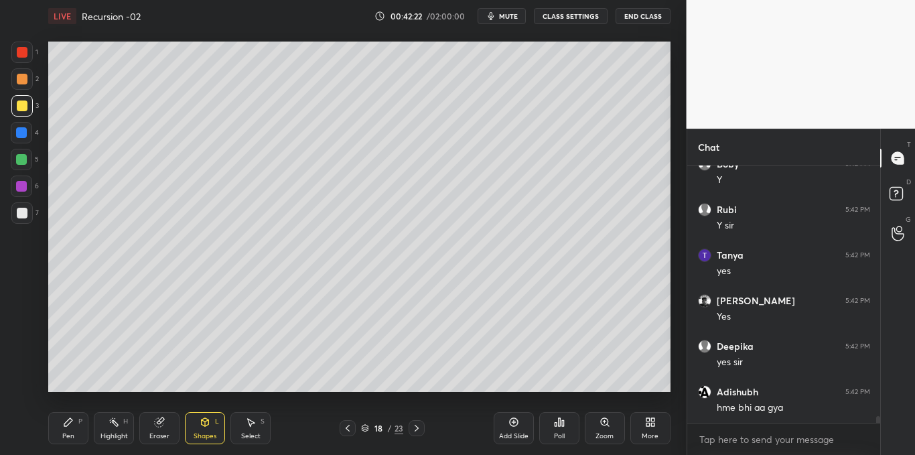
click at [64, 426] on icon at bounding box center [68, 422] width 8 height 8
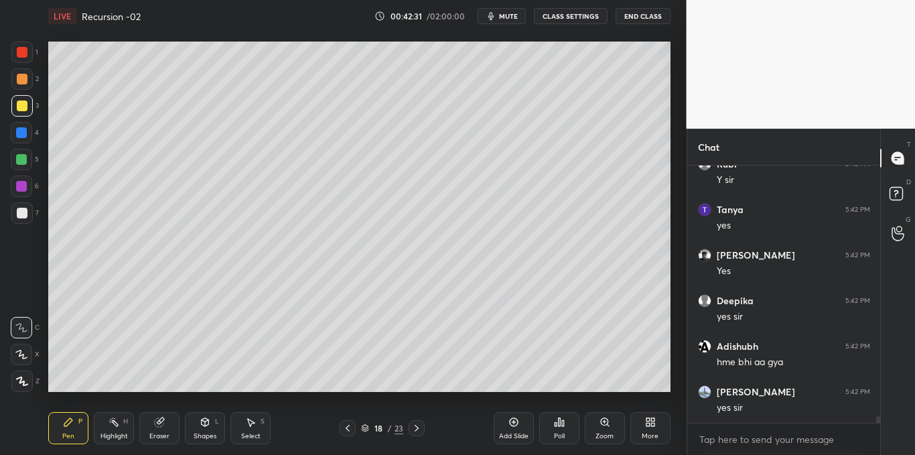
click at [207, 429] on div "Shapes L" at bounding box center [205, 428] width 40 height 32
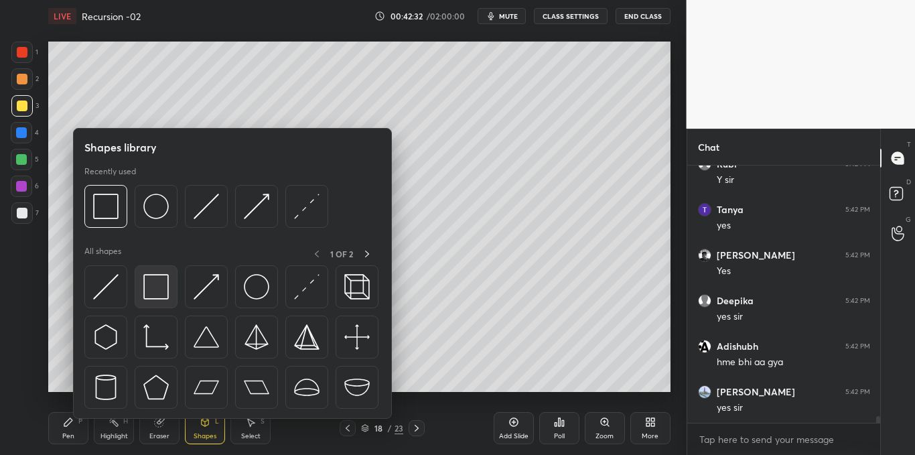
click at [160, 292] on img at bounding box center [155, 286] width 25 height 25
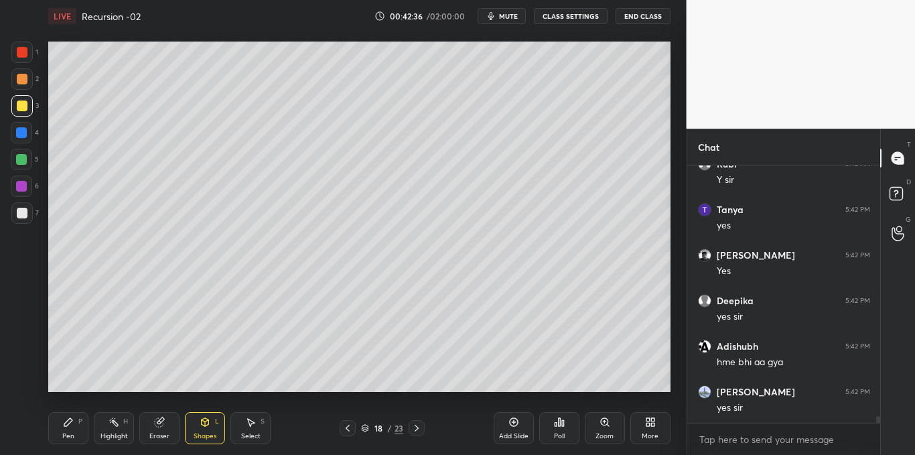
click at [64, 433] on div "Pen" at bounding box center [68, 436] width 12 height 7
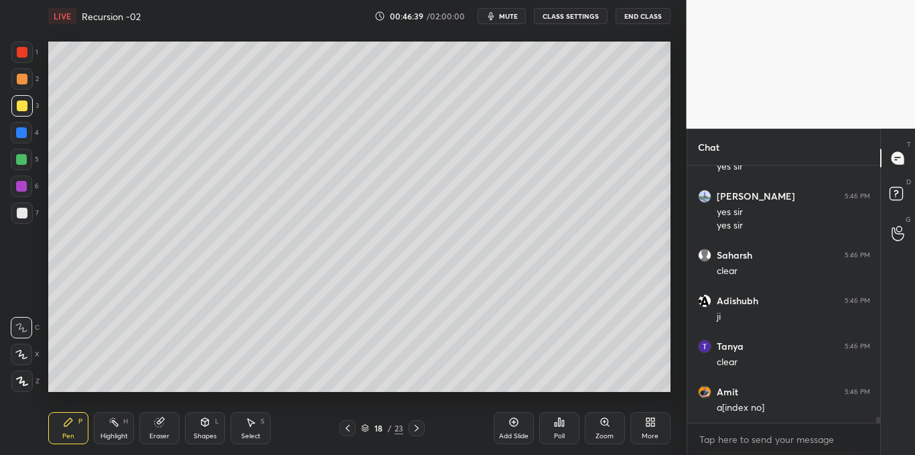
scroll to position [10407, 0]
click at [510, 420] on icon at bounding box center [514, 422] width 11 height 11
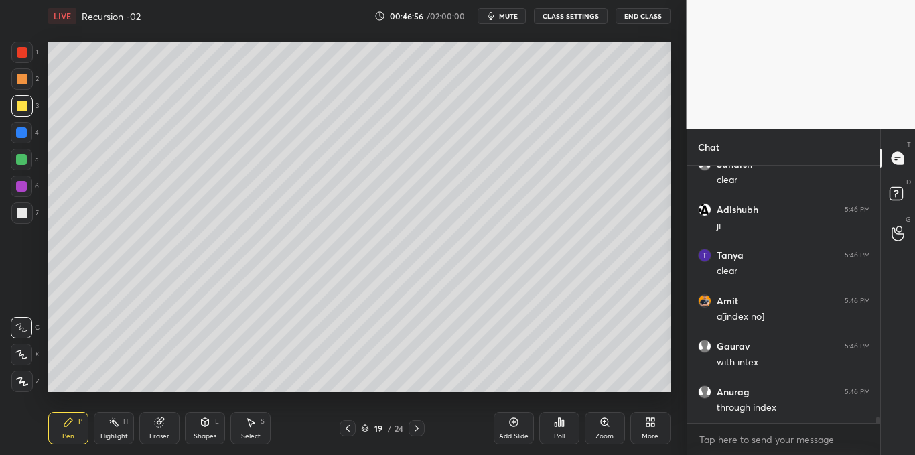
click at [204, 428] on div "Shapes L" at bounding box center [205, 428] width 40 height 32
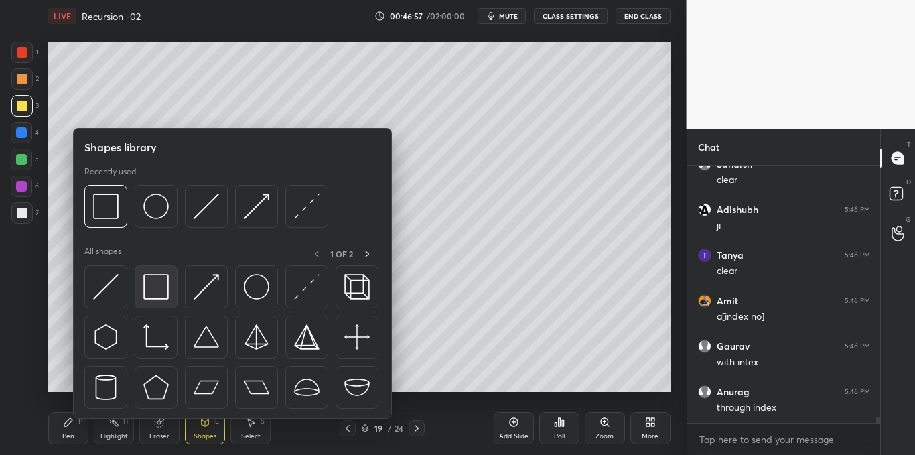
click at [152, 290] on img at bounding box center [155, 286] width 25 height 25
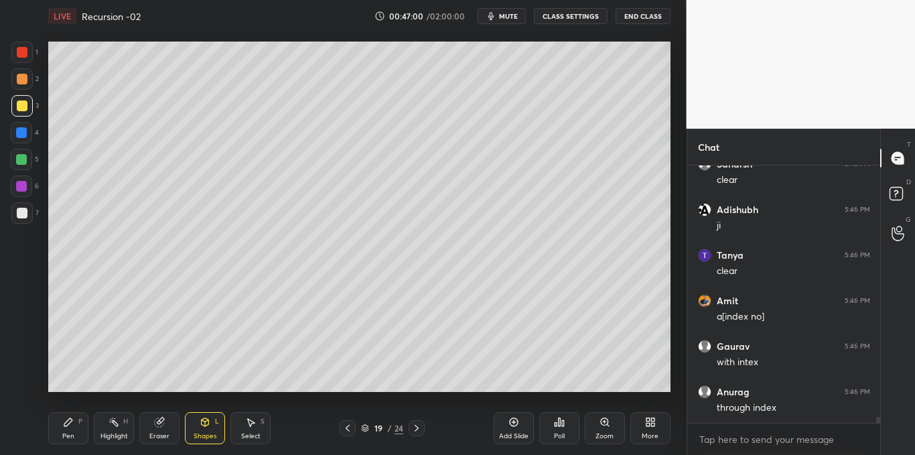
click at [64, 430] on div "Pen P" at bounding box center [68, 428] width 40 height 32
click at [203, 424] on icon at bounding box center [205, 422] width 7 height 8
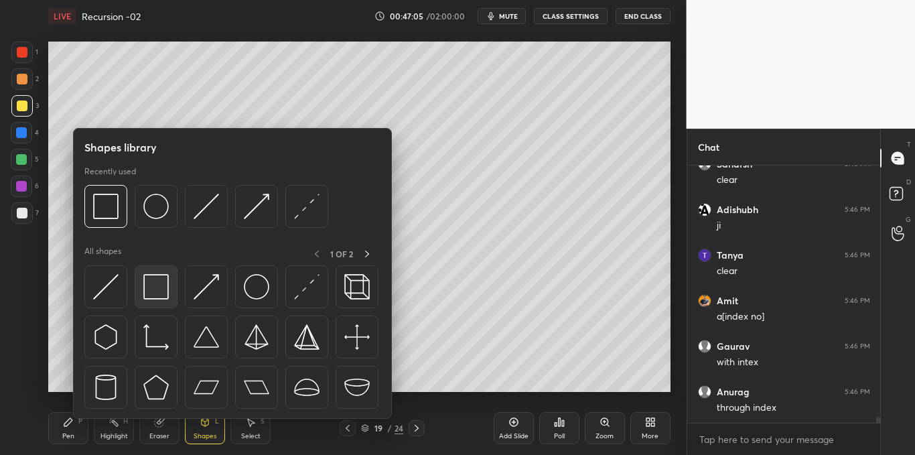
click at [153, 286] on img at bounding box center [155, 286] width 25 height 25
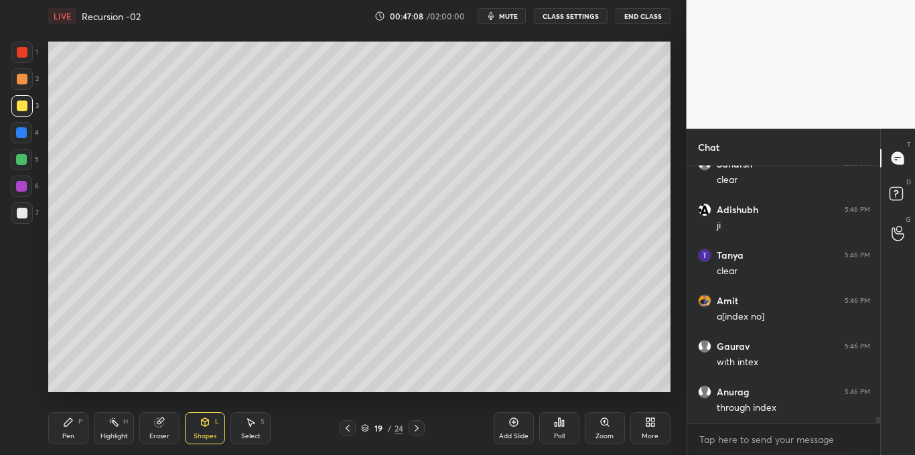
click at [56, 432] on div "Pen P" at bounding box center [68, 428] width 40 height 32
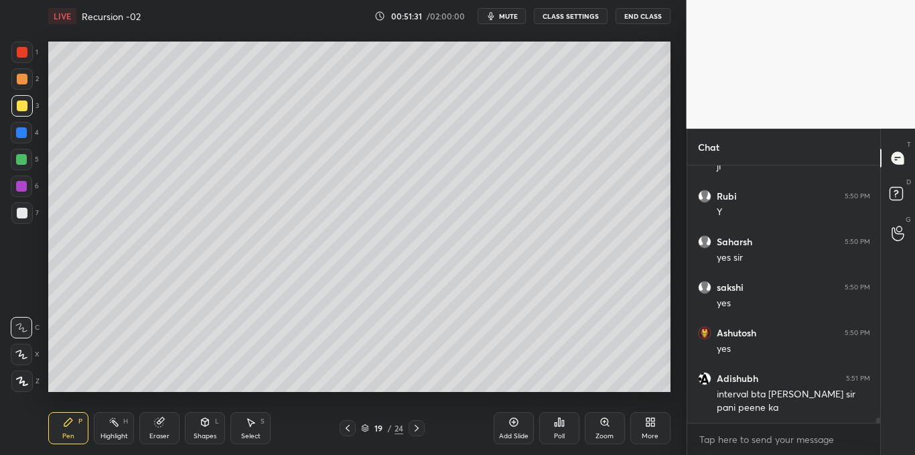
scroll to position [12042, 0]
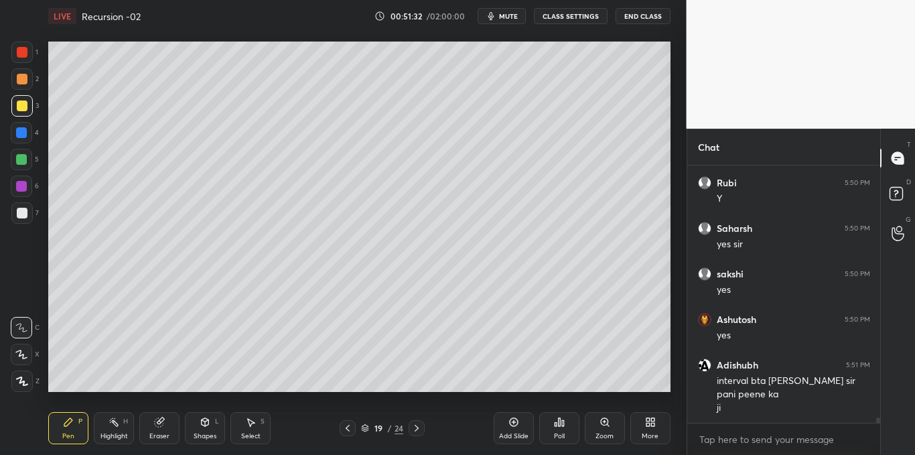
click at [512, 417] on icon at bounding box center [514, 422] width 11 height 11
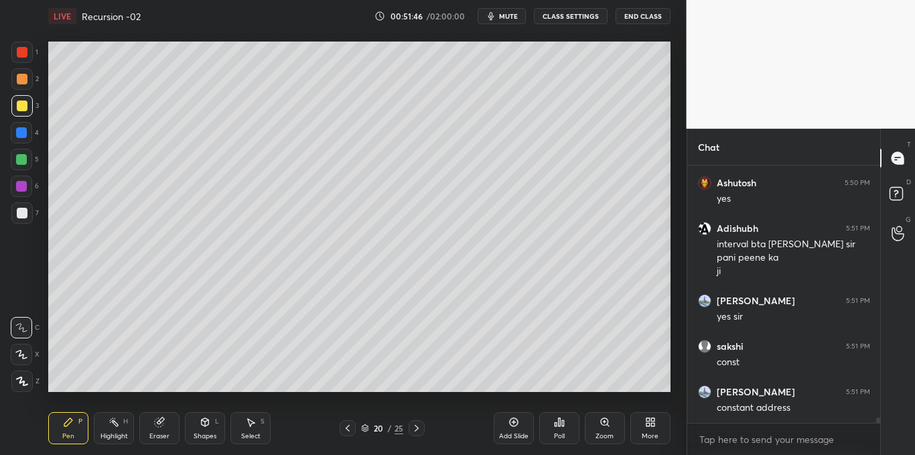
scroll to position [12224, 0]
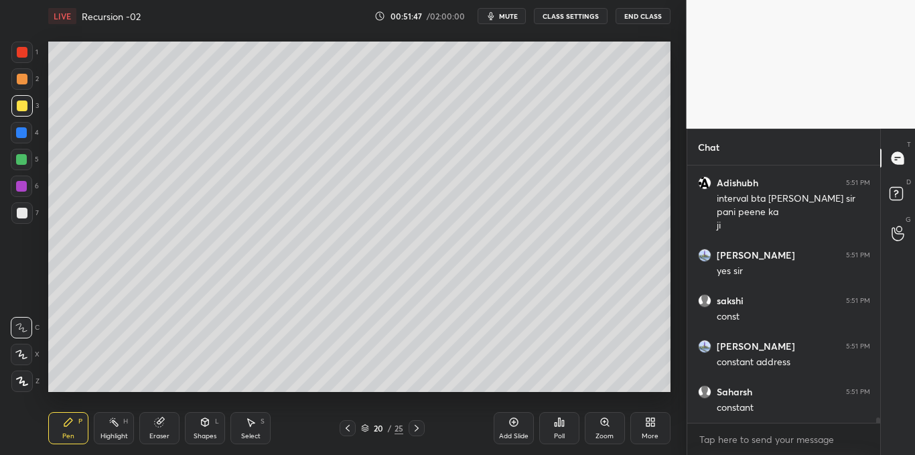
click at [19, 214] on div at bounding box center [22, 213] width 11 height 11
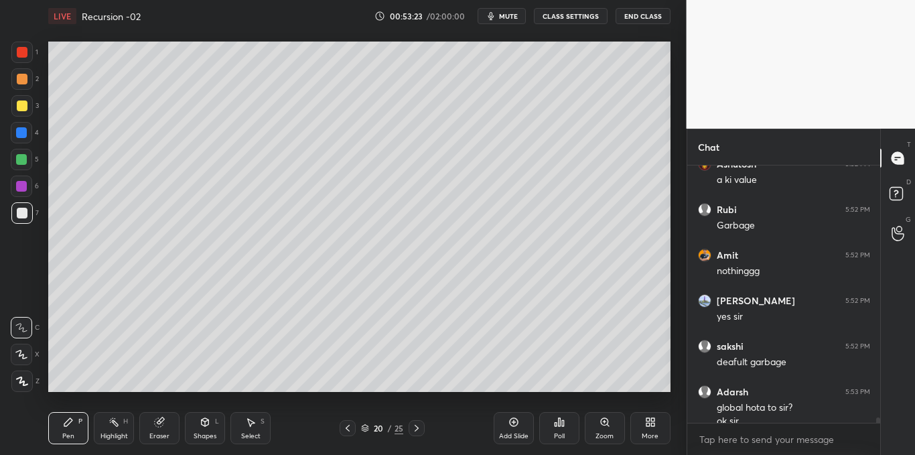
scroll to position [12830, 0]
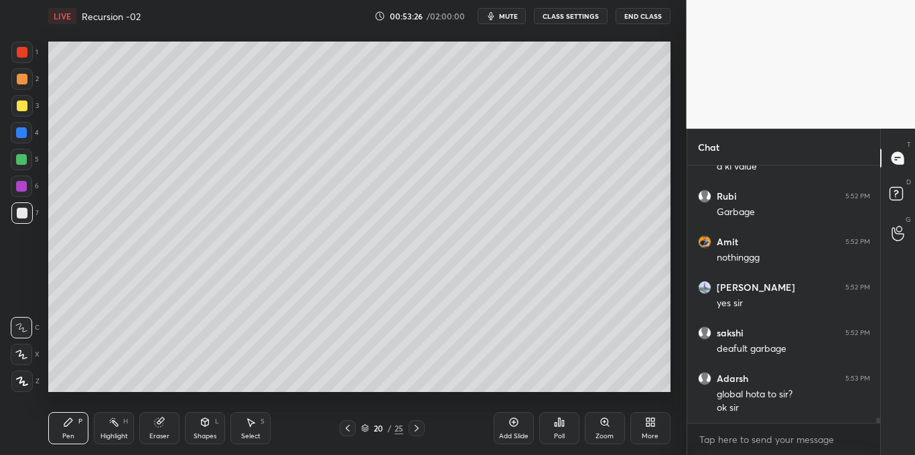
click at [21, 114] on div at bounding box center [21, 105] width 21 height 21
click at [204, 425] on icon at bounding box center [205, 422] width 7 height 8
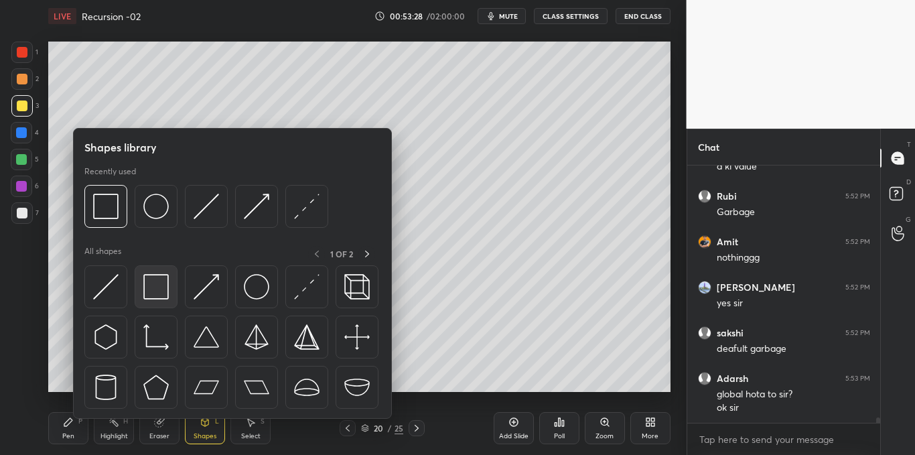
click at [163, 301] on div at bounding box center [156, 286] width 43 height 43
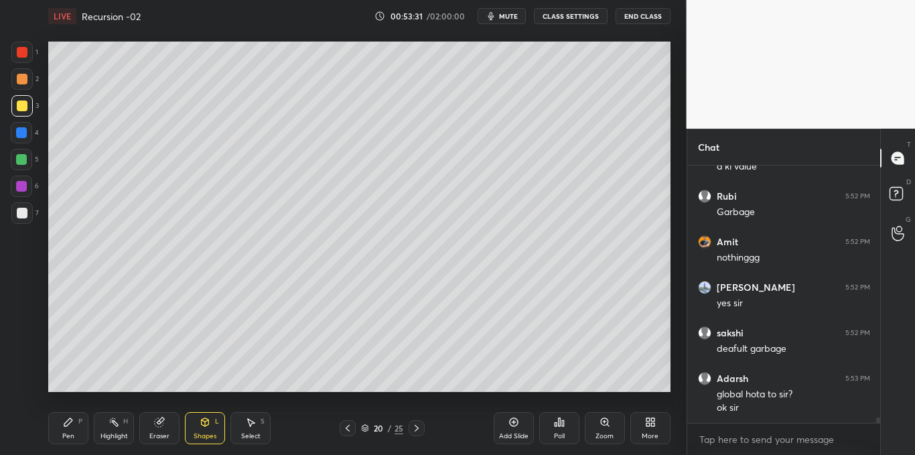
click at [68, 428] on div "Pen P" at bounding box center [68, 428] width 40 height 32
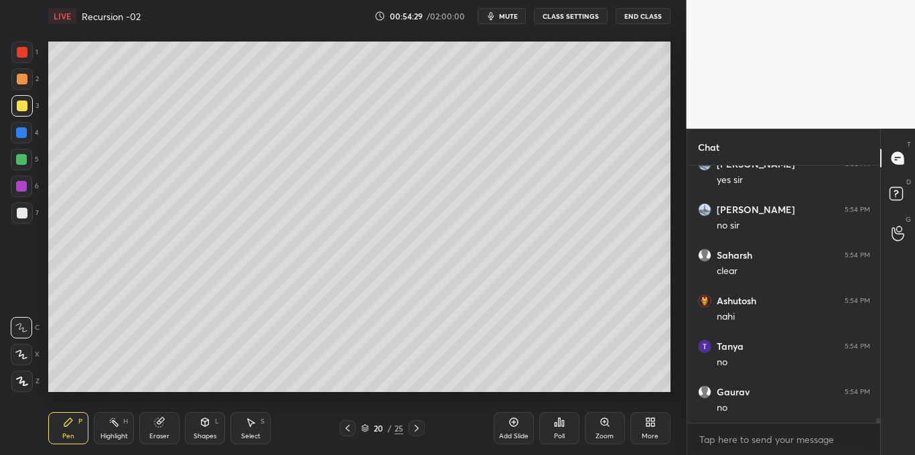
scroll to position [13208, 0]
click at [509, 422] on icon at bounding box center [514, 422] width 11 height 11
click at [513, 427] on icon at bounding box center [514, 422] width 11 height 11
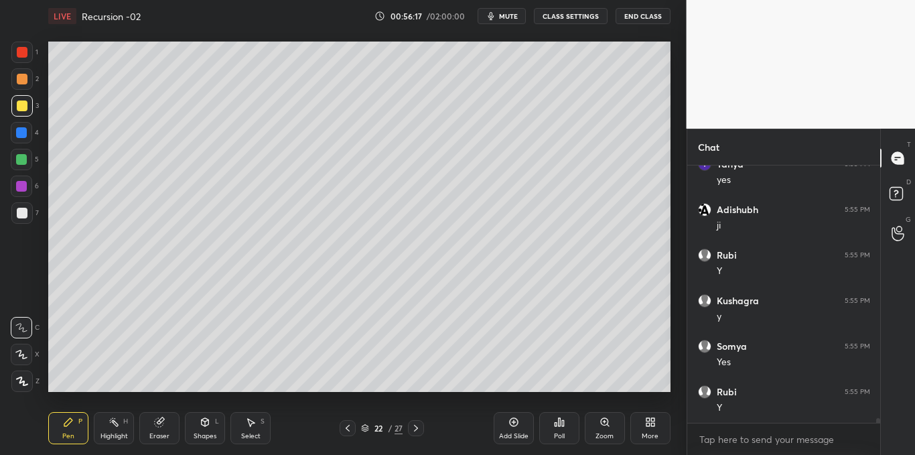
click at [217, 425] on div "L" at bounding box center [217, 421] width 4 height 7
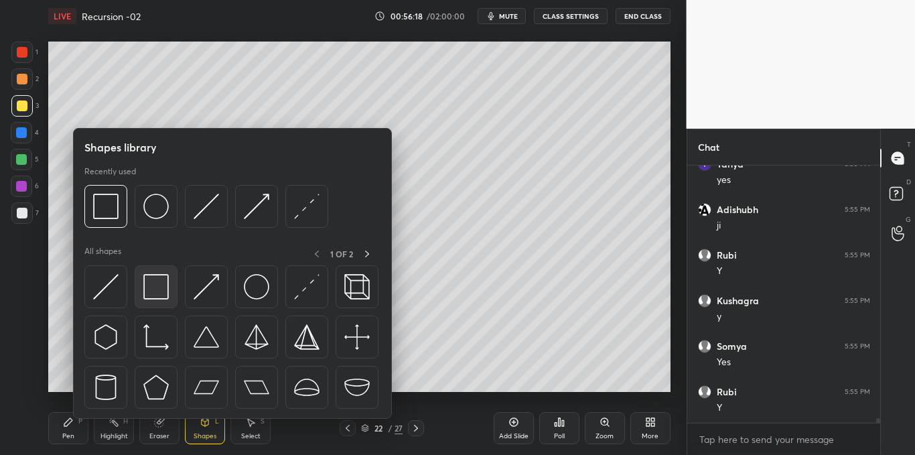
click at [158, 286] on img at bounding box center [155, 286] width 25 height 25
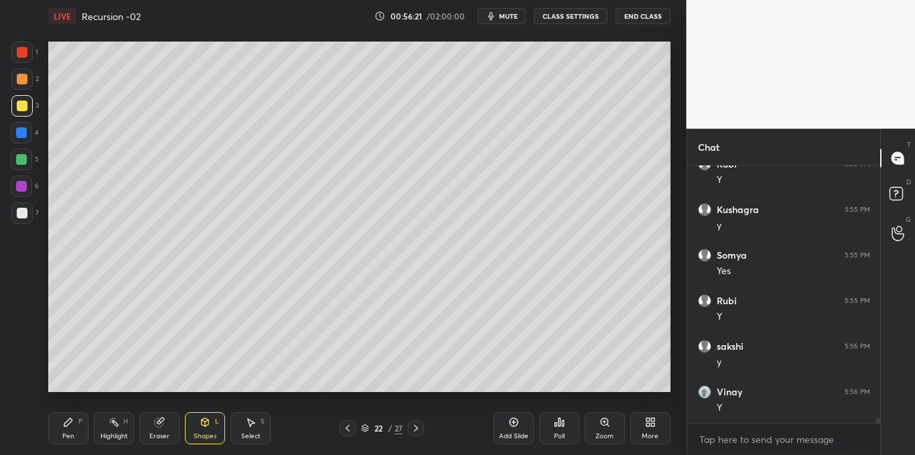
scroll to position [13710, 0]
click at [79, 418] on div "P" at bounding box center [80, 421] width 4 height 7
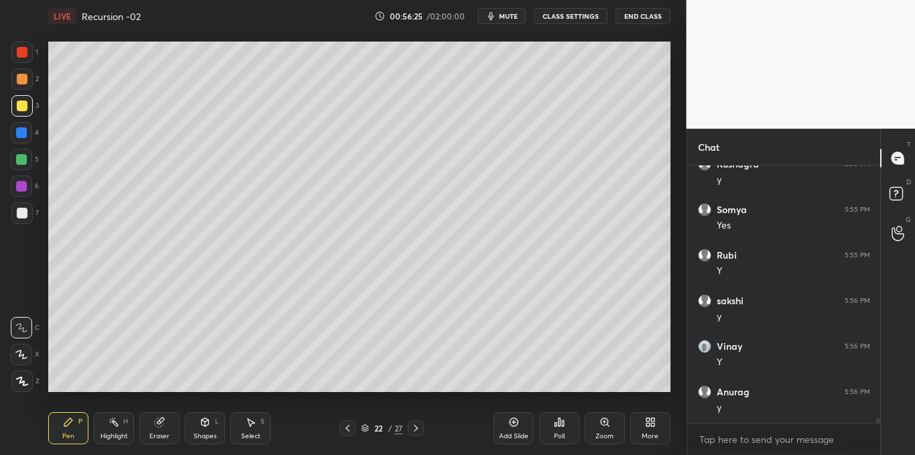
scroll to position [13755, 0]
click at [20, 54] on div at bounding box center [22, 52] width 11 height 11
click at [21, 211] on div at bounding box center [22, 213] width 11 height 11
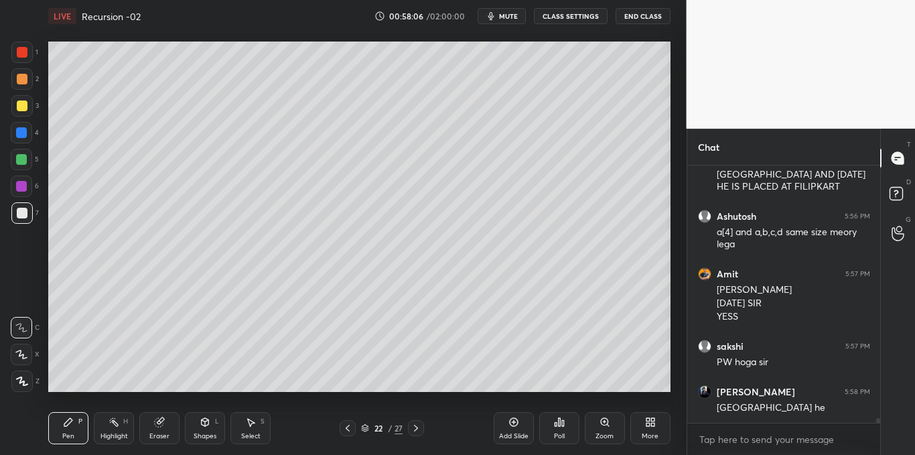
scroll to position [14207, 0]
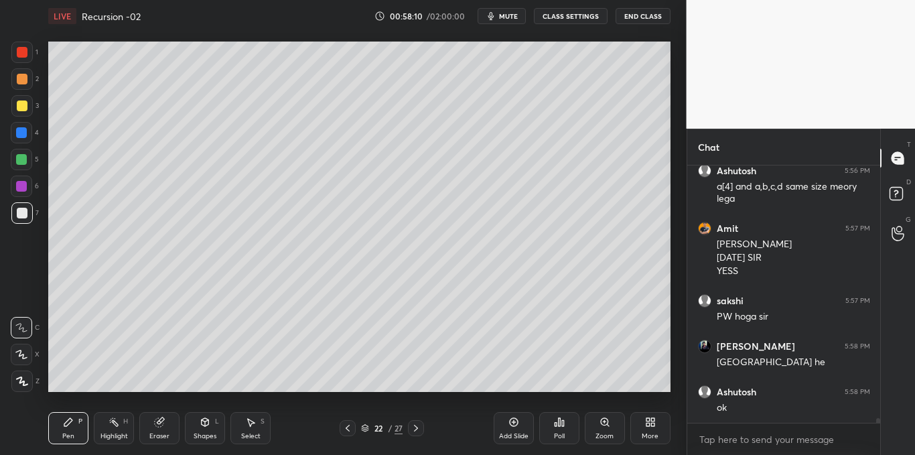
click at [515, 420] on icon at bounding box center [514, 422] width 11 height 11
click at [203, 430] on div "Shapes L" at bounding box center [205, 428] width 40 height 32
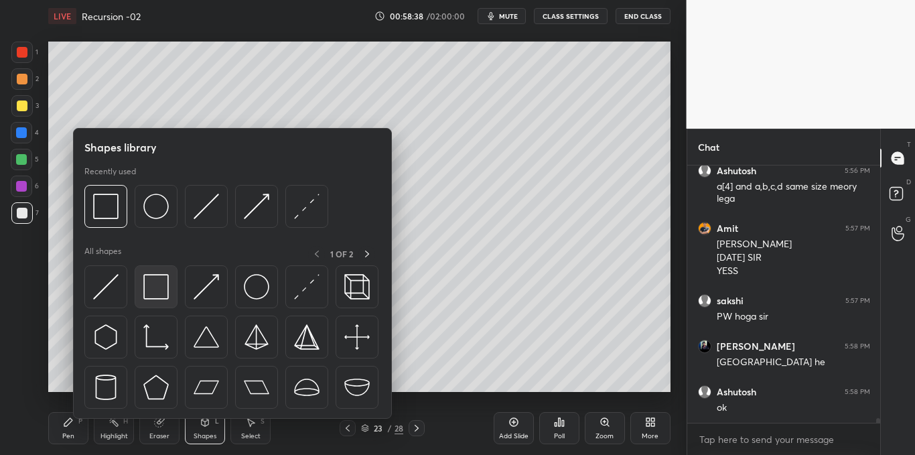
click at [157, 289] on img at bounding box center [155, 286] width 25 height 25
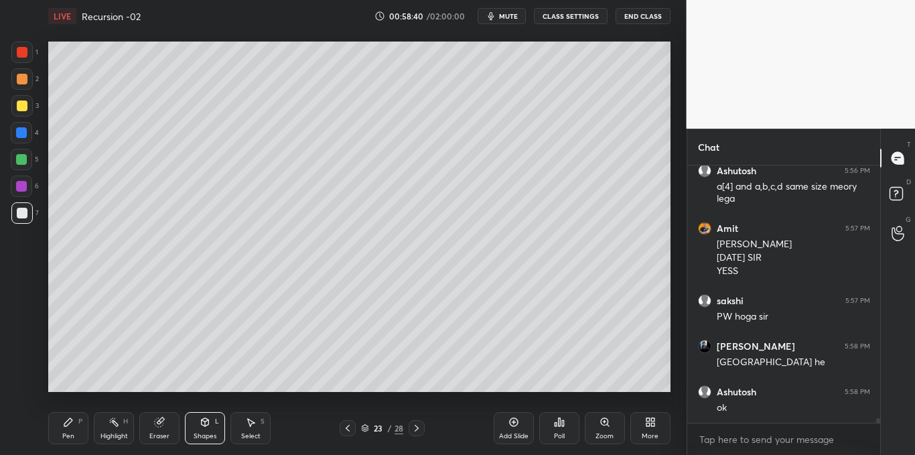
click at [74, 423] on div "Pen P" at bounding box center [68, 428] width 40 height 32
click at [20, 103] on div at bounding box center [22, 106] width 11 height 11
click at [23, 157] on div at bounding box center [21, 159] width 11 height 11
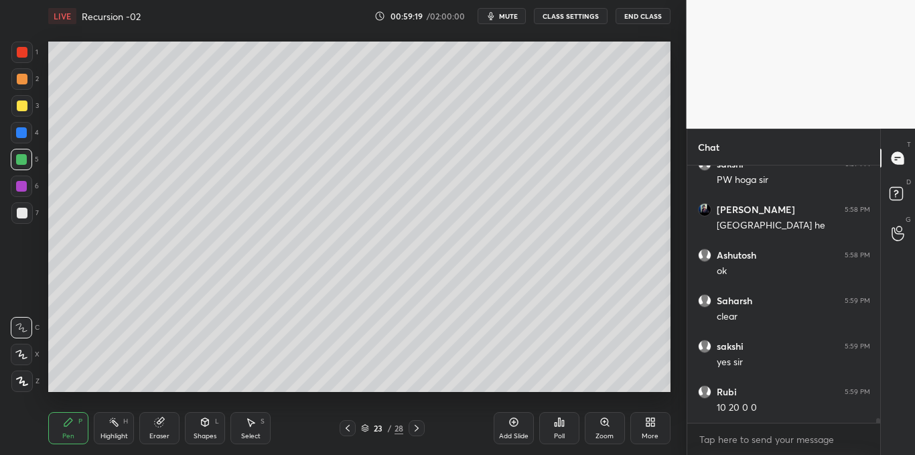
scroll to position [14389, 0]
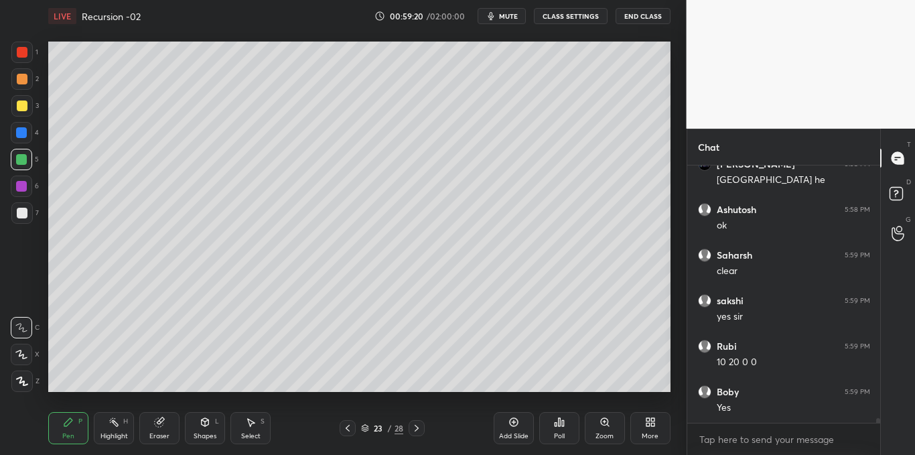
click at [513, 424] on icon at bounding box center [514, 422] width 11 height 11
click at [20, 222] on div at bounding box center [21, 212] width 21 height 21
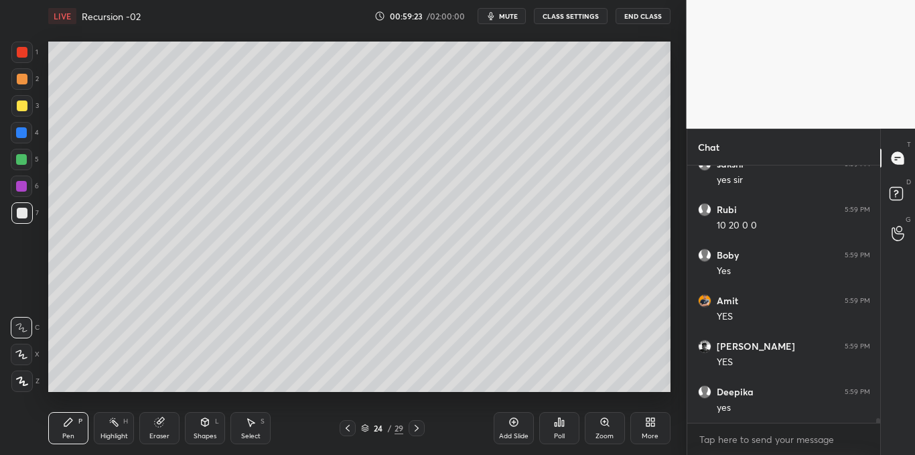
scroll to position [14571, 0]
click at [24, 107] on div at bounding box center [22, 106] width 11 height 11
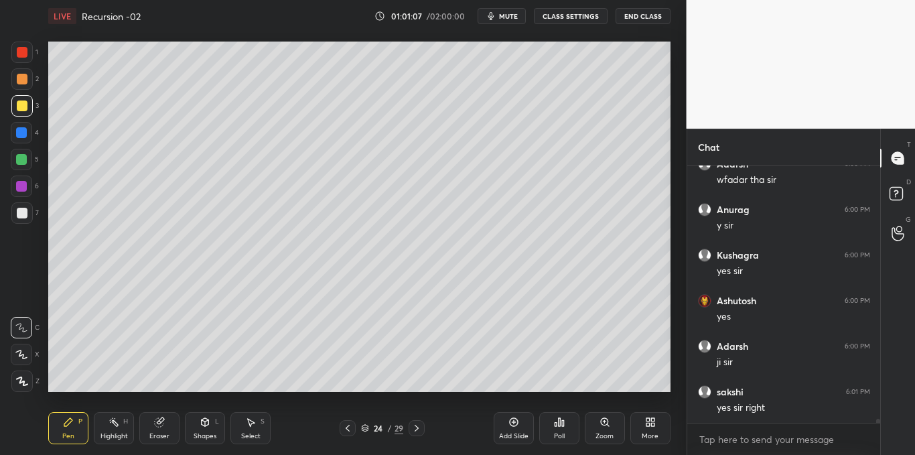
scroll to position [15555, 0]
click at [509, 420] on icon at bounding box center [514, 422] width 11 height 11
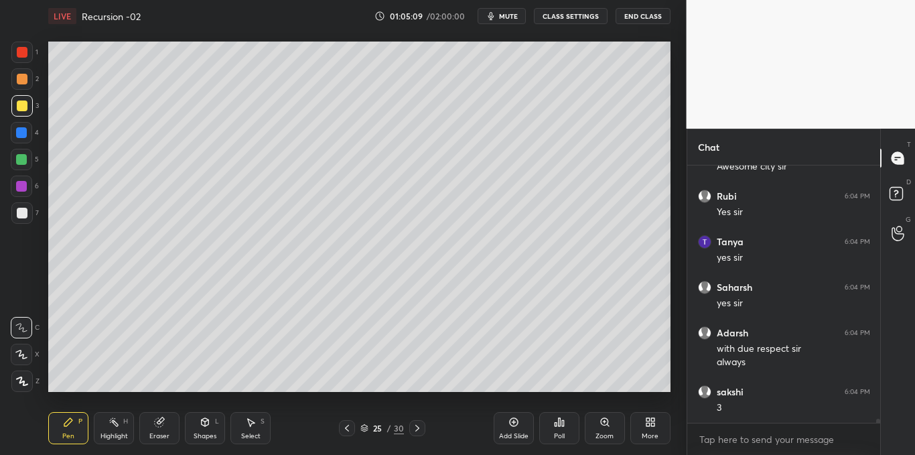
scroll to position [16861, 0]
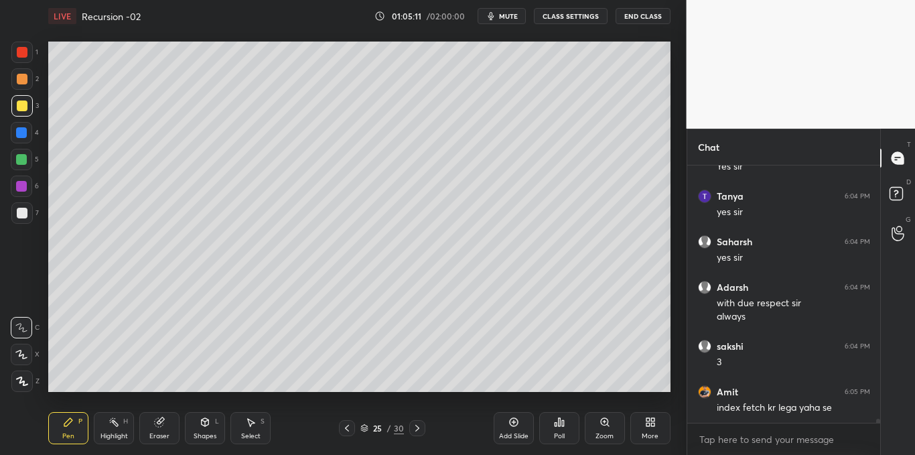
click at [27, 79] on div at bounding box center [21, 78] width 21 height 21
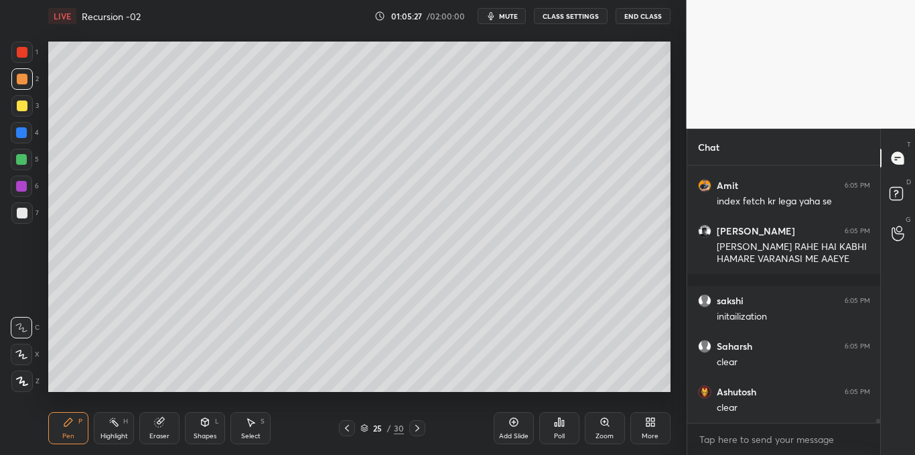
scroll to position [17113, 0]
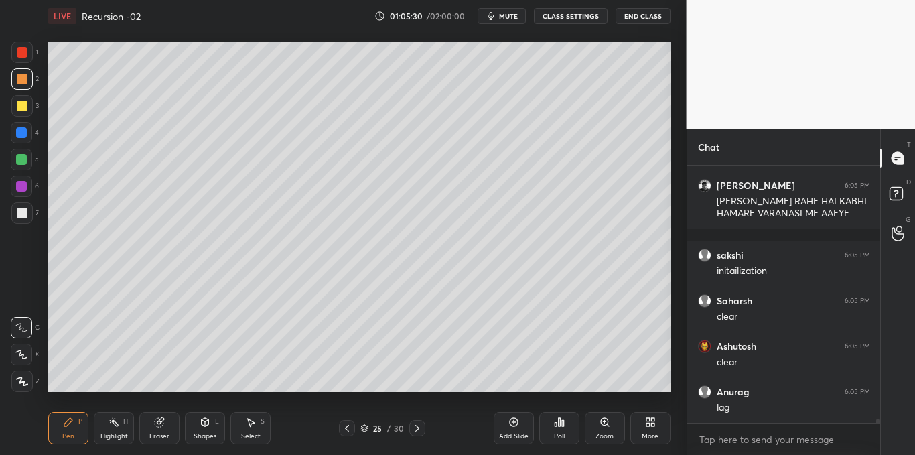
click at [18, 110] on div at bounding box center [22, 106] width 11 height 11
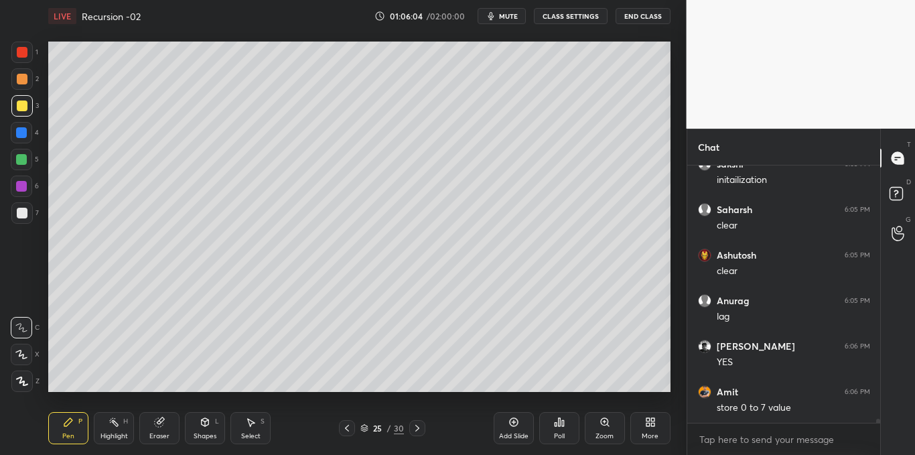
scroll to position [17250, 0]
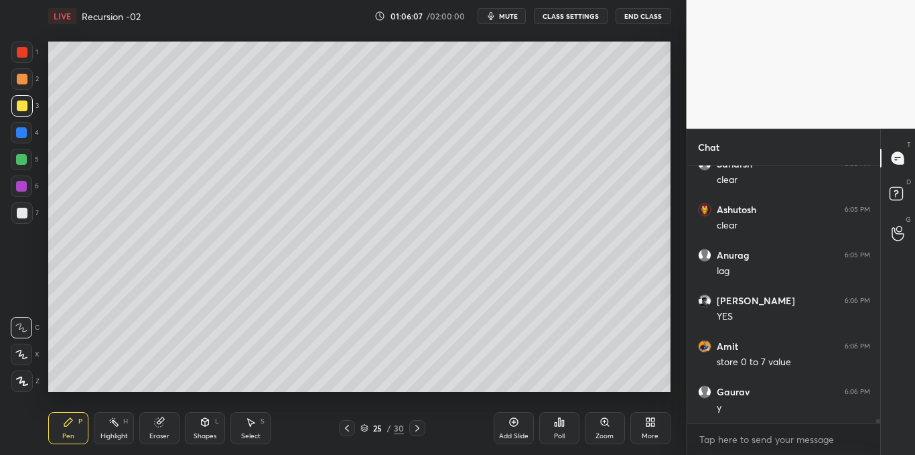
click at [512, 423] on icon at bounding box center [514, 422] width 11 height 11
click at [505, 416] on div "Add Slide" at bounding box center [514, 428] width 40 height 32
click at [21, 217] on div at bounding box center [22, 213] width 11 height 11
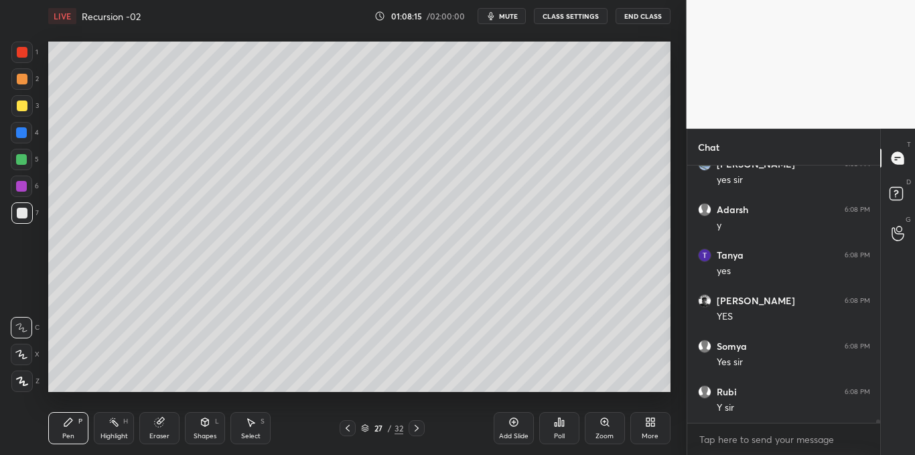
scroll to position [18161, 0]
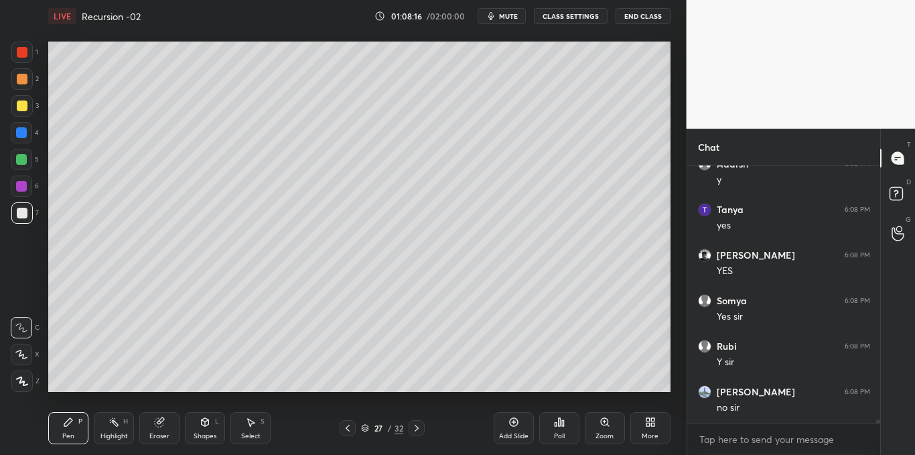
click at [508, 431] on div "Add Slide" at bounding box center [514, 428] width 40 height 32
click at [205, 426] on icon at bounding box center [205, 424] width 0 height 5
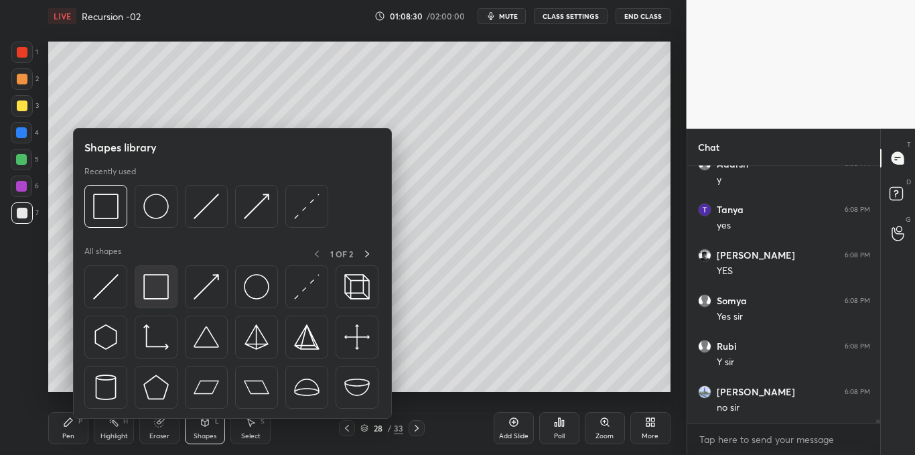
click at [159, 280] on img at bounding box center [155, 286] width 25 height 25
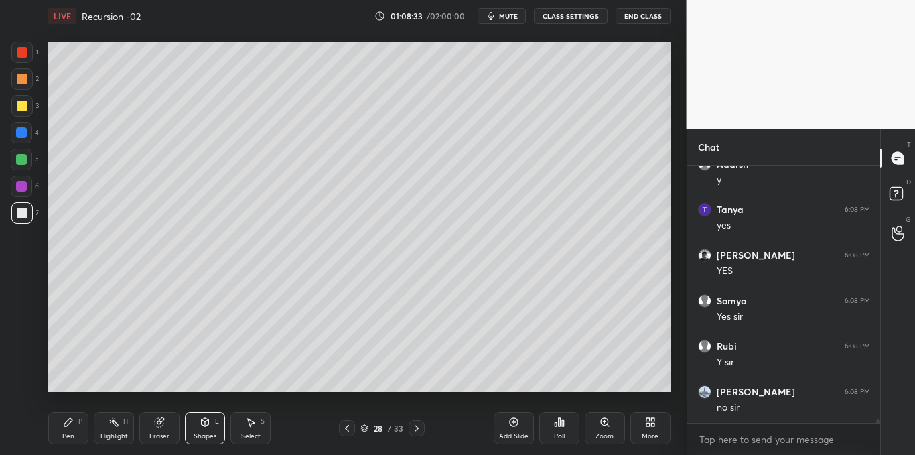
click at [72, 428] on div "Pen P" at bounding box center [68, 428] width 40 height 32
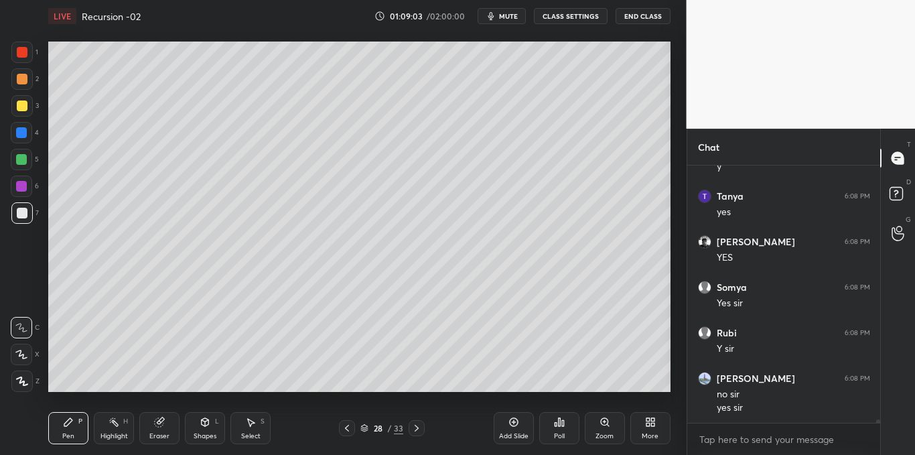
click at [19, 111] on div at bounding box center [22, 106] width 11 height 11
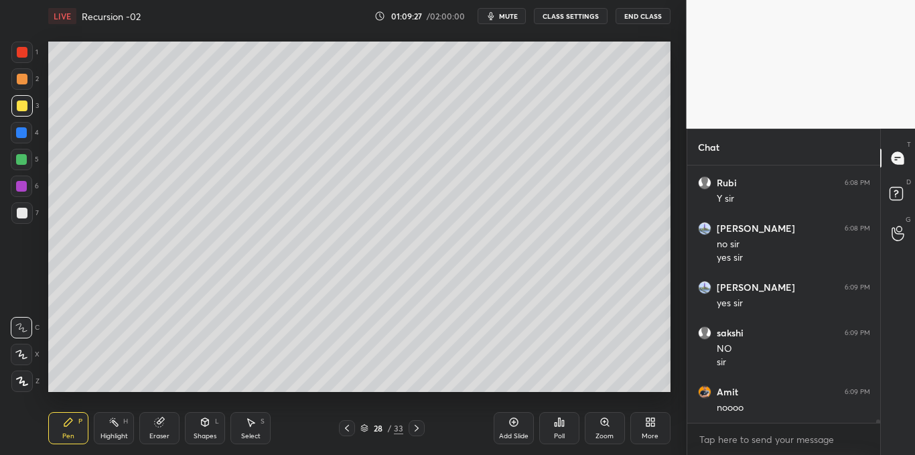
scroll to position [18370, 0]
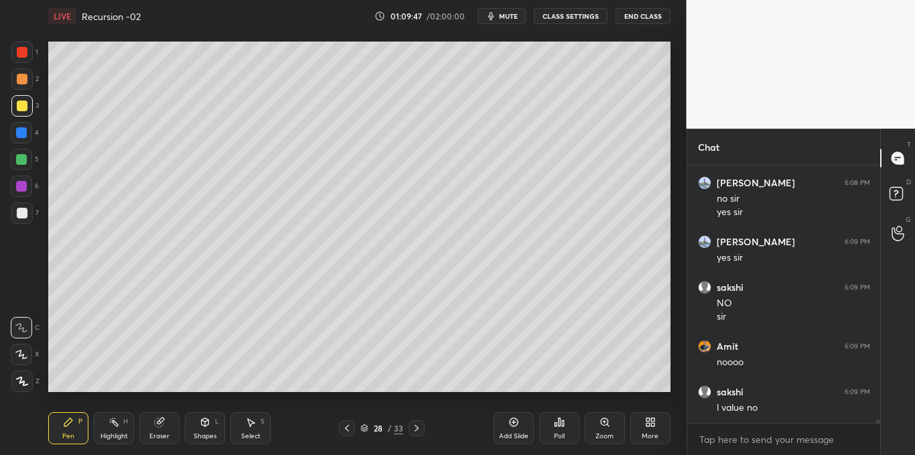
click at [510, 420] on icon at bounding box center [513, 422] width 9 height 9
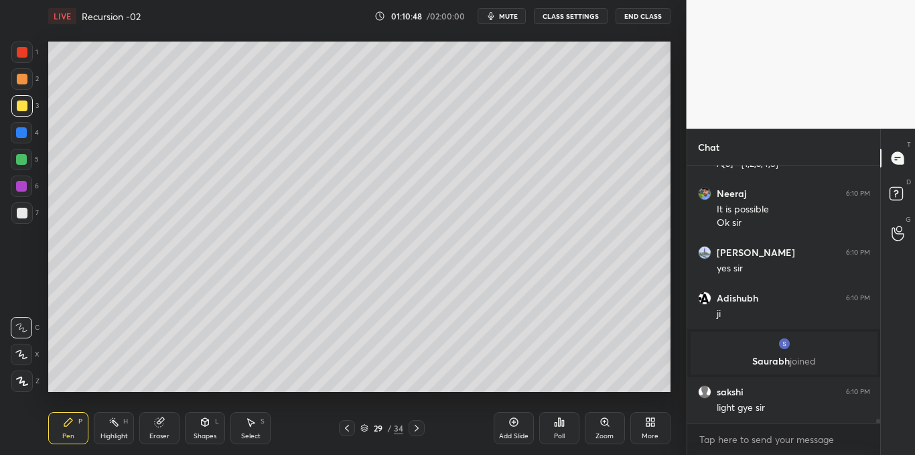
scroll to position [16133, 0]
click at [21, 211] on div at bounding box center [22, 213] width 11 height 11
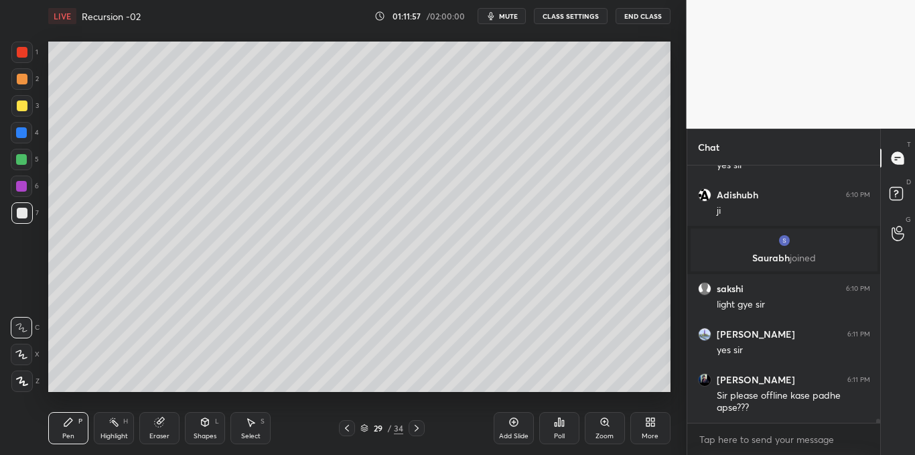
scroll to position [16282, 0]
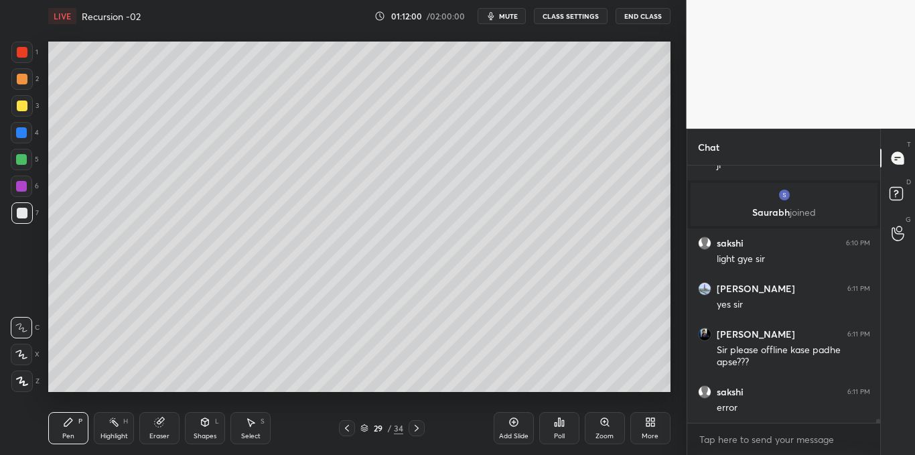
click at [17, 105] on div at bounding box center [22, 106] width 11 height 11
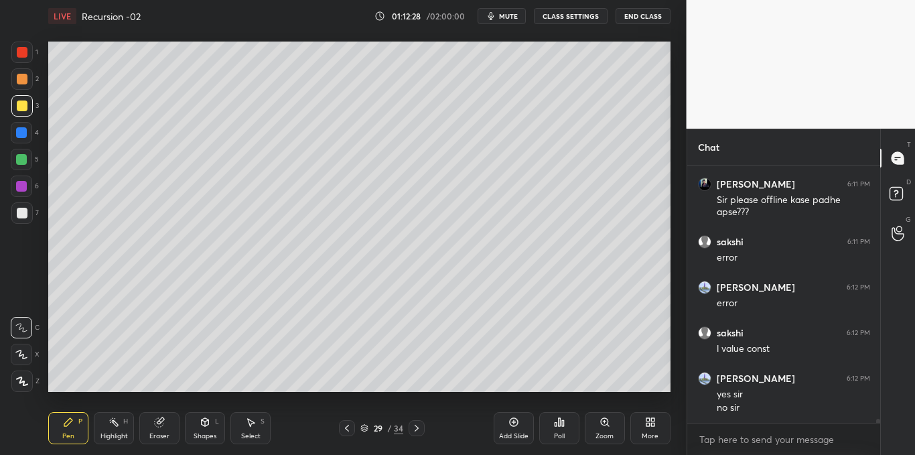
scroll to position [16477, 0]
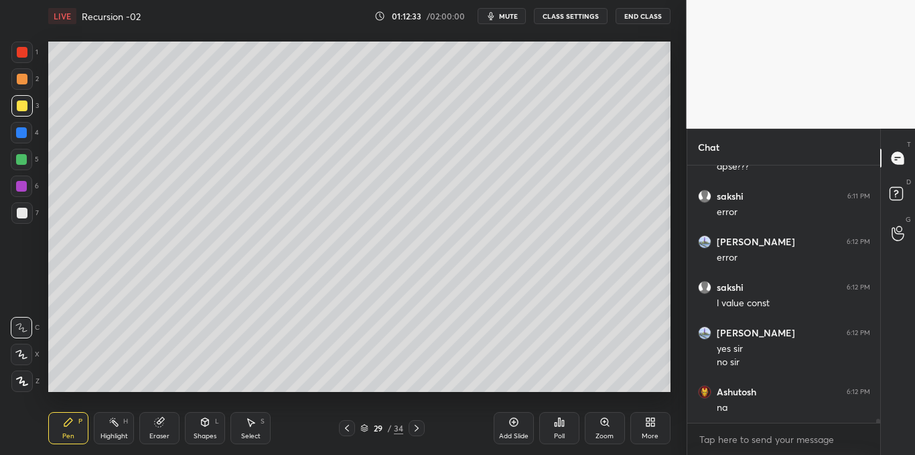
click at [510, 423] on icon at bounding box center [513, 422] width 9 height 9
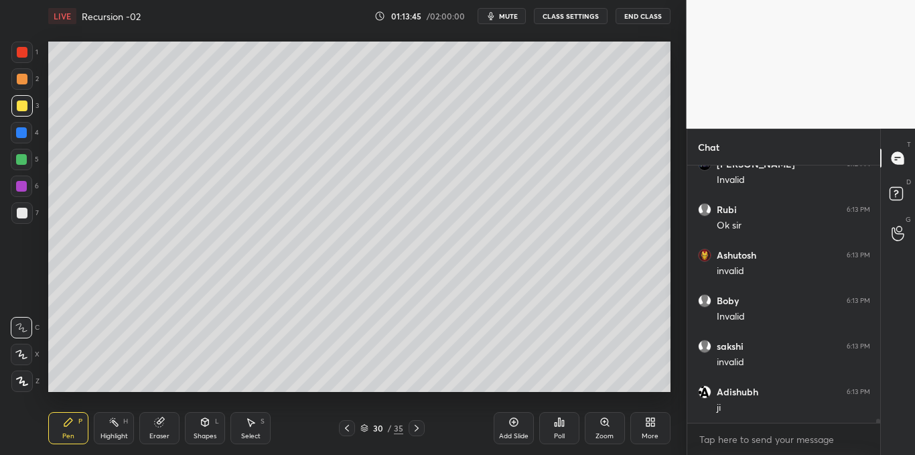
scroll to position [17016, 0]
click at [515, 424] on icon at bounding box center [514, 422] width 11 height 11
click at [206, 424] on icon at bounding box center [205, 422] width 7 height 8
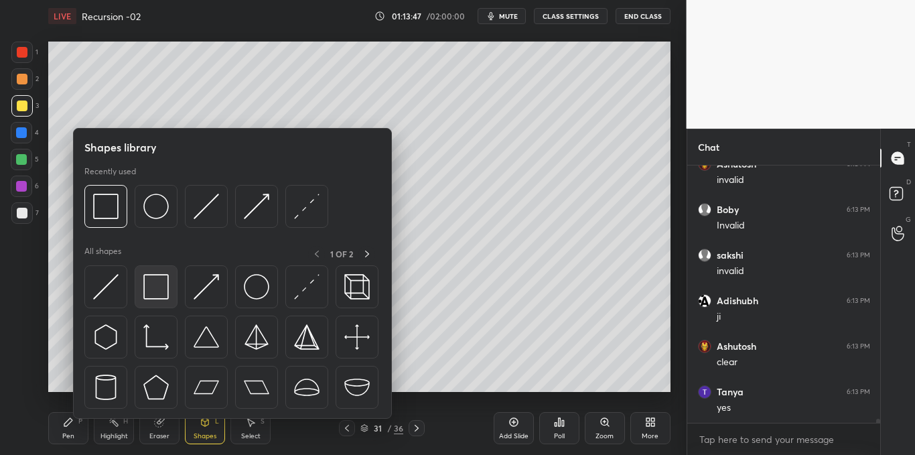
scroll to position [17107, 0]
click at [157, 290] on img at bounding box center [155, 286] width 25 height 25
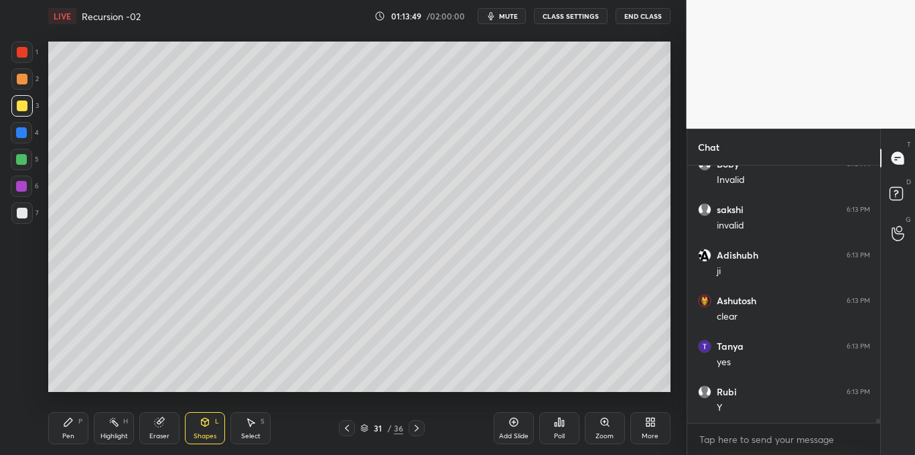
click at [62, 431] on div "Pen P" at bounding box center [68, 428] width 40 height 32
click at [202, 433] on div "Shapes" at bounding box center [205, 436] width 23 height 7
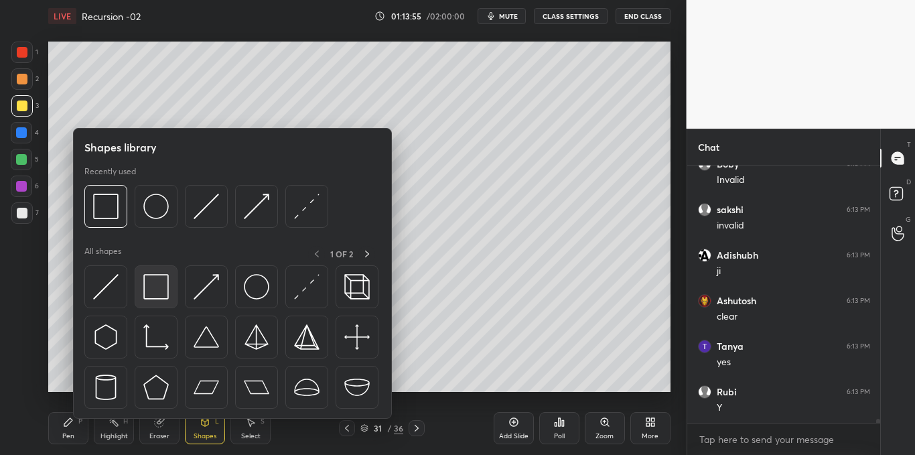
click at [160, 287] on img at bounding box center [155, 286] width 25 height 25
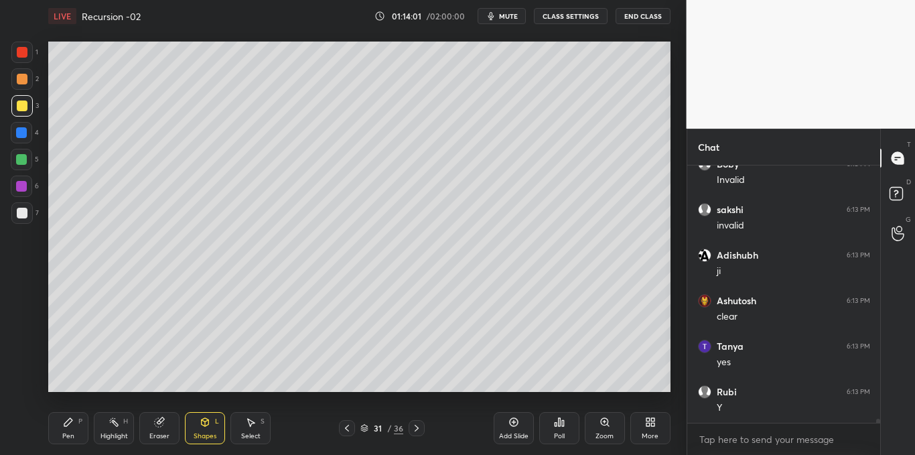
click at [64, 426] on icon at bounding box center [68, 422] width 8 height 8
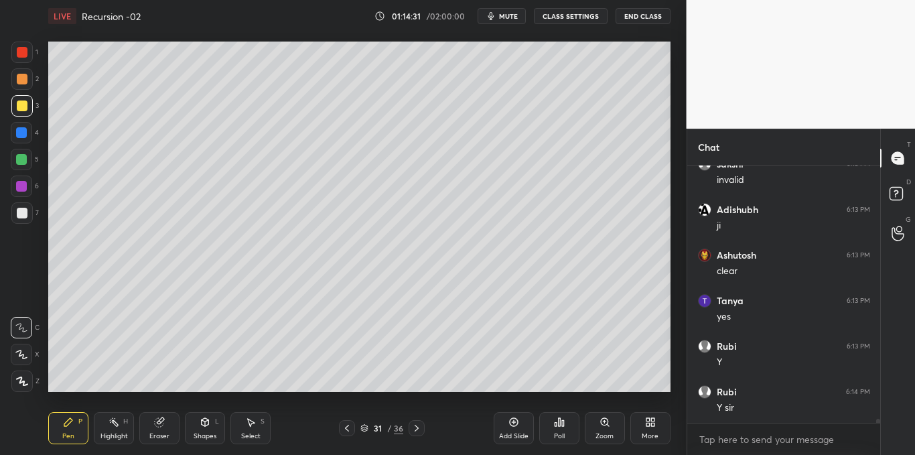
click at [22, 137] on div at bounding box center [21, 132] width 11 height 11
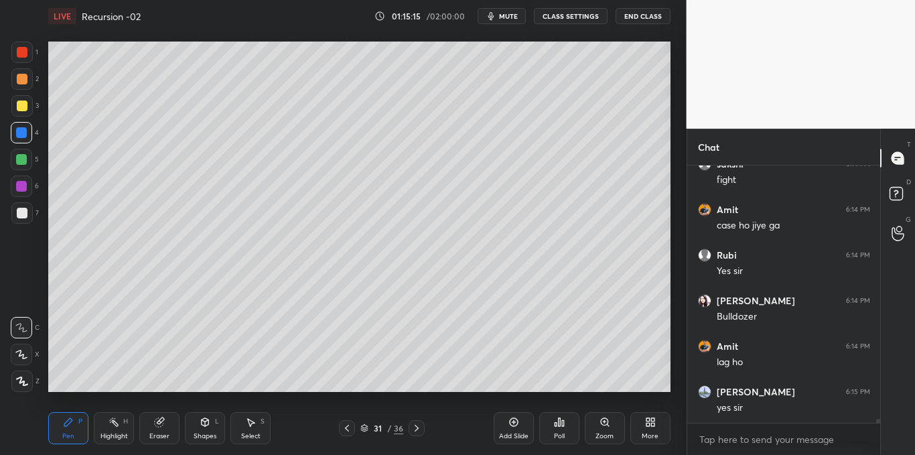
scroll to position [17531, 0]
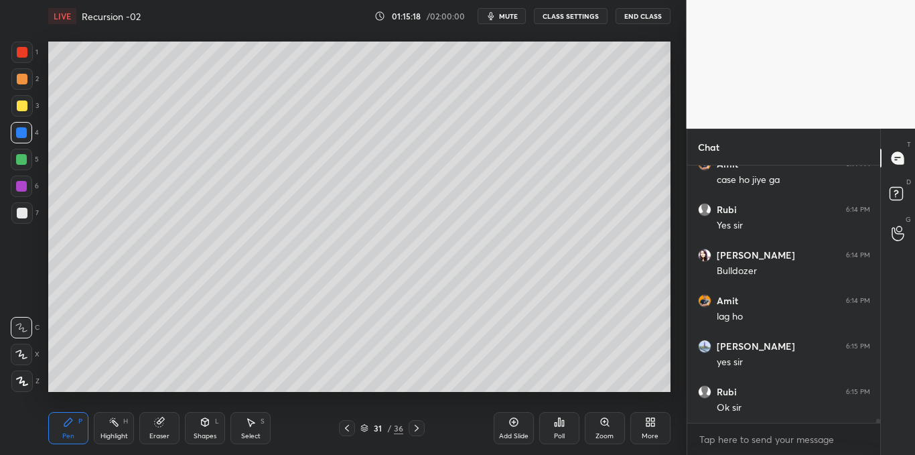
click at [517, 422] on icon at bounding box center [514, 422] width 11 height 11
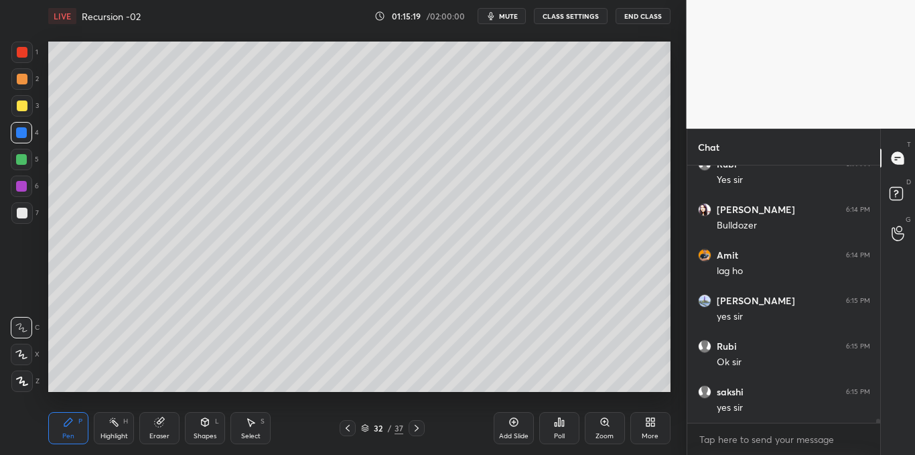
click at [20, 111] on div at bounding box center [22, 106] width 11 height 11
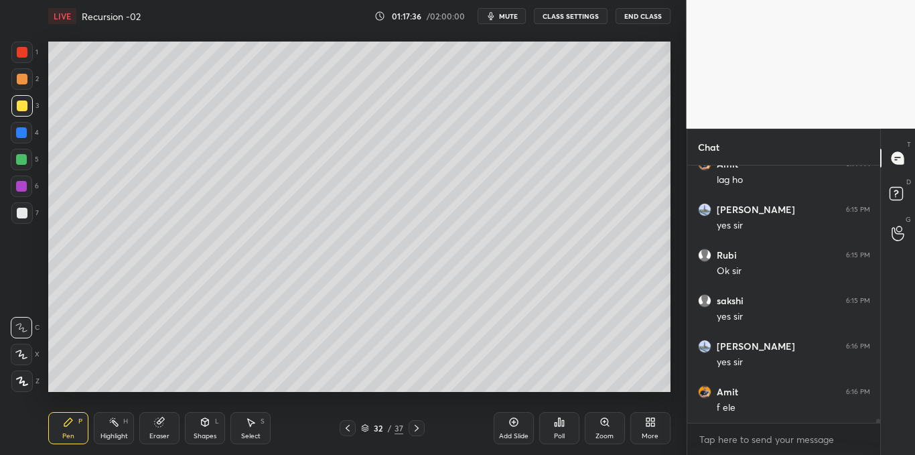
scroll to position [17713, 0]
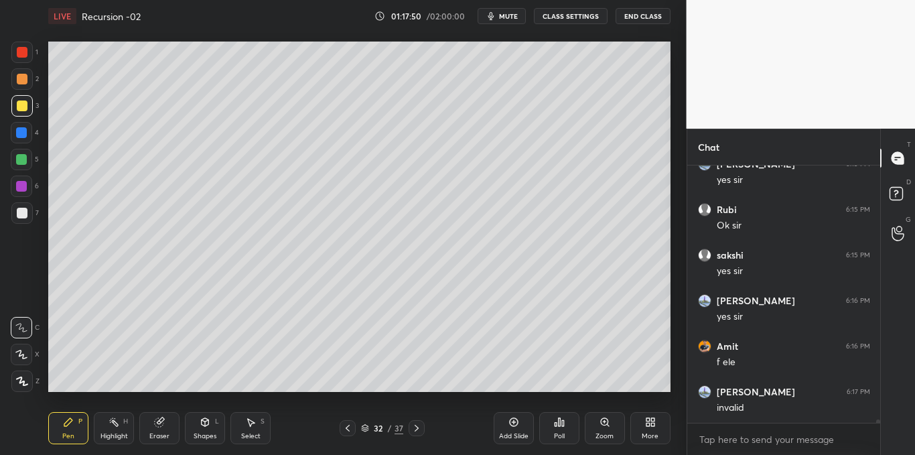
click at [510, 426] on icon at bounding box center [514, 422] width 11 height 11
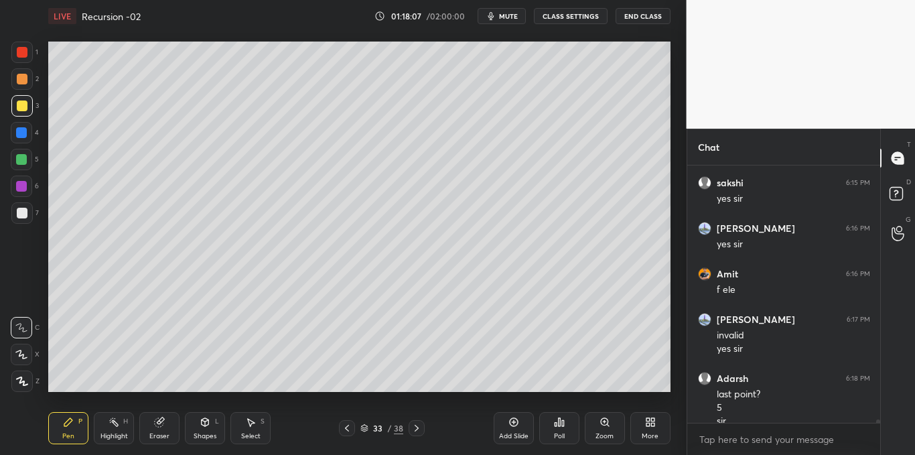
scroll to position [17799, 0]
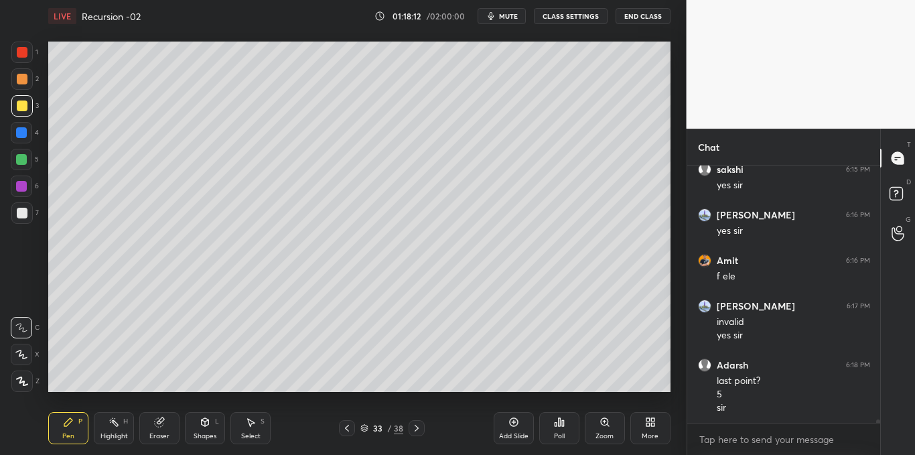
click at [347, 428] on icon at bounding box center [347, 428] width 4 height 7
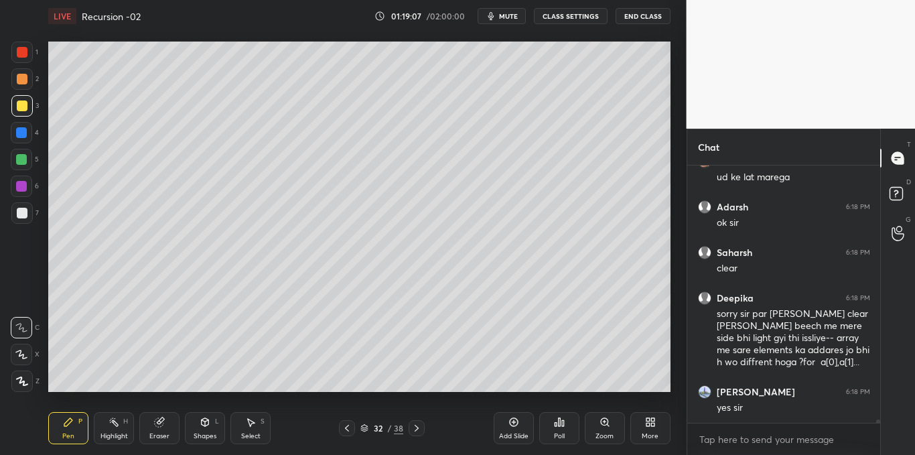
scroll to position [18192, 0]
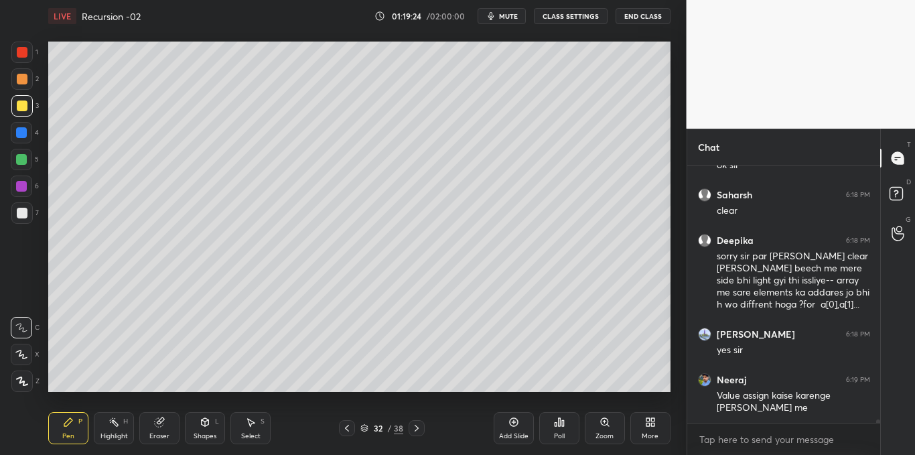
click at [513, 424] on icon at bounding box center [514, 422] width 11 height 11
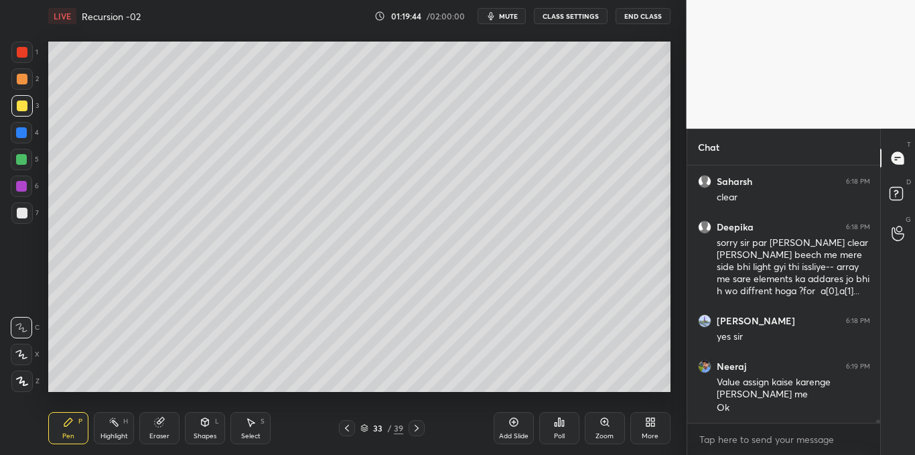
click at [256, 412] on div "Pen P Highlight H Eraser Shapes L Select S 33 / 39 Add Slide Poll Zoom More" at bounding box center [359, 428] width 623 height 54
click at [254, 426] on icon at bounding box center [250, 422] width 11 height 11
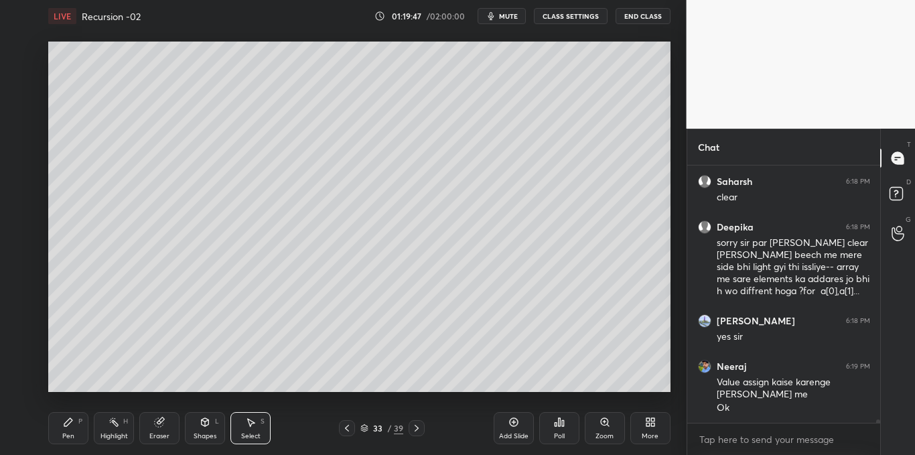
scroll to position [18251, 0]
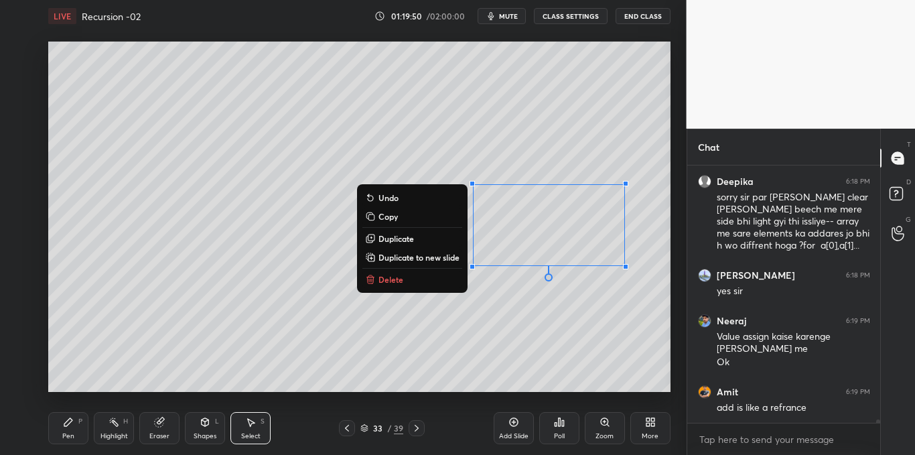
click at [393, 287] on button "Delete" at bounding box center [413, 279] width 100 height 16
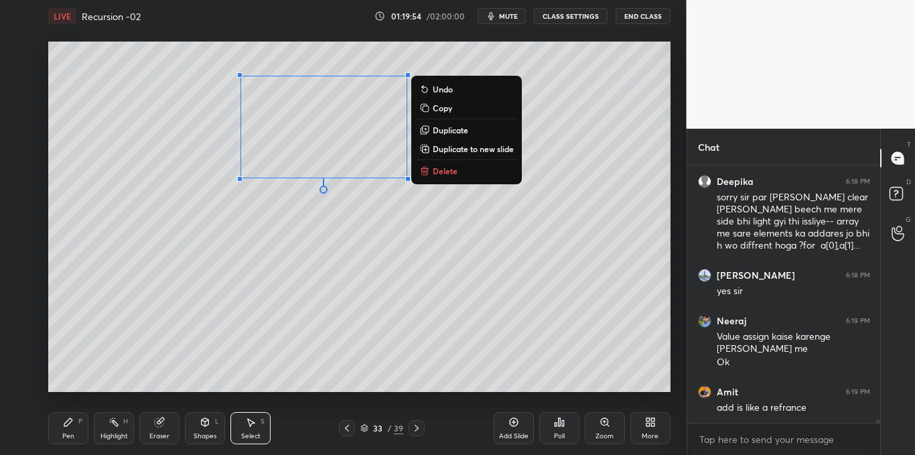
click at [458, 171] on button "Delete" at bounding box center [467, 171] width 100 height 16
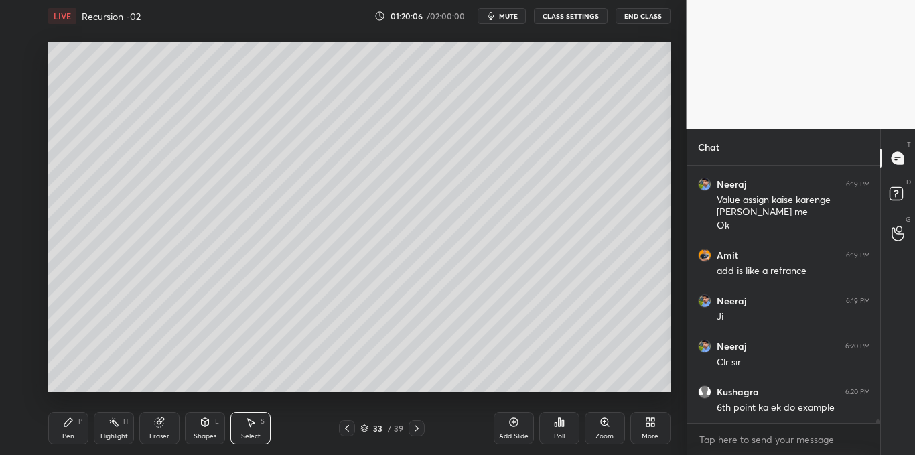
scroll to position [18433, 0]
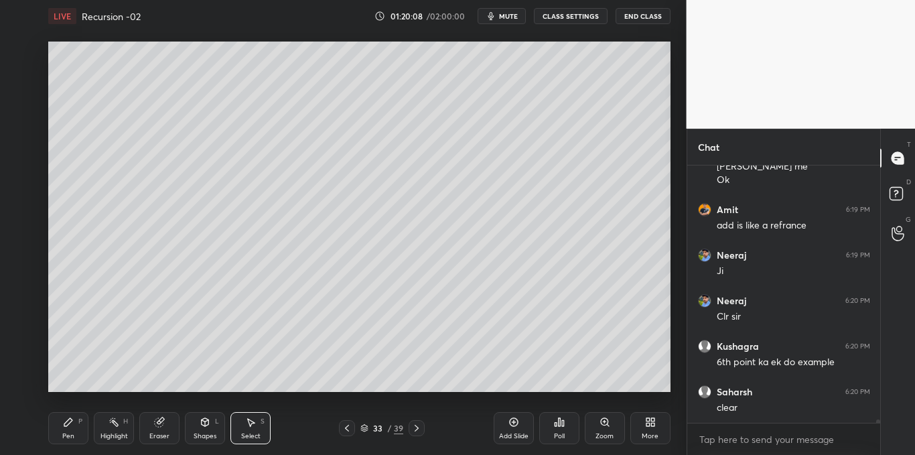
click at [348, 427] on icon at bounding box center [347, 428] width 4 height 7
click at [413, 428] on icon at bounding box center [417, 428] width 11 height 11
click at [416, 428] on icon at bounding box center [417, 428] width 11 height 11
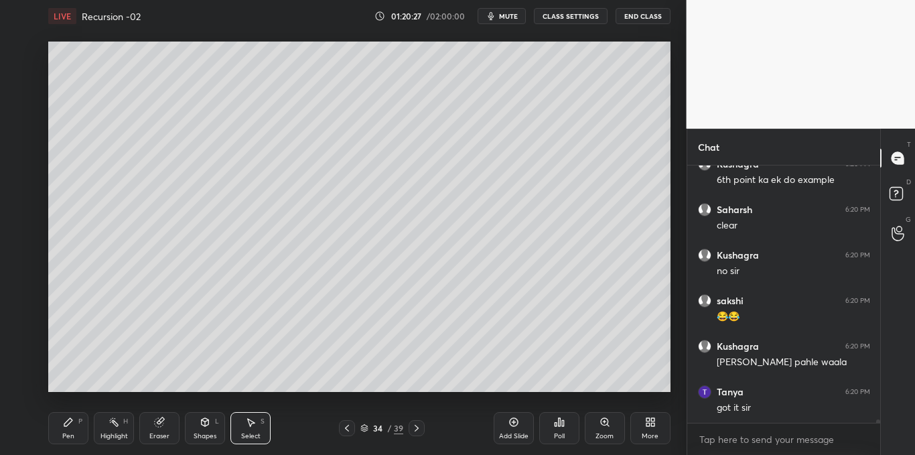
scroll to position [18661, 0]
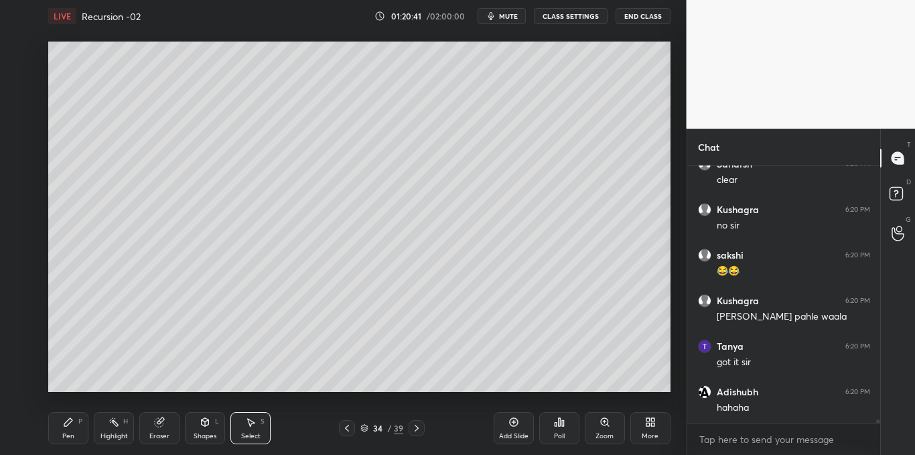
click at [648, 418] on icon at bounding box center [648, 419] width 3 height 3
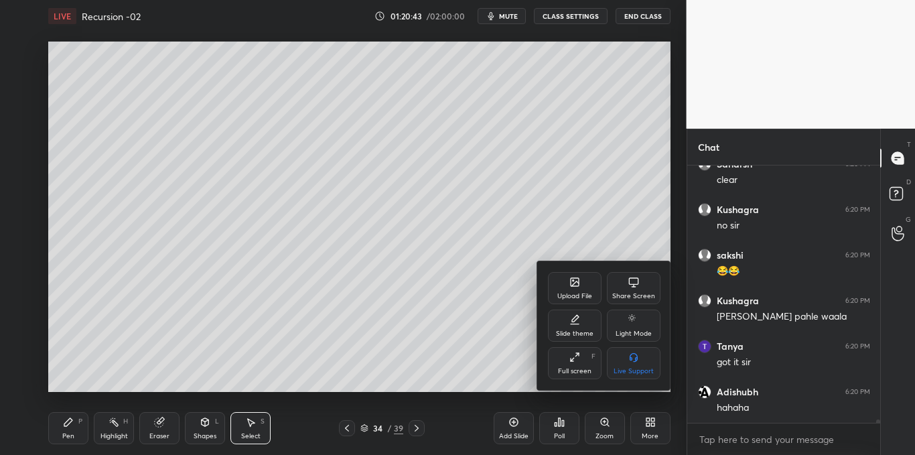
click at [628, 289] on div "Share Screen" at bounding box center [634, 288] width 54 height 32
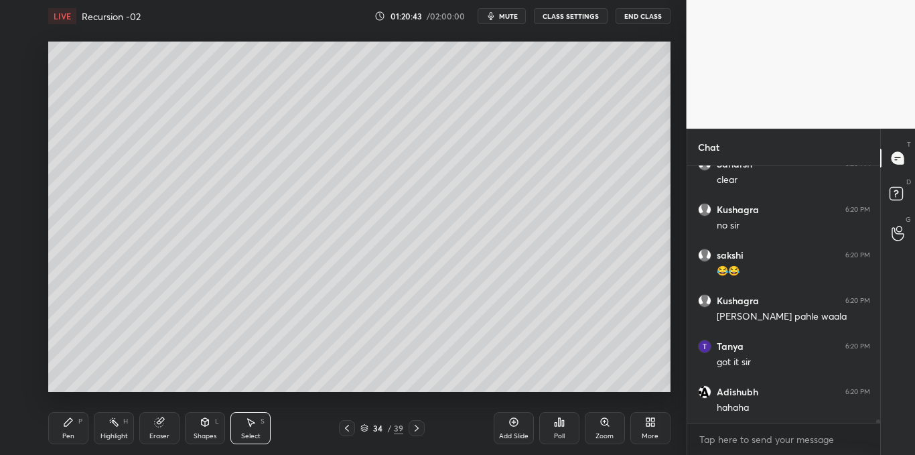
scroll to position [226, 189]
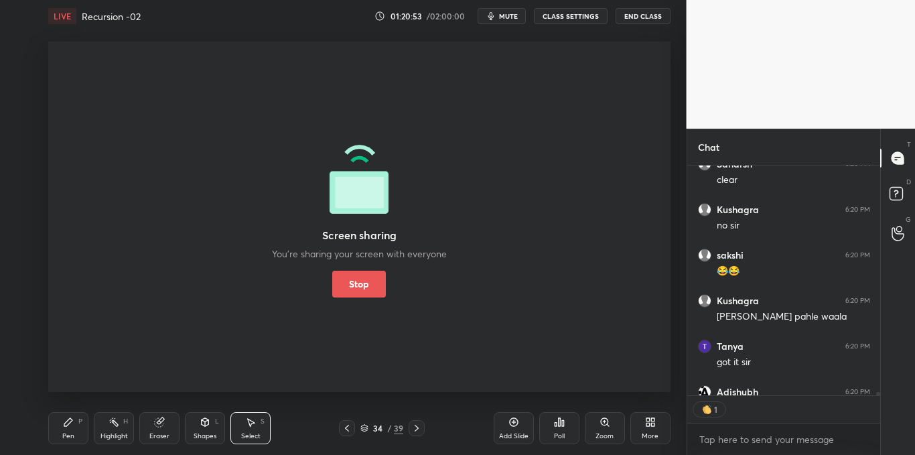
type textarea "x"
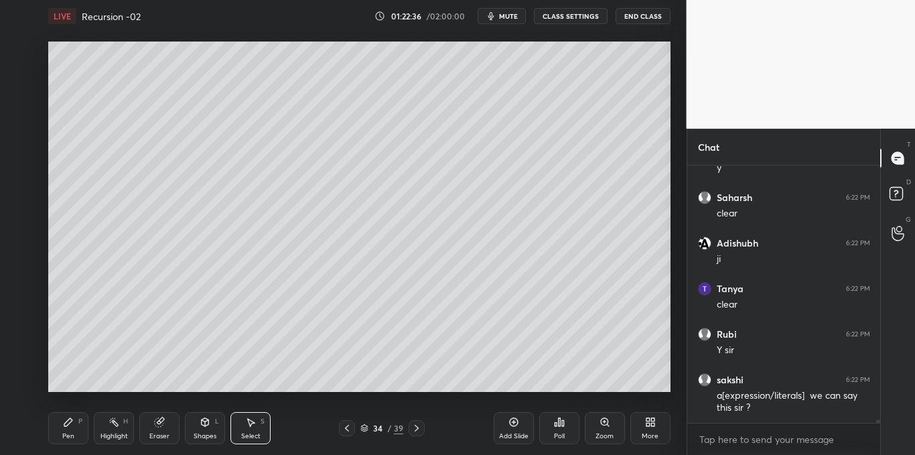
scroll to position [19174, 0]
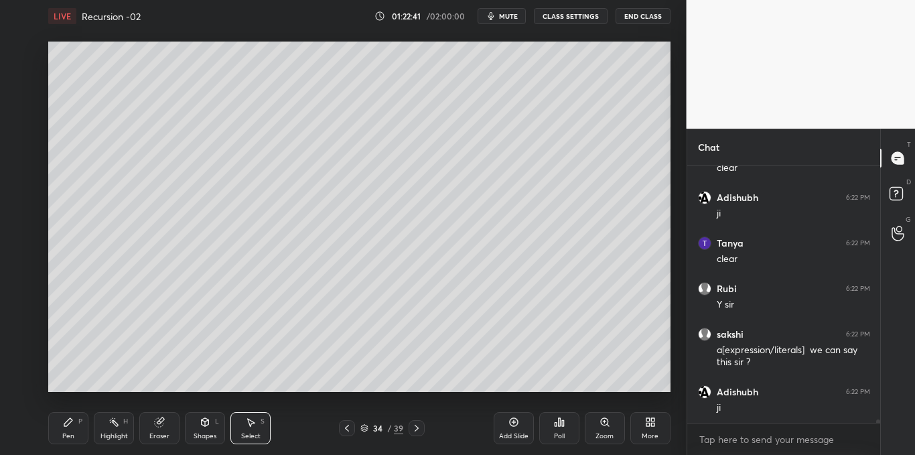
click at [353, 425] on div at bounding box center [347, 428] width 16 height 16
click at [418, 425] on icon at bounding box center [417, 428] width 11 height 11
click at [657, 416] on div "More" at bounding box center [651, 428] width 40 height 32
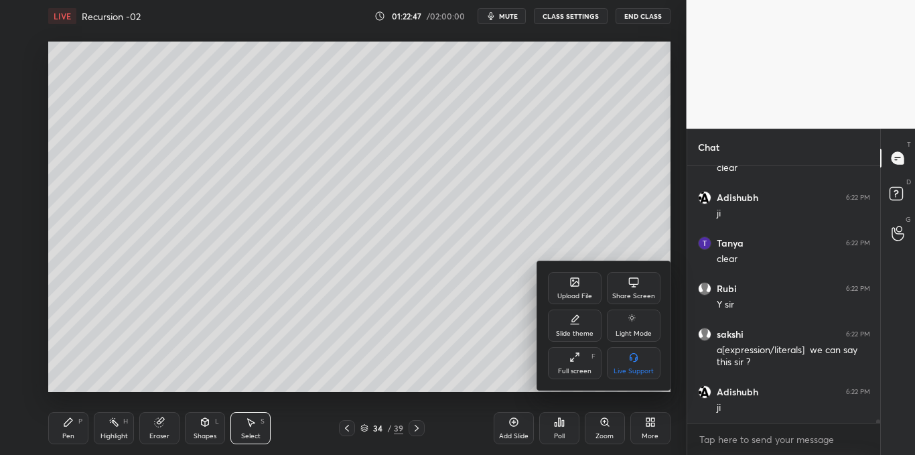
click at [641, 280] on div "Share Screen" at bounding box center [634, 288] width 54 height 32
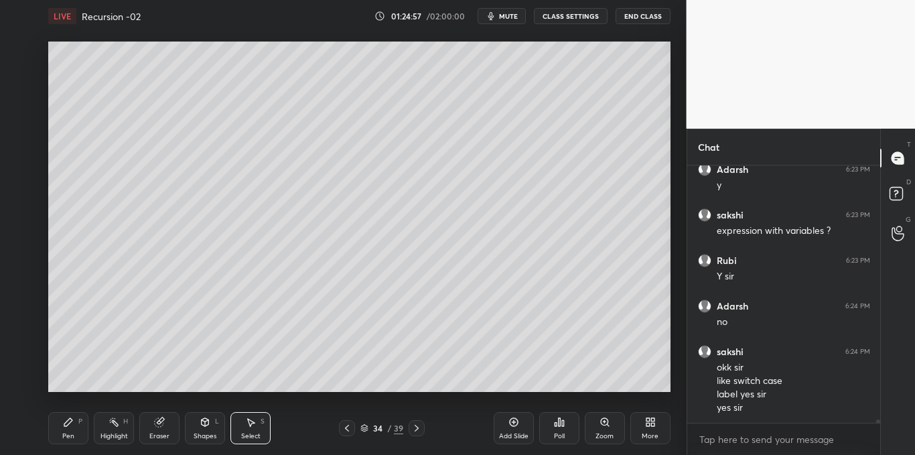
scroll to position [19579, 0]
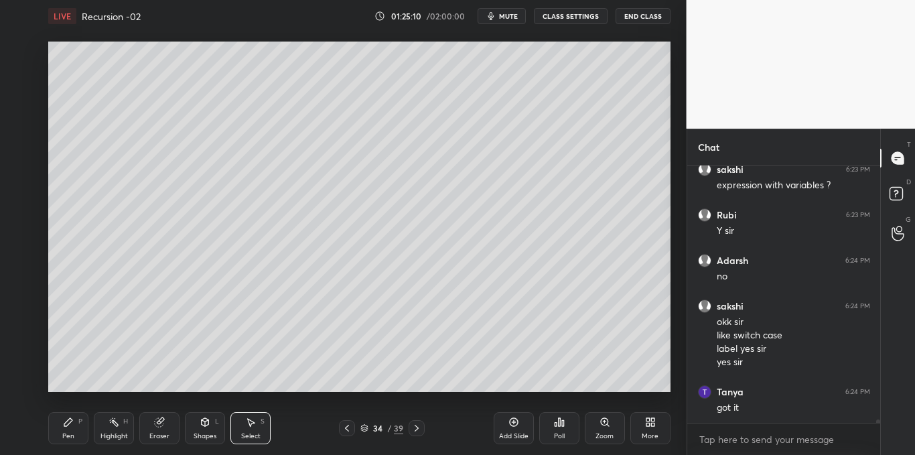
click at [553, 426] on div "Poll" at bounding box center [560, 428] width 40 height 32
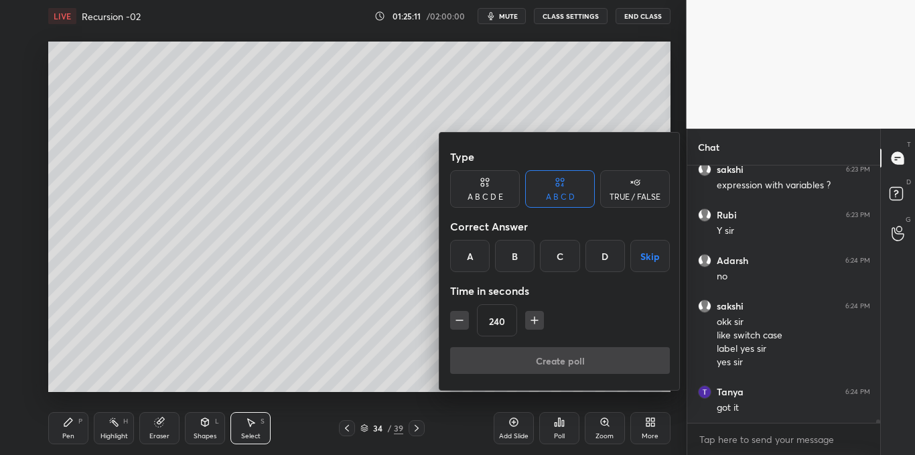
click at [454, 327] on button "button" at bounding box center [459, 320] width 19 height 19
click at [455, 326] on icon "button" at bounding box center [459, 320] width 13 height 13
click at [457, 326] on icon "button" at bounding box center [459, 320] width 13 height 13
click at [458, 329] on button "button" at bounding box center [459, 320] width 19 height 19
click at [459, 328] on button "button" at bounding box center [459, 320] width 19 height 19
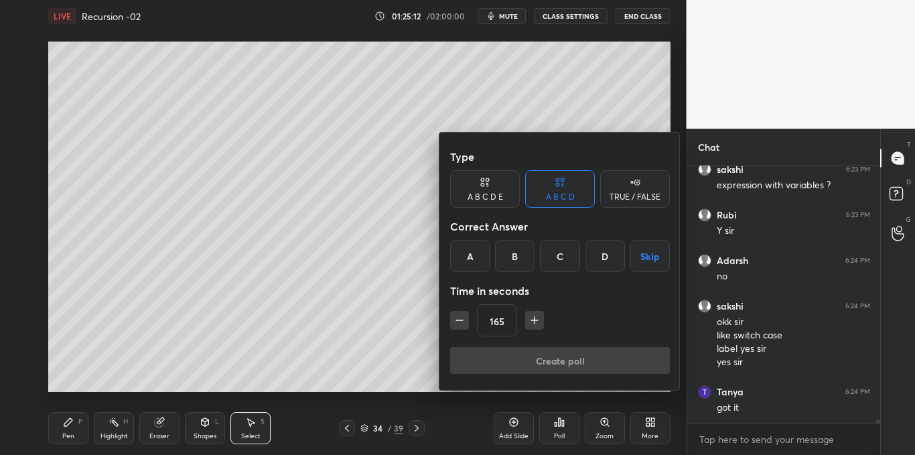
click at [458, 327] on button "button" at bounding box center [459, 320] width 19 height 19
click at [458, 326] on icon "button" at bounding box center [459, 320] width 13 height 13
click at [460, 327] on button "button" at bounding box center [459, 320] width 19 height 19
click at [458, 328] on button "button" at bounding box center [459, 320] width 19 height 19
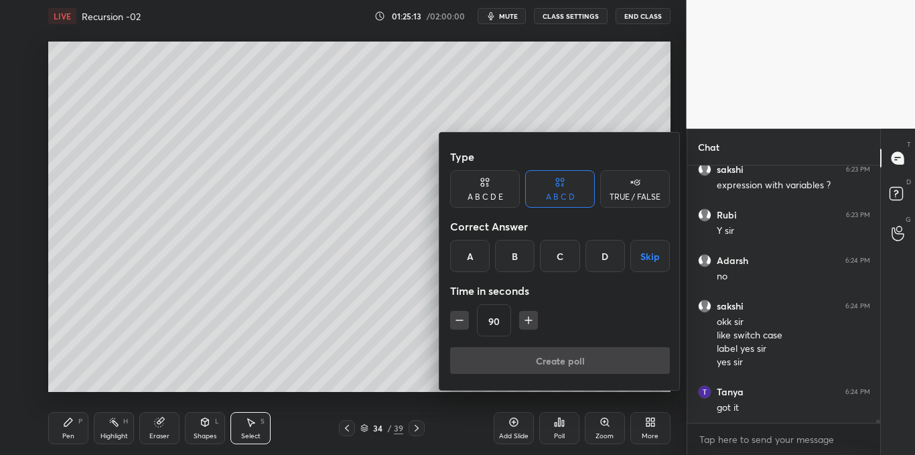
click at [458, 328] on button "button" at bounding box center [459, 320] width 19 height 19
type input "75"
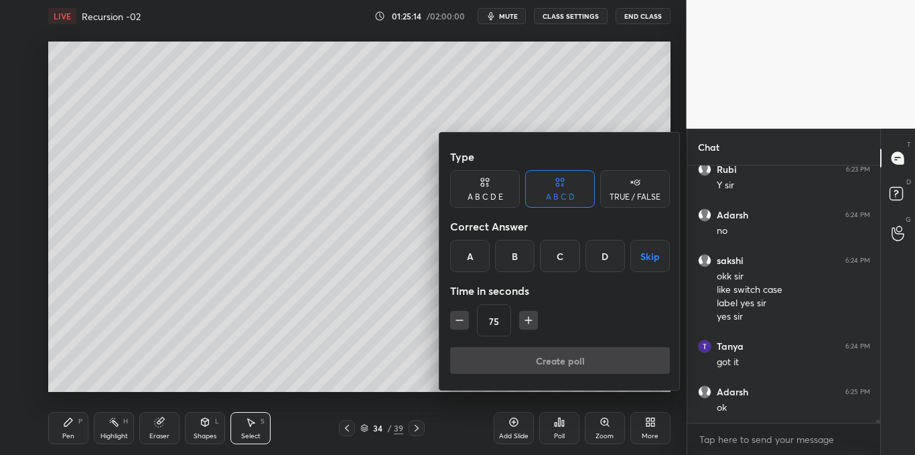
click at [627, 188] on div "TRUE / FALSE" at bounding box center [635, 189] width 70 height 38
click at [482, 251] on div "True" at bounding box center [485, 256] width 70 height 32
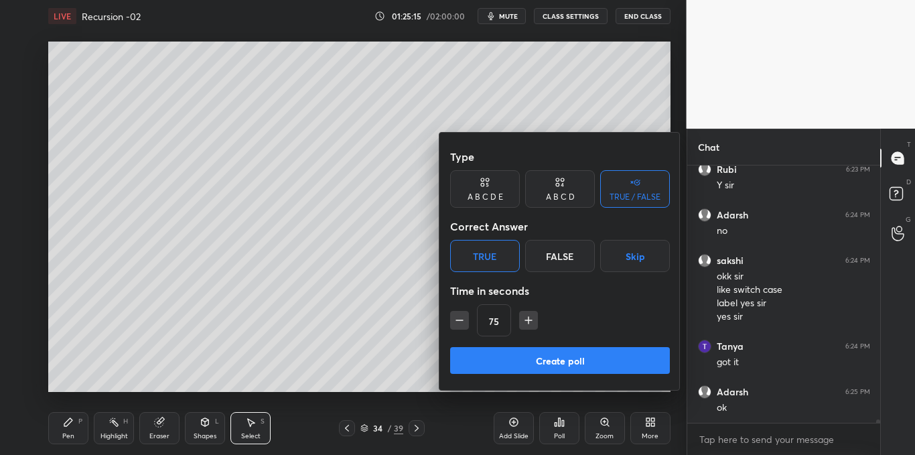
click at [514, 354] on button "Create poll" at bounding box center [560, 360] width 220 height 27
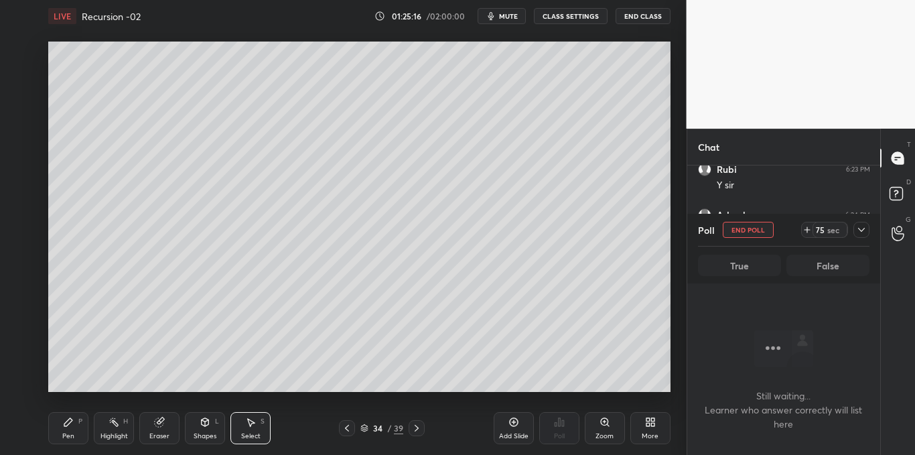
scroll to position [72, 189]
click at [859, 227] on icon at bounding box center [862, 230] width 11 height 11
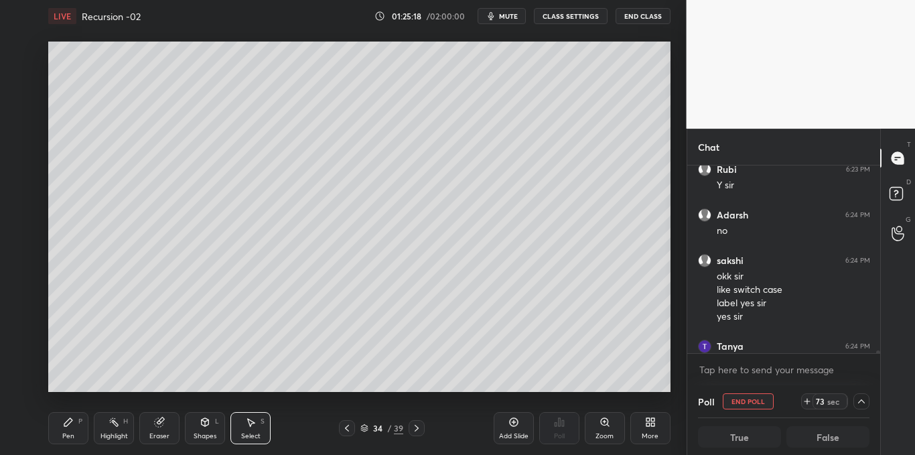
scroll to position [1, 5]
click at [727, 369] on textarea at bounding box center [784, 369] width 172 height 21
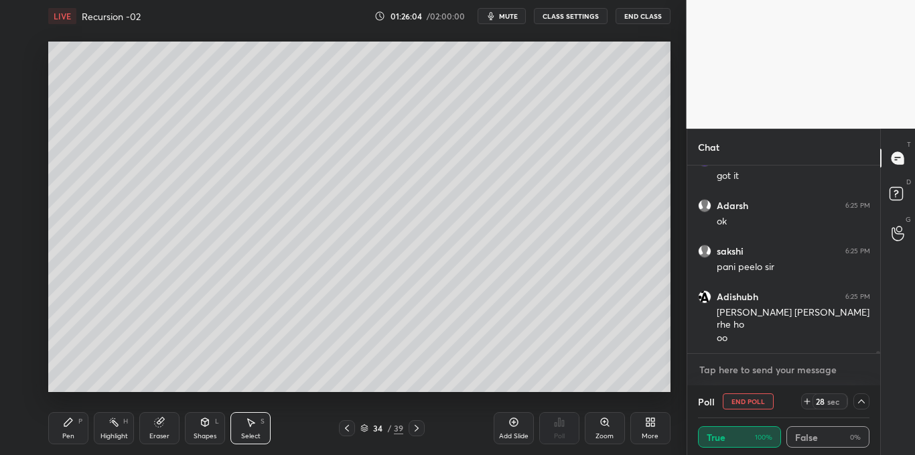
scroll to position [19869, 0]
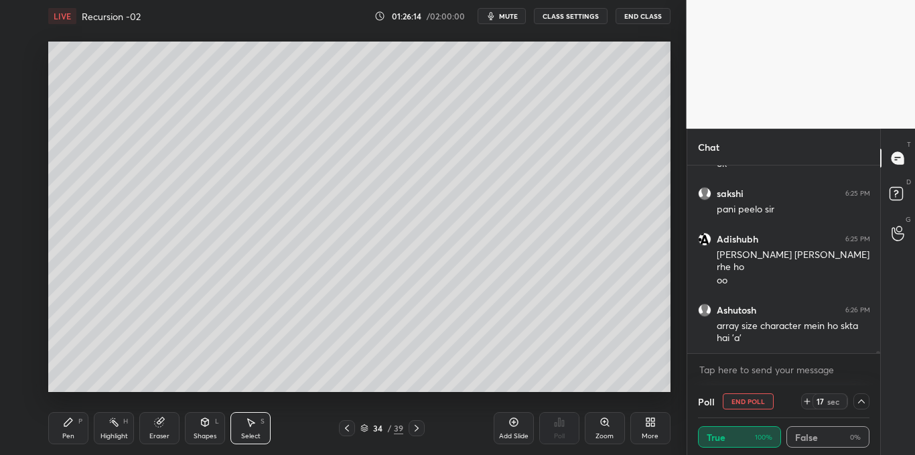
click at [66, 429] on div "Pen P" at bounding box center [68, 428] width 40 height 32
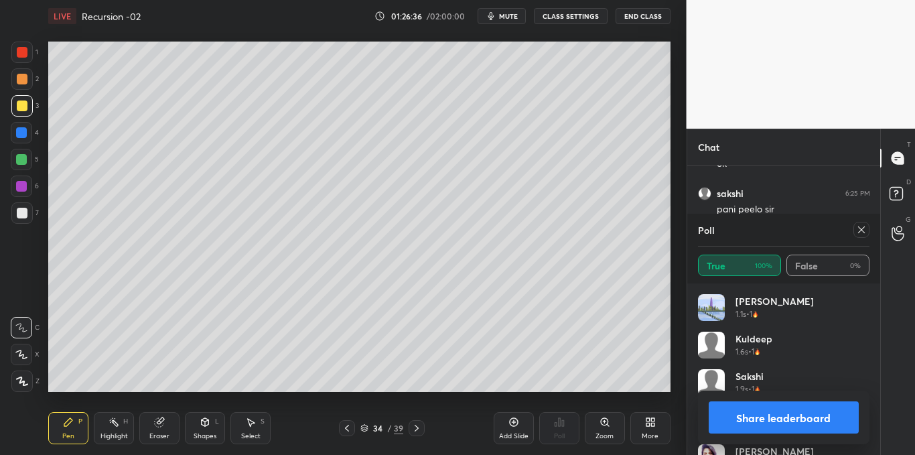
scroll to position [157, 168]
click at [867, 232] on icon at bounding box center [862, 230] width 11 height 11
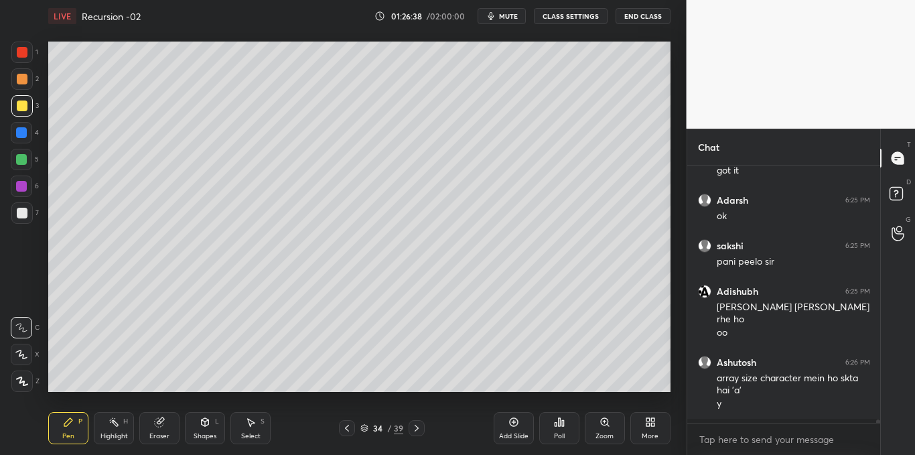
scroll to position [19812, 0]
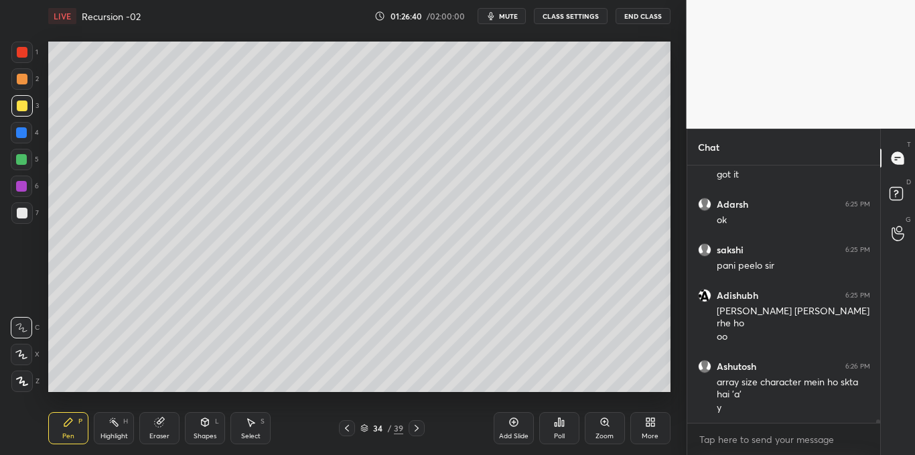
click at [645, 431] on div "More" at bounding box center [651, 428] width 40 height 32
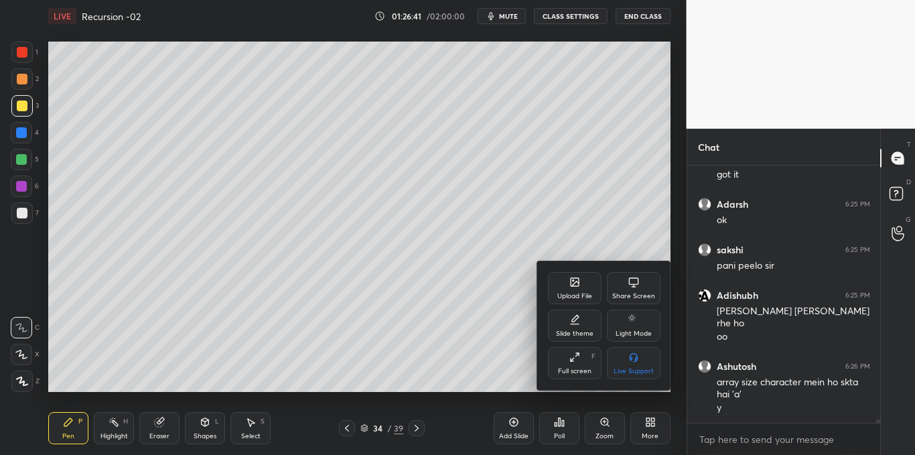
click at [637, 290] on div "Share Screen" at bounding box center [634, 288] width 54 height 32
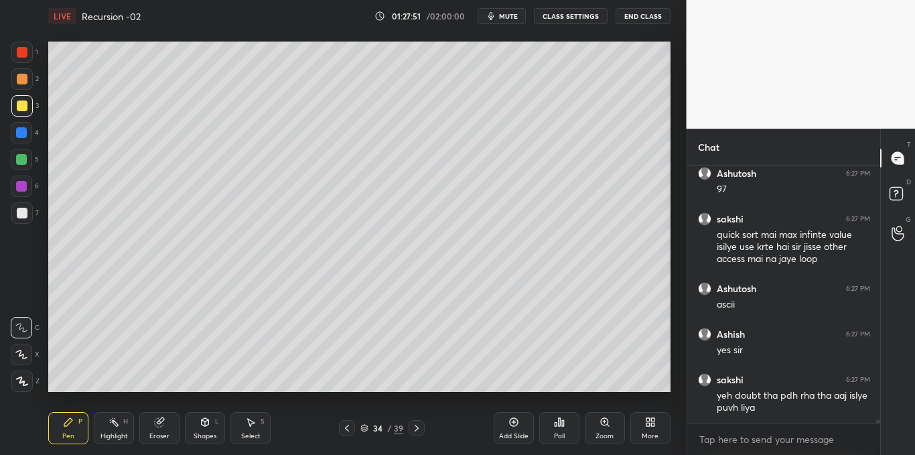
scroll to position [20122, 0]
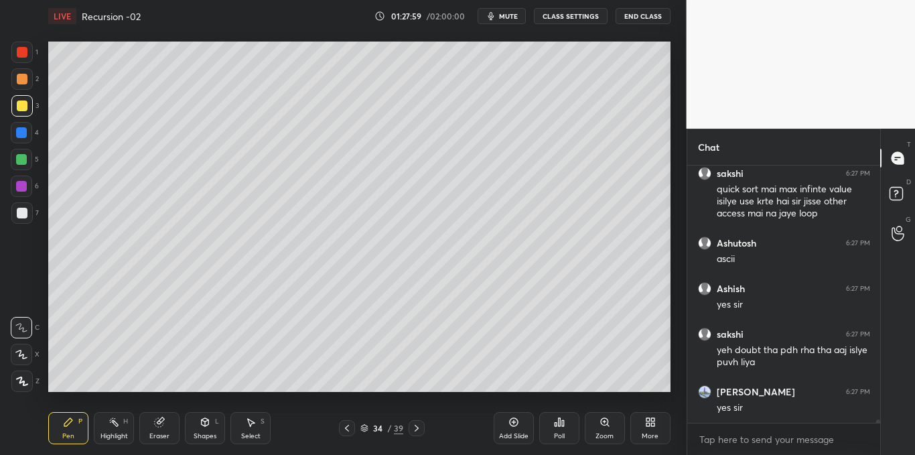
click at [416, 427] on icon at bounding box center [417, 428] width 11 height 11
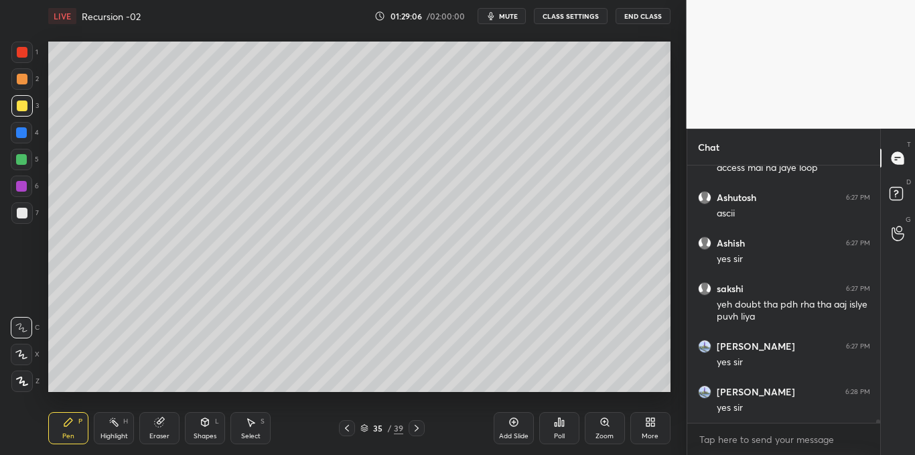
click at [251, 428] on div "Select S" at bounding box center [251, 428] width 40 height 32
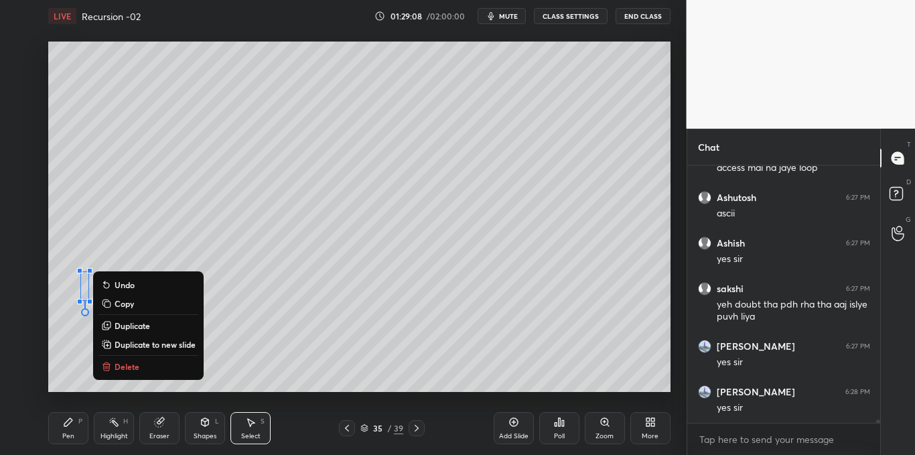
click at [131, 360] on button "Delete" at bounding box center [149, 367] width 100 height 16
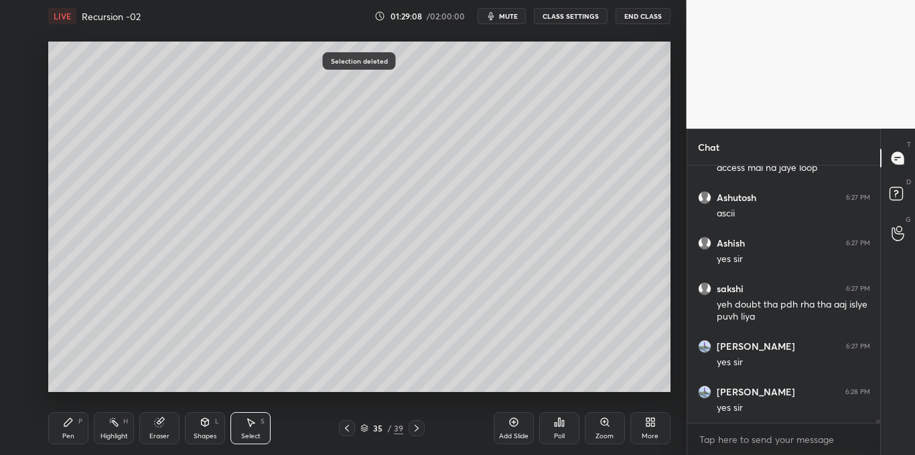
click at [74, 422] on div "Pen P" at bounding box center [68, 428] width 40 height 32
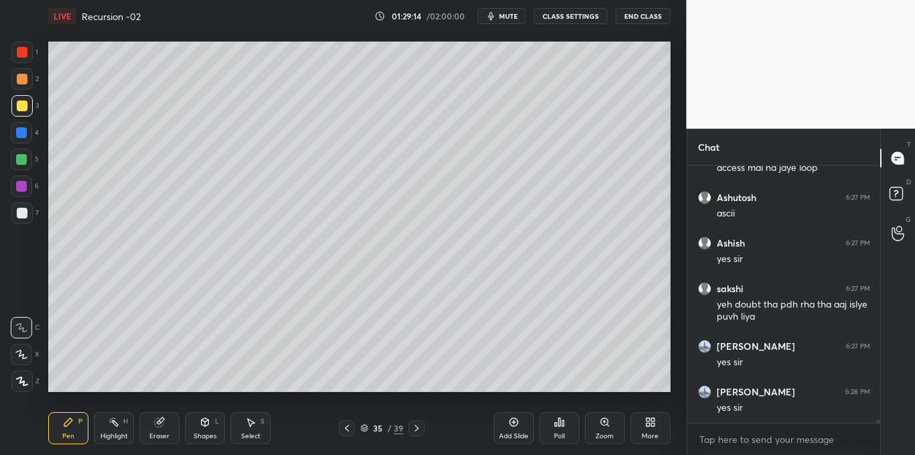
click at [208, 425] on icon at bounding box center [205, 422] width 7 height 8
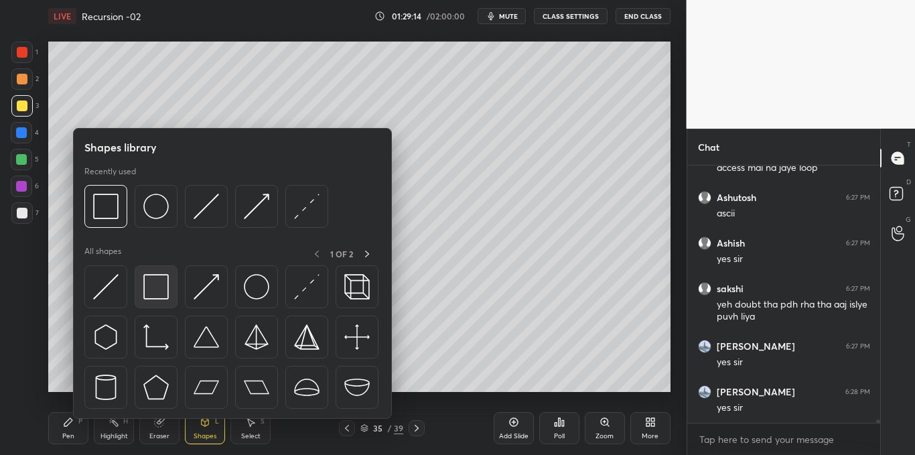
click at [158, 282] on img at bounding box center [155, 286] width 25 height 25
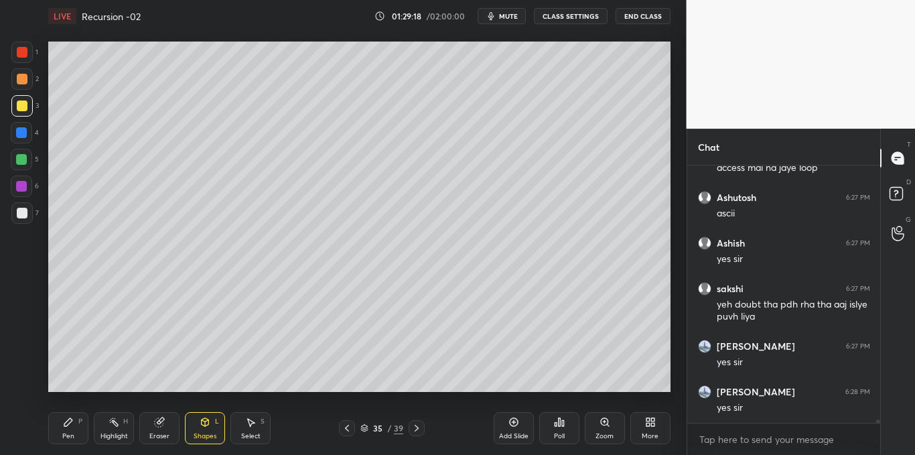
click at [67, 428] on div "Pen P" at bounding box center [68, 428] width 40 height 32
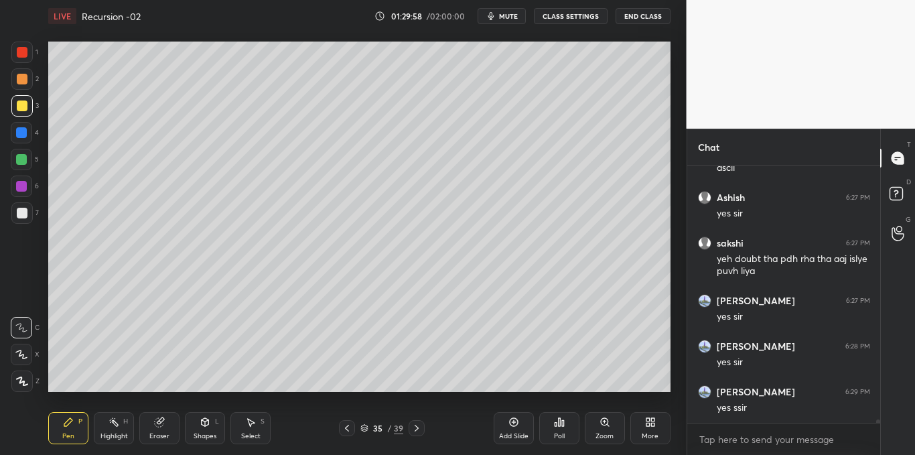
click at [14, 218] on div at bounding box center [21, 212] width 21 height 21
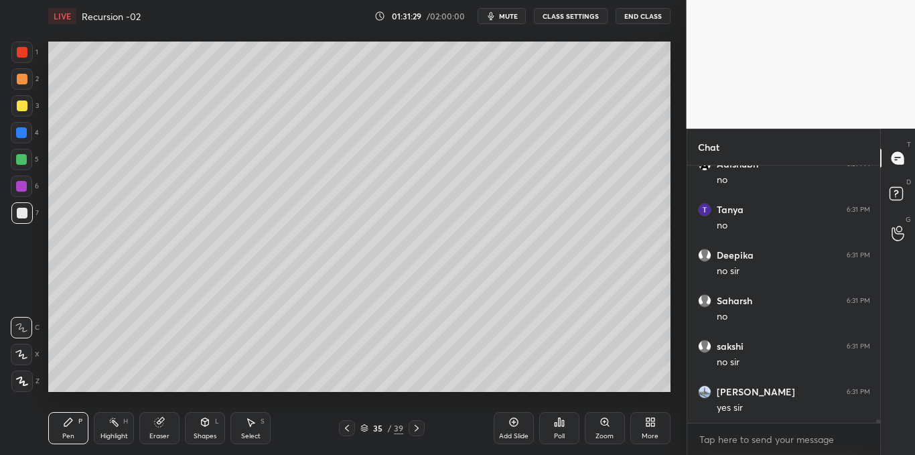
scroll to position [20878, 0]
click at [510, 418] on icon at bounding box center [514, 422] width 11 height 11
click at [511, 427] on icon at bounding box center [514, 422] width 11 height 11
click at [214, 426] on div "Shapes L" at bounding box center [205, 428] width 40 height 32
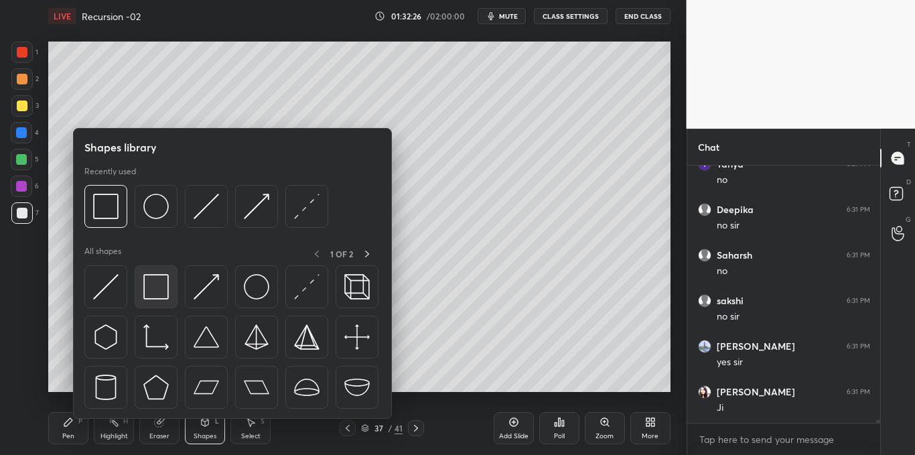
click at [152, 294] on img at bounding box center [155, 286] width 25 height 25
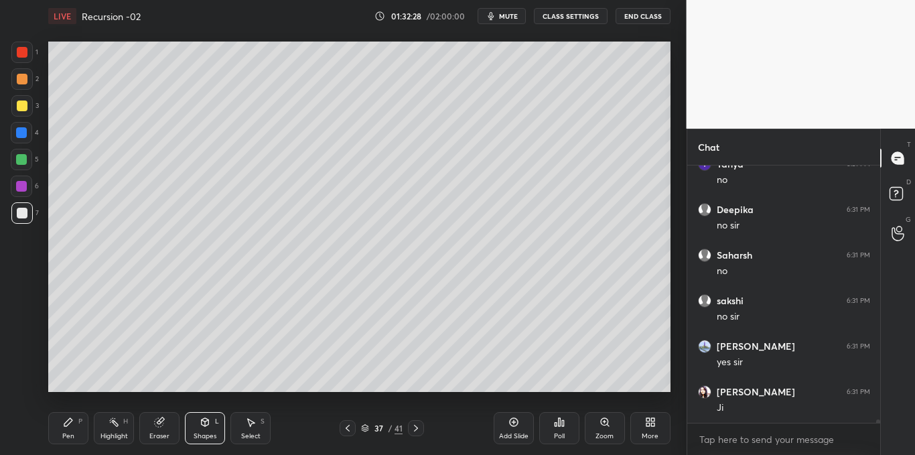
click at [75, 424] on div "Pen P" at bounding box center [68, 428] width 40 height 32
click at [21, 101] on div at bounding box center [22, 106] width 11 height 11
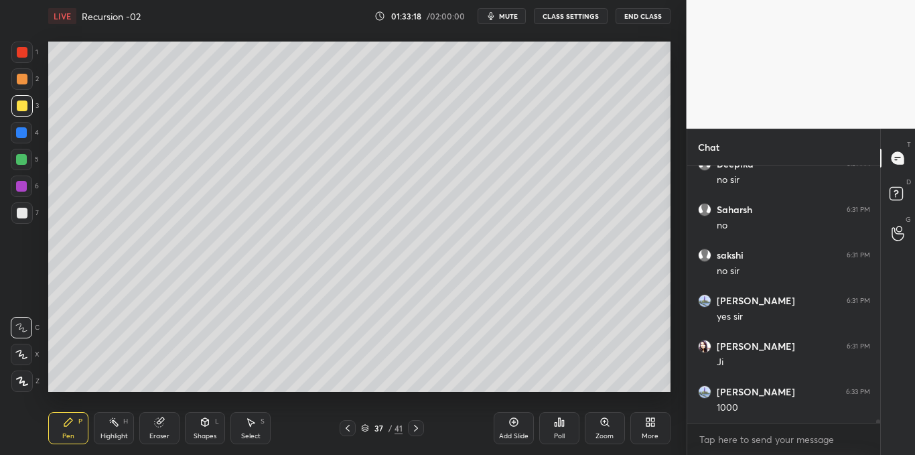
click at [21, 215] on div at bounding box center [22, 213] width 11 height 11
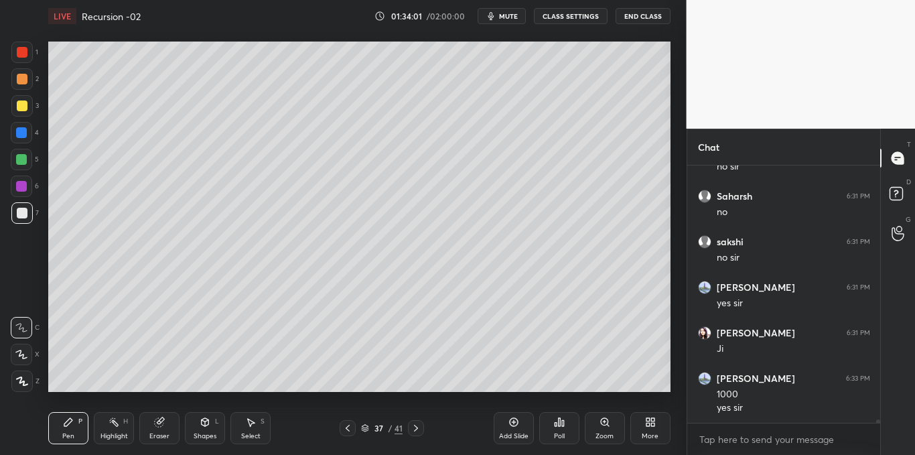
click at [123, 423] on div "H" at bounding box center [125, 421] width 5 height 7
click at [21, 115] on div at bounding box center [21, 105] width 21 height 21
click at [24, 208] on div at bounding box center [22, 213] width 11 height 11
click at [68, 433] on div "Pen" at bounding box center [68, 436] width 12 height 7
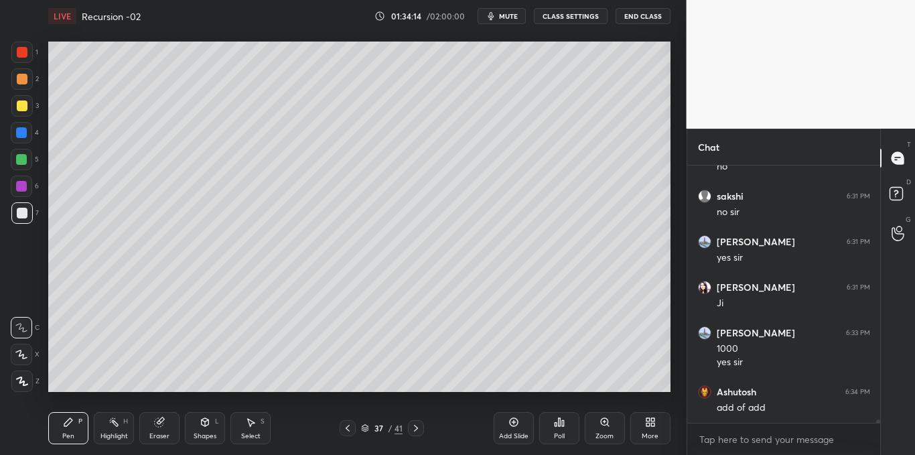
scroll to position [21031, 0]
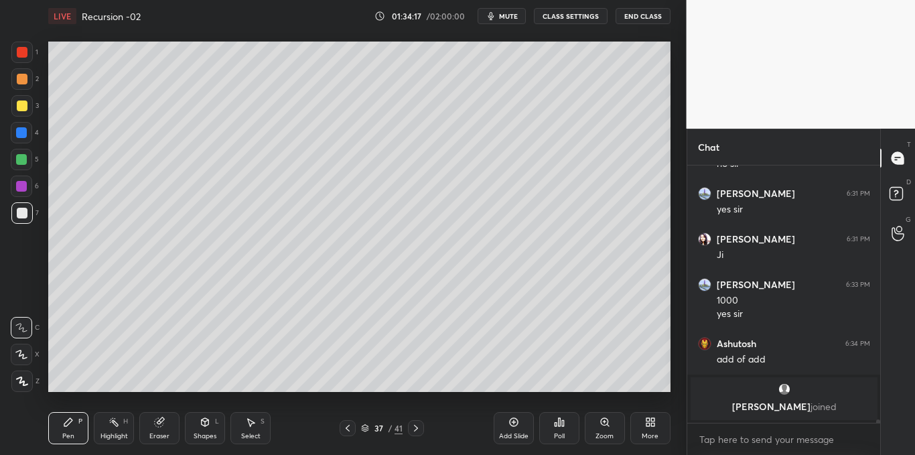
click at [23, 107] on div at bounding box center [22, 106] width 11 height 11
click at [23, 138] on div at bounding box center [21, 132] width 11 height 11
click at [512, 428] on div "Add Slide" at bounding box center [514, 428] width 40 height 32
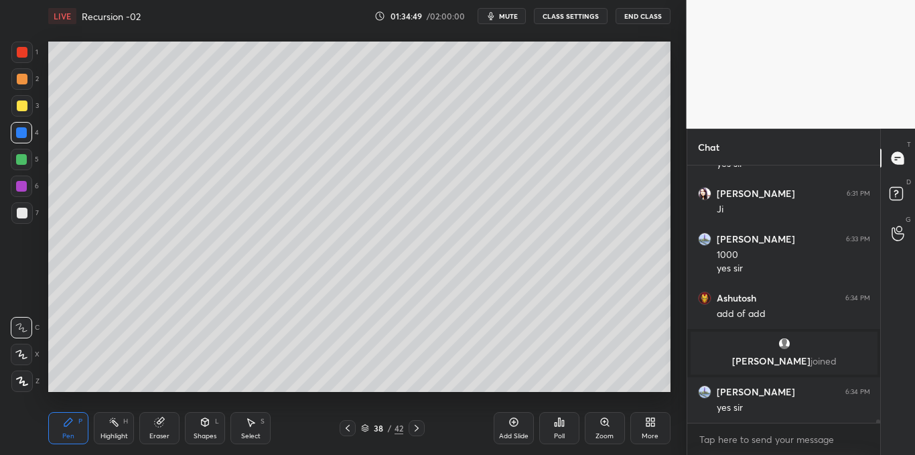
scroll to position [19484, 0]
click at [19, 214] on div at bounding box center [22, 213] width 11 height 11
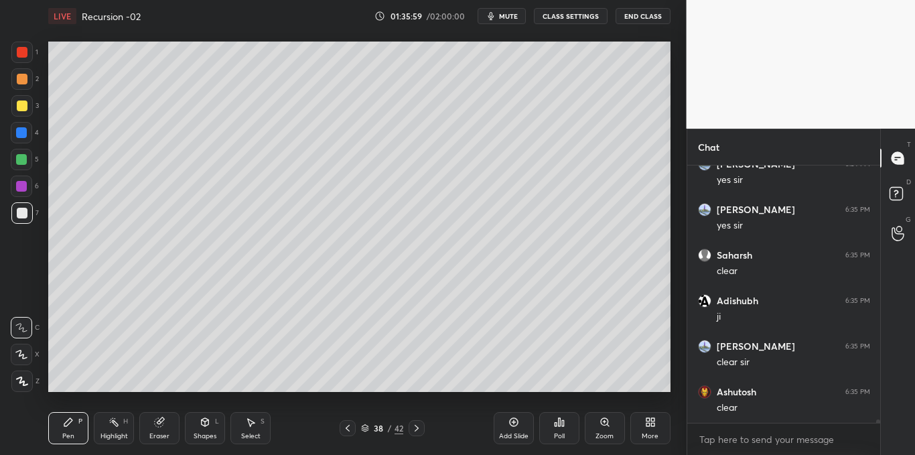
scroll to position [19757, 0]
click at [511, 22] on button "mute" at bounding box center [502, 16] width 48 height 16
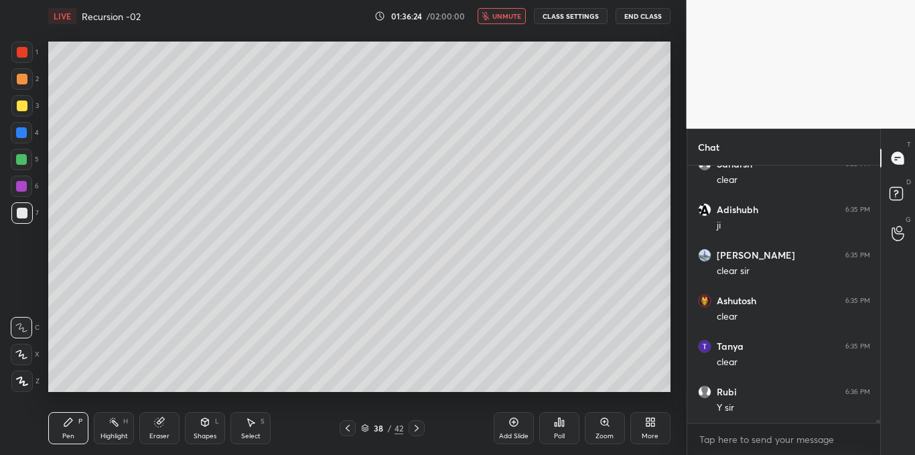
scroll to position [19849, 0]
click at [515, 19] on span "unmute" at bounding box center [507, 15] width 29 height 9
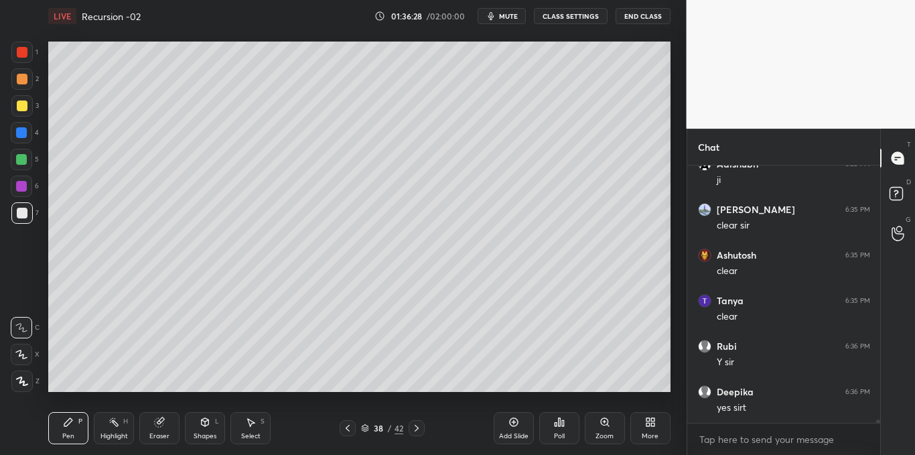
scroll to position [19894, 0]
click at [19, 109] on div at bounding box center [22, 106] width 11 height 11
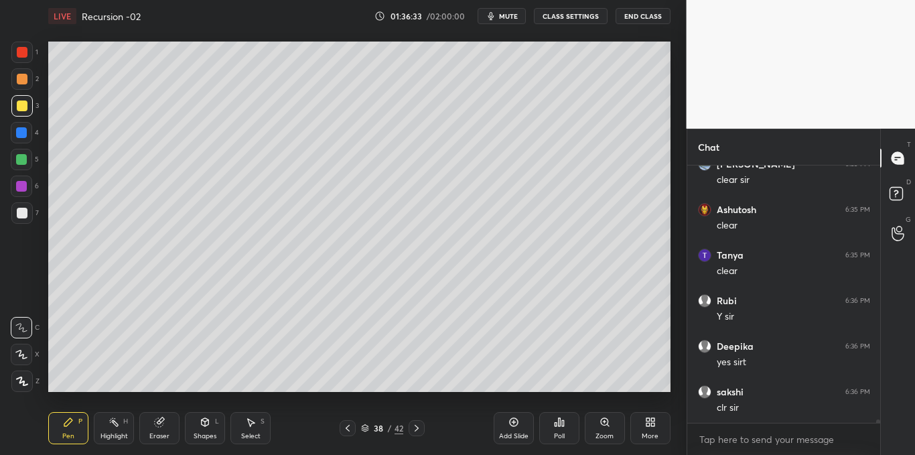
scroll to position [19940, 0]
click at [515, 423] on icon at bounding box center [514, 422] width 11 height 11
click at [253, 431] on div "Select S" at bounding box center [251, 428] width 40 height 32
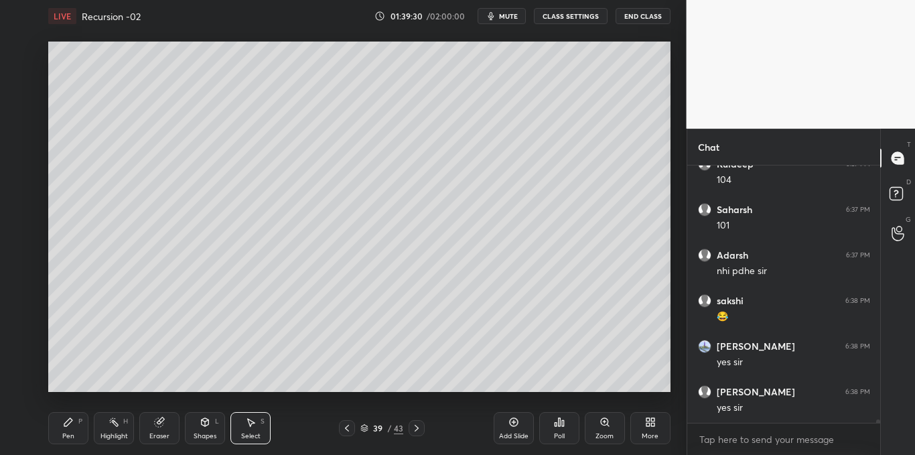
scroll to position [20578, 0]
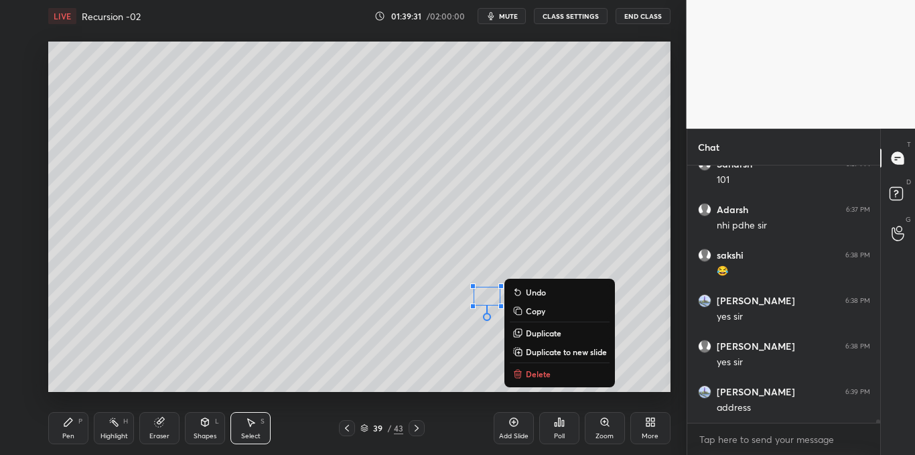
click at [528, 375] on p "Delete" at bounding box center [538, 374] width 25 height 11
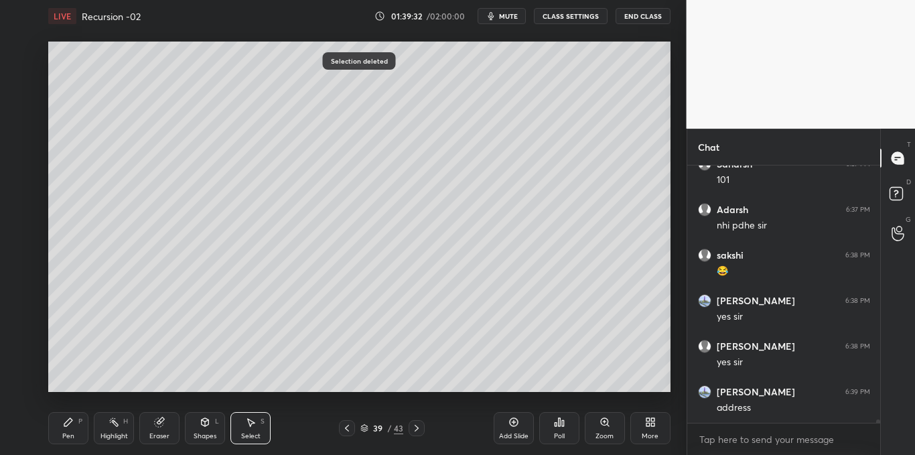
click at [67, 428] on div "Pen P" at bounding box center [68, 428] width 40 height 32
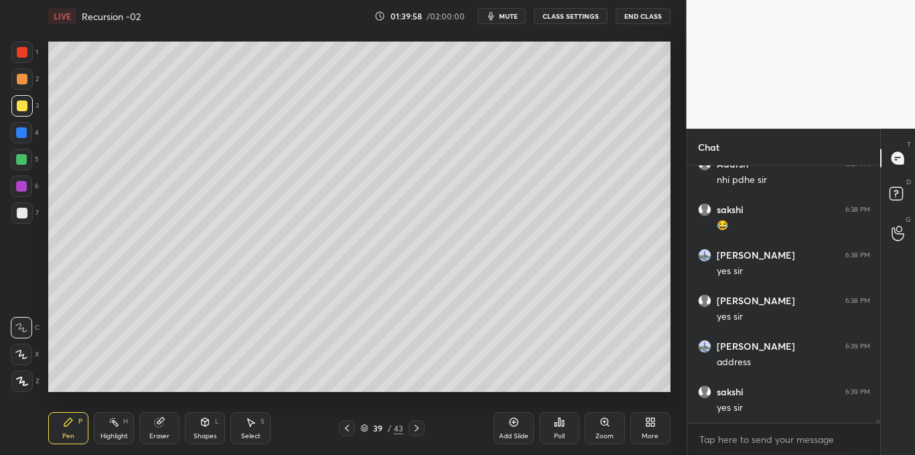
scroll to position [20669, 0]
click at [18, 137] on div at bounding box center [21, 132] width 11 height 11
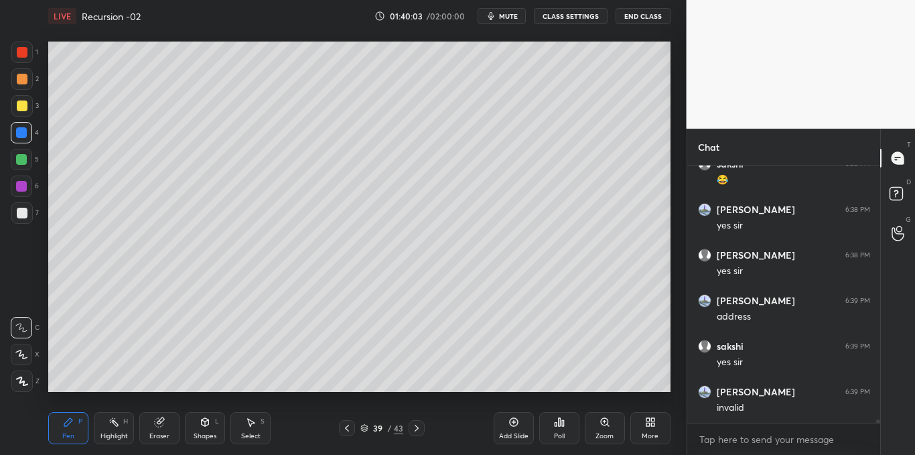
click at [619, 394] on div "Add Slide Poll Zoom More" at bounding box center [582, 428] width 177 height 75
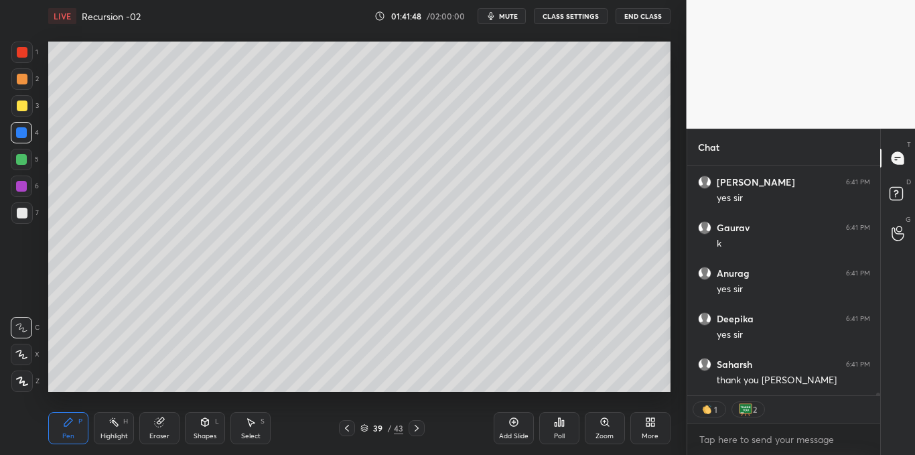
scroll to position [22291, 0]
click at [640, 23] on button "End Class" at bounding box center [643, 16] width 55 height 16
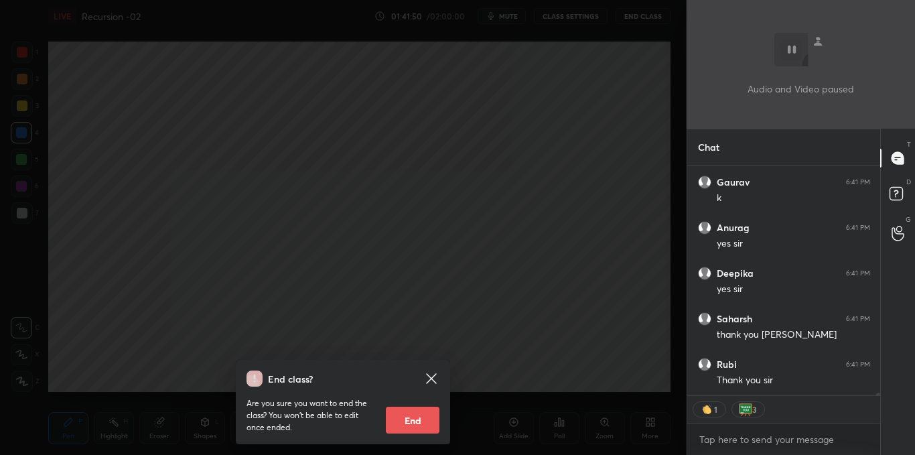
scroll to position [22337, 0]
click at [416, 416] on button "End" at bounding box center [413, 420] width 54 height 27
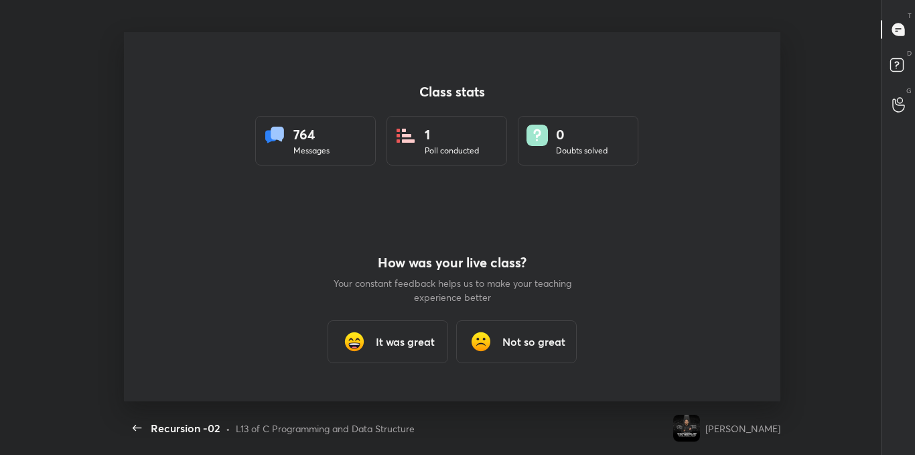
scroll to position [0, 0]
type textarea "x"
click at [415, 343] on h3 "It was great" at bounding box center [405, 342] width 59 height 16
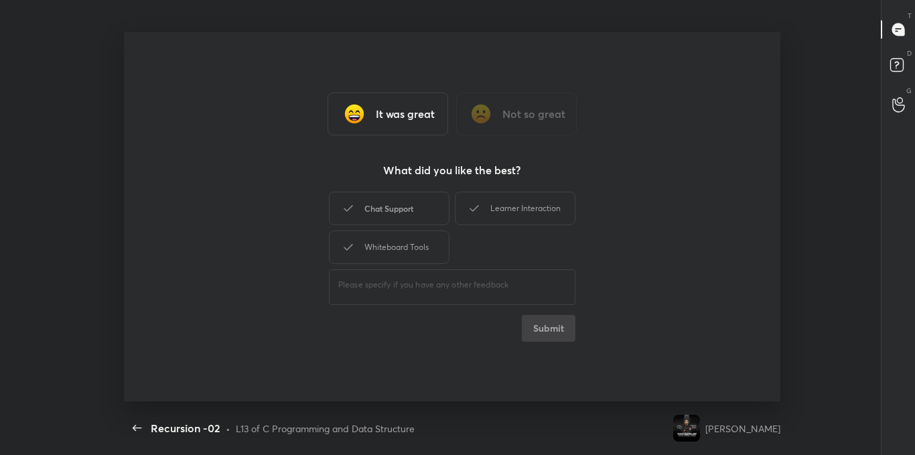
click at [409, 212] on div "Chat Support" at bounding box center [389, 209] width 121 height 34
click at [479, 204] on icon at bounding box center [474, 208] width 16 height 16
click at [416, 243] on div "Whiteboard Tools" at bounding box center [389, 248] width 121 height 34
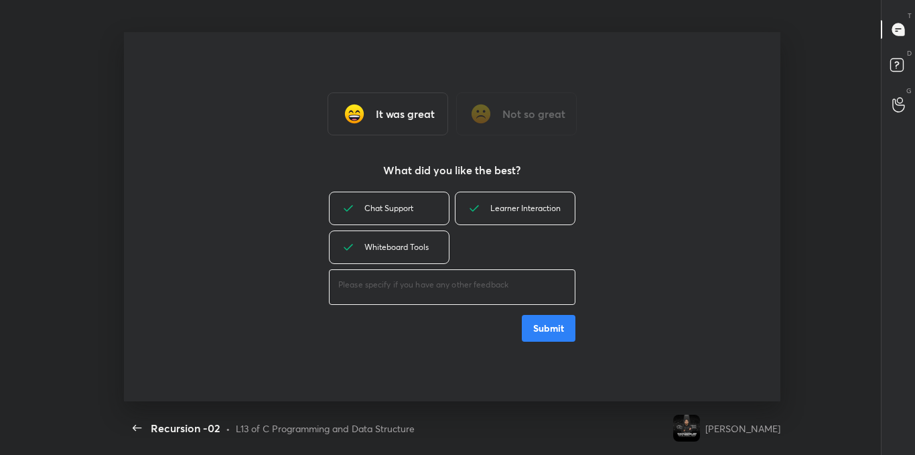
click at [403, 281] on textarea at bounding box center [452, 285] width 228 height 13
type textarea "great"
click at [539, 326] on button "Submit" at bounding box center [549, 328] width 54 height 27
